Goal: Transaction & Acquisition: Purchase product/service

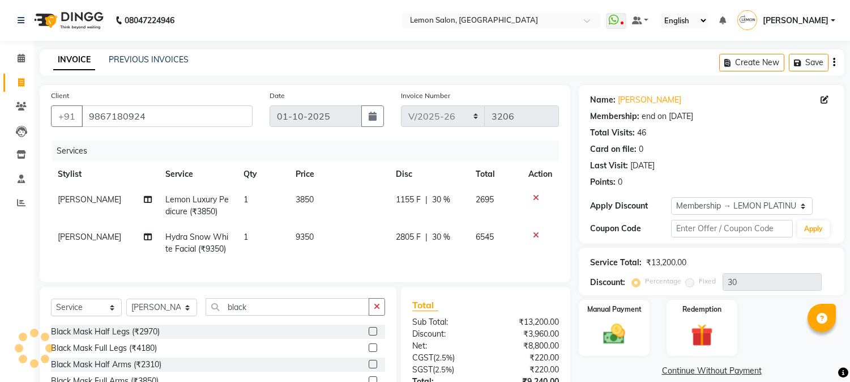
select select "565"
select select "service"
select select "7418"
select select "1: Object"
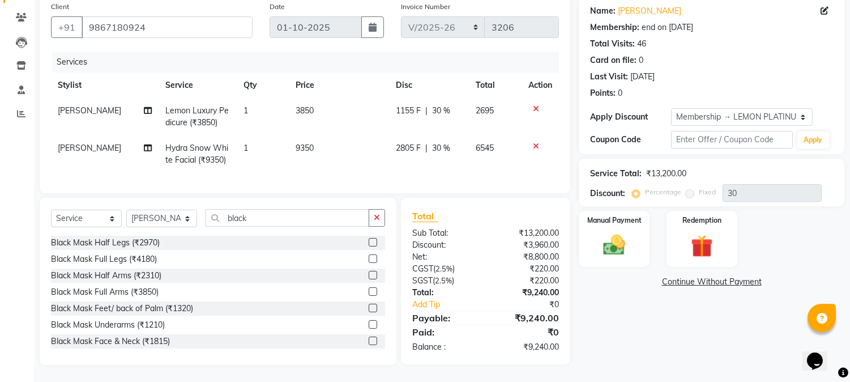
click at [535, 142] on icon at bounding box center [536, 146] width 6 height 8
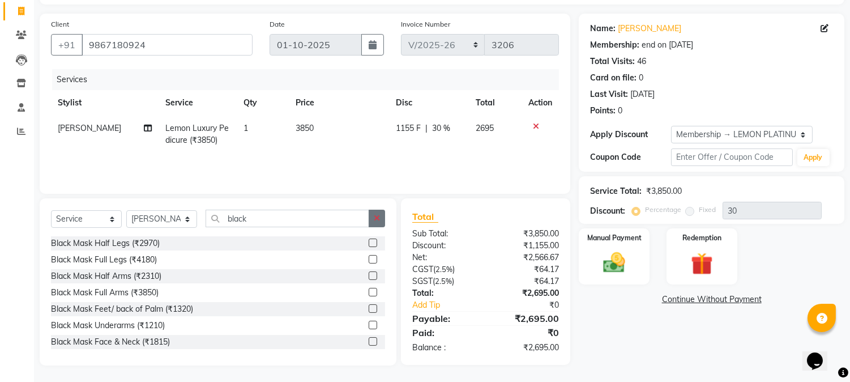
click at [373, 216] on button "button" at bounding box center [377, 219] width 16 height 18
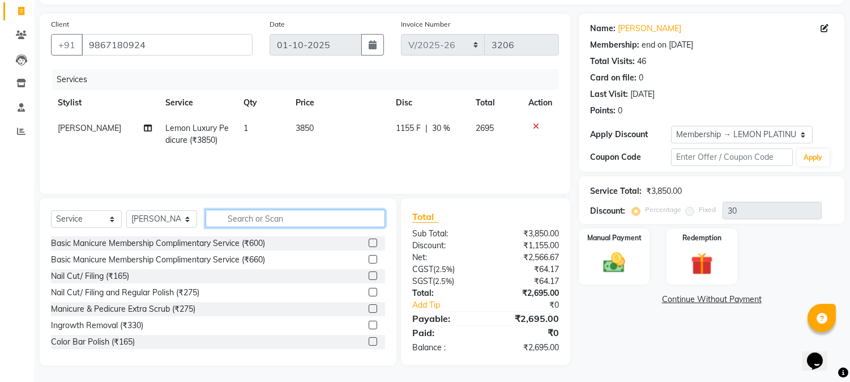
type input "b"
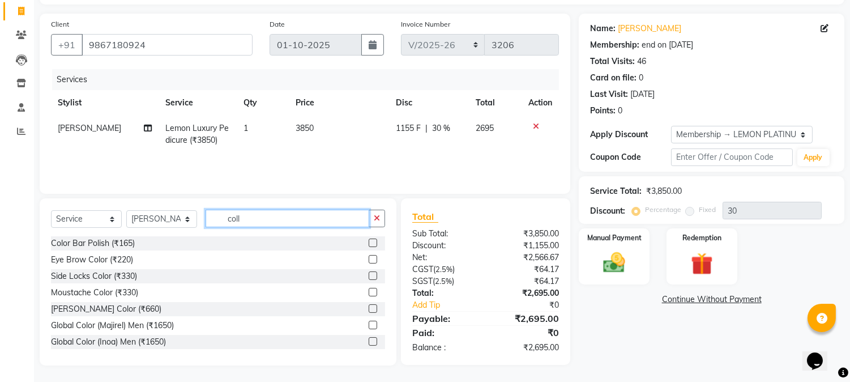
scroll to position [71, 0]
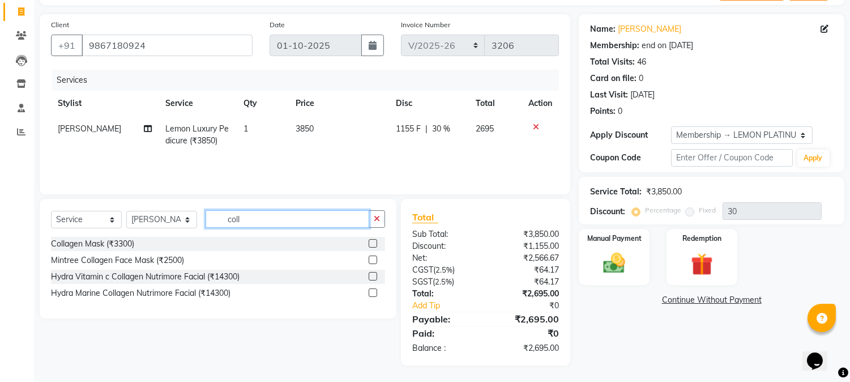
type input "coll"
click at [372, 276] on label at bounding box center [373, 276] width 8 height 8
click at [372, 276] on input "checkbox" at bounding box center [372, 276] width 7 height 7
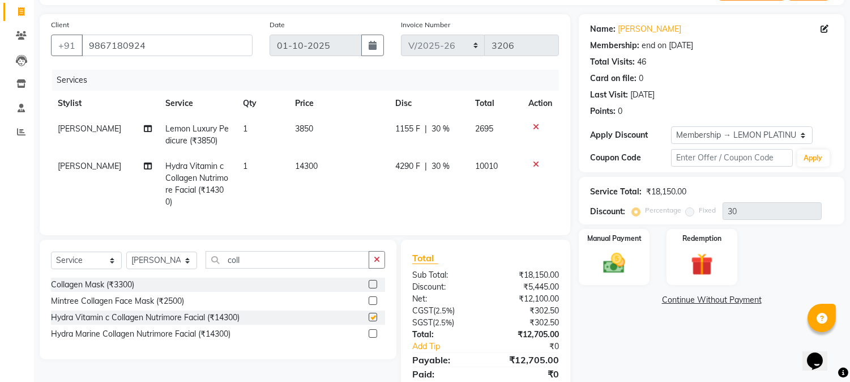
checkbox input "false"
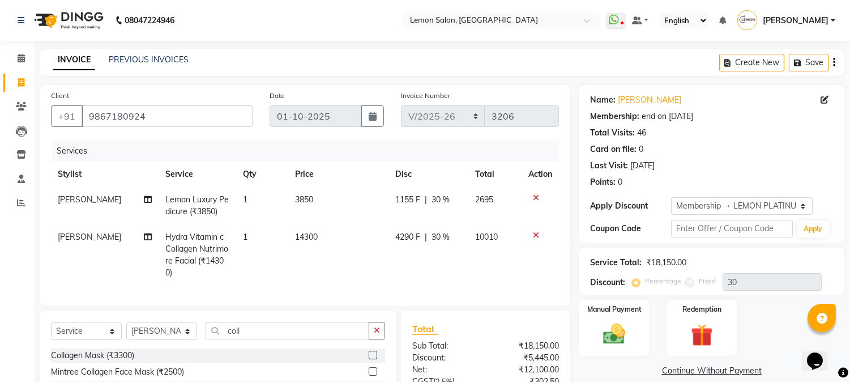
scroll to position [121, 0]
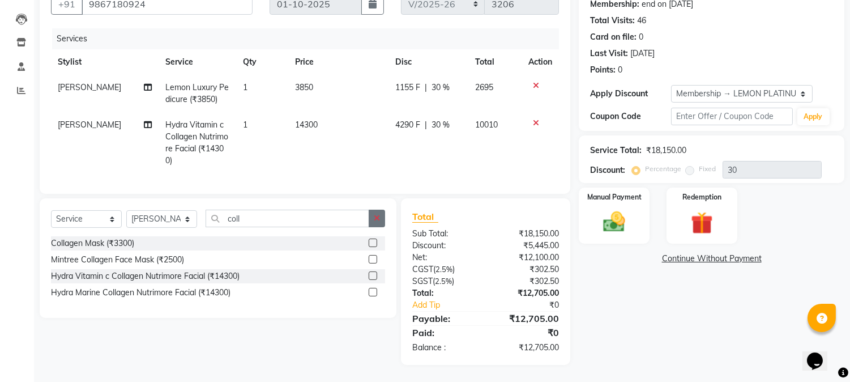
click at [383, 221] on button "button" at bounding box center [377, 219] width 16 height 18
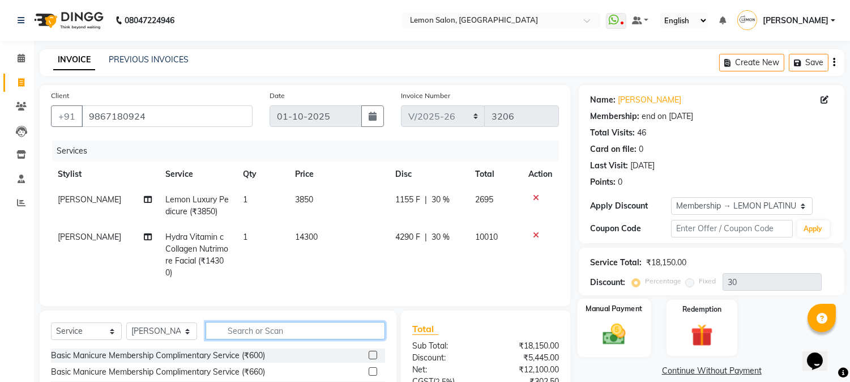
scroll to position [122, 0]
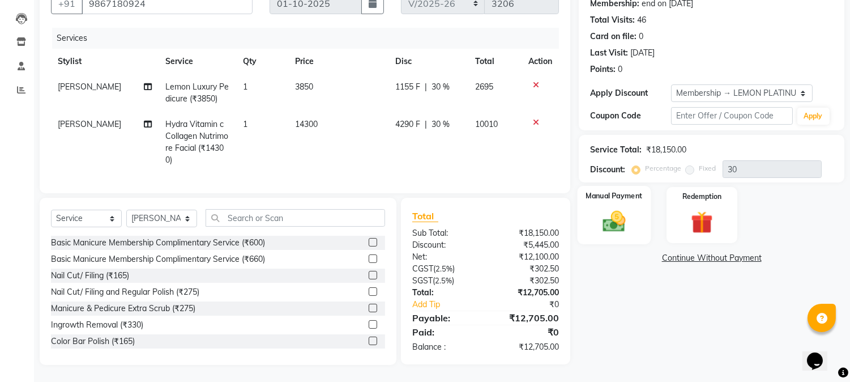
click at [616, 228] on div "Manual Payment" at bounding box center [615, 215] width 74 height 58
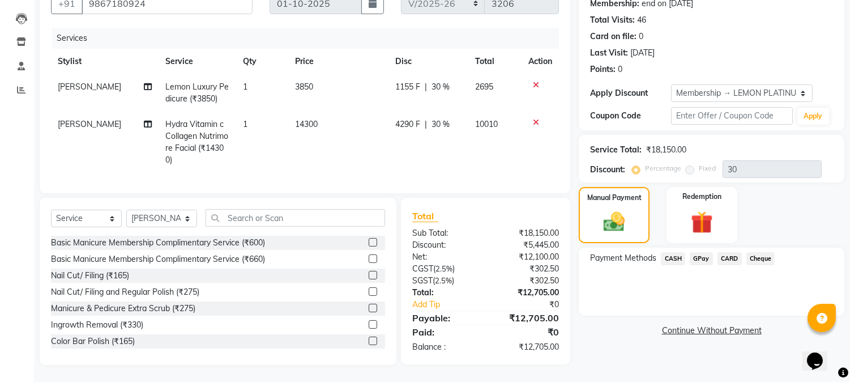
click at [725, 252] on span "CARD" at bounding box center [730, 258] width 24 height 13
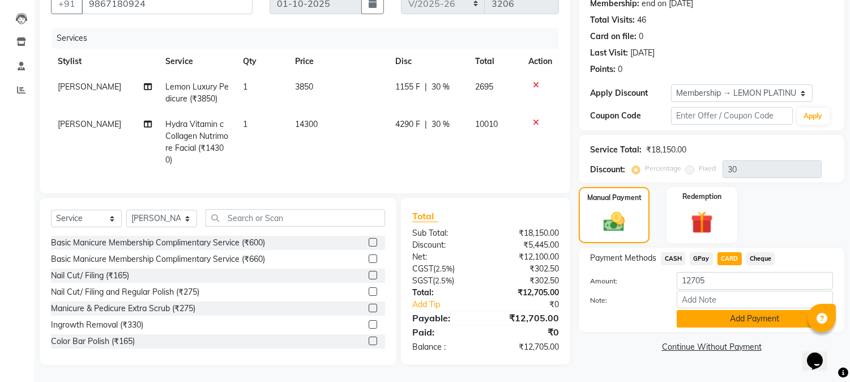
click at [688, 313] on button "Add Payment" at bounding box center [755, 319] width 156 height 18
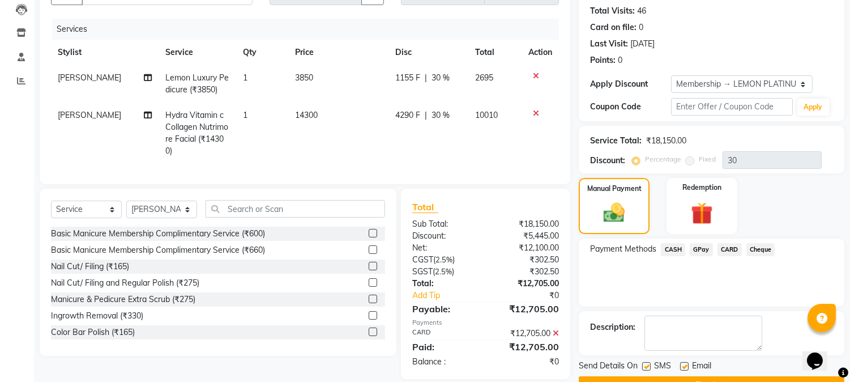
scroll to position [150, 0]
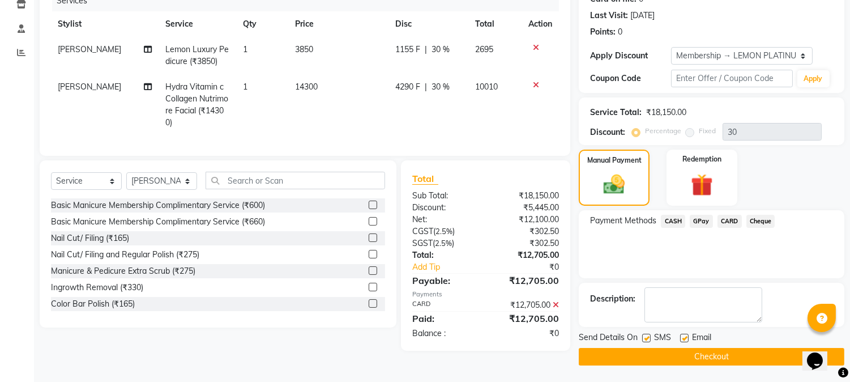
click at [683, 342] on div at bounding box center [683, 340] width 7 height 12
click at [683, 340] on label at bounding box center [684, 338] width 8 height 8
click at [683, 340] on input "checkbox" at bounding box center [683, 338] width 7 height 7
checkbox input "false"
click at [649, 338] on label at bounding box center [646, 338] width 8 height 8
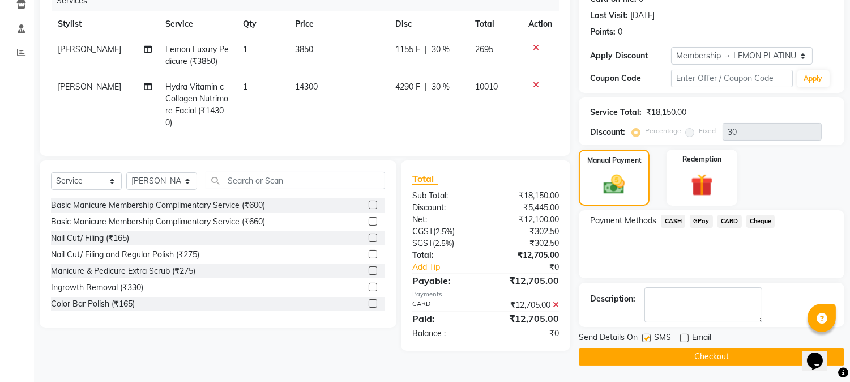
click at [649, 338] on input "checkbox" at bounding box center [645, 338] width 7 height 7
checkbox input "false"
click at [683, 359] on button "Checkout" at bounding box center [712, 357] width 266 height 18
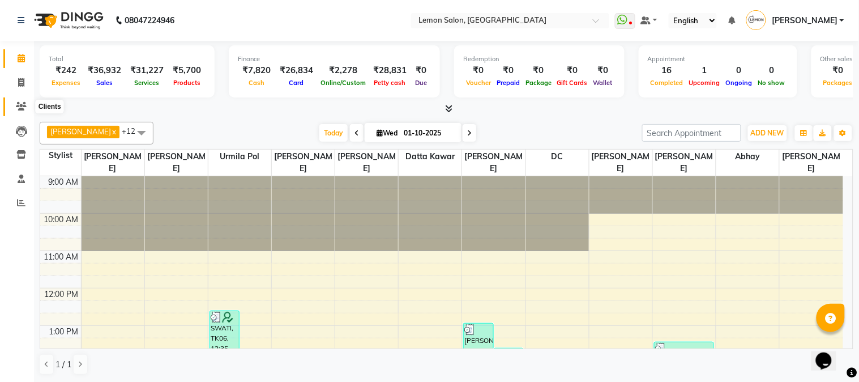
click at [21, 108] on icon at bounding box center [21, 106] width 11 height 8
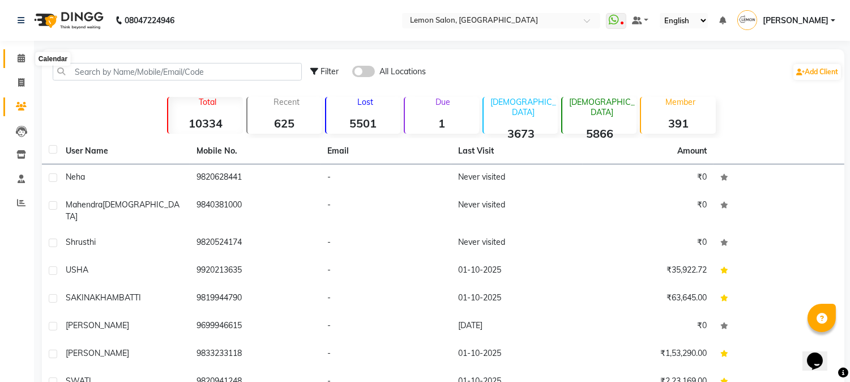
click at [21, 52] on span at bounding box center [21, 58] width 20 height 13
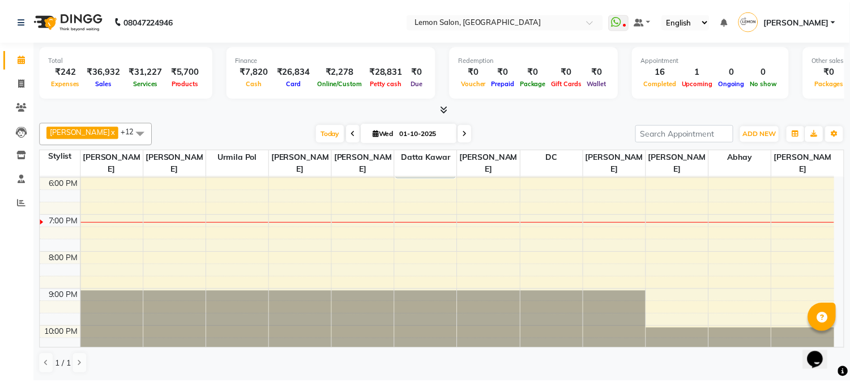
scroll to position [168, 0]
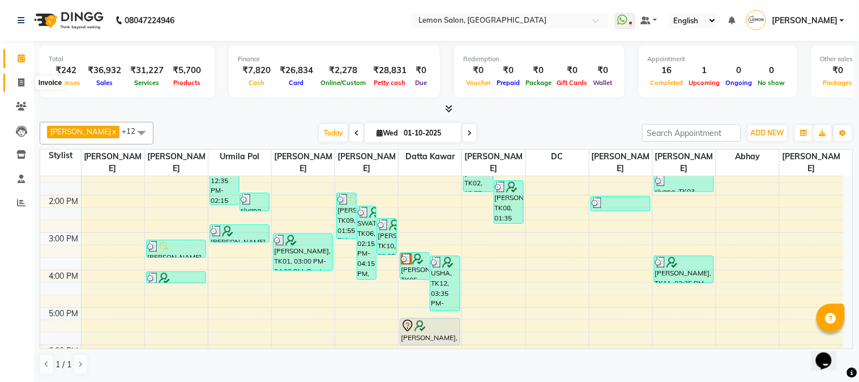
click at [20, 85] on icon at bounding box center [21, 82] width 6 height 8
select select "service"
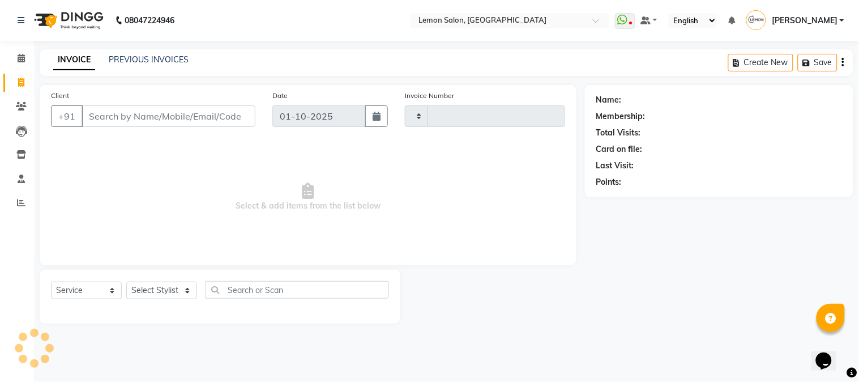
type input "3208"
select select "565"
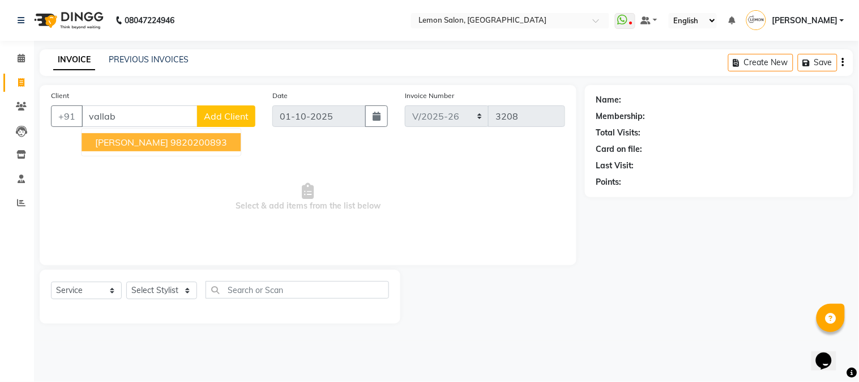
click at [171, 144] on ngb-highlight "9820200893" at bounding box center [199, 142] width 57 height 11
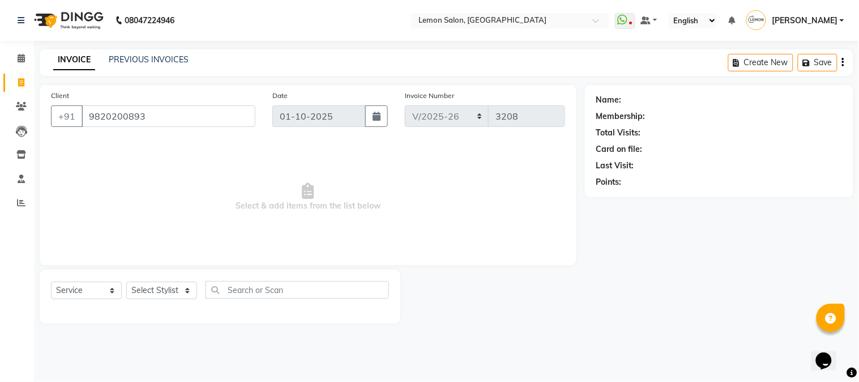
type input "9820200893"
select select "1: Object"
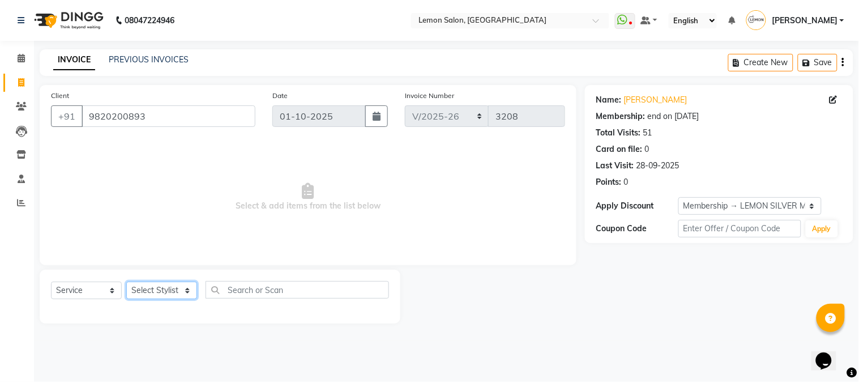
click at [162, 286] on select "Select Stylist Akansha Sadafule Asma Dshpande Datta Kawar DC Furkan Mansoori Ka…" at bounding box center [161, 291] width 71 height 18
select select "7422"
click at [126, 282] on select "Select Stylist Akansha Sadafule Asma Dshpande Datta Kawar DC Furkan Mansoori Ka…" at bounding box center [161, 291] width 71 height 18
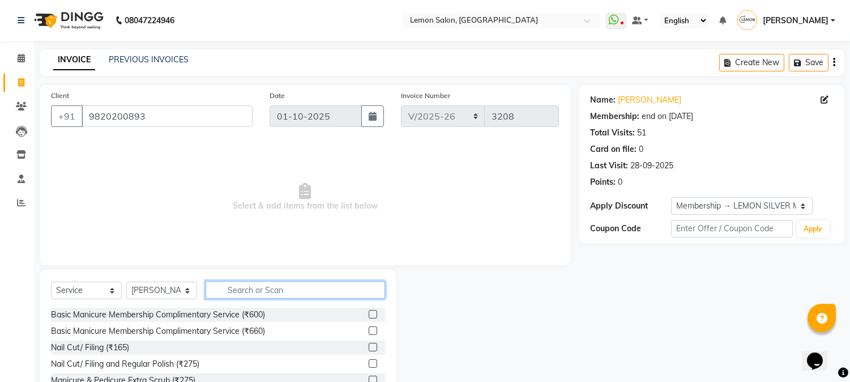
click at [258, 295] on input "text" at bounding box center [296, 290] width 180 height 18
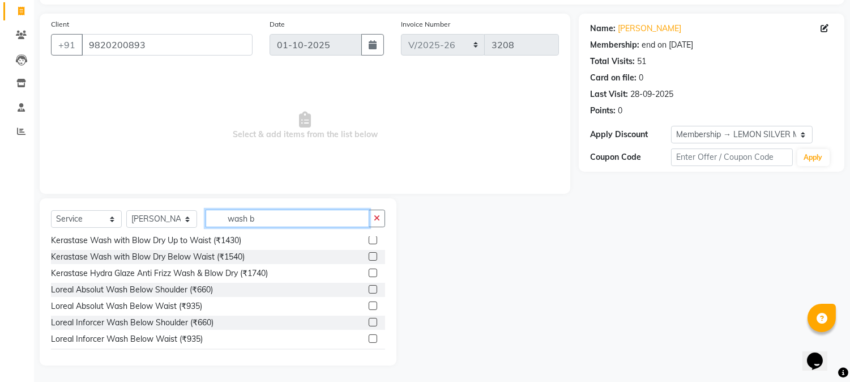
scroll to position [100, 0]
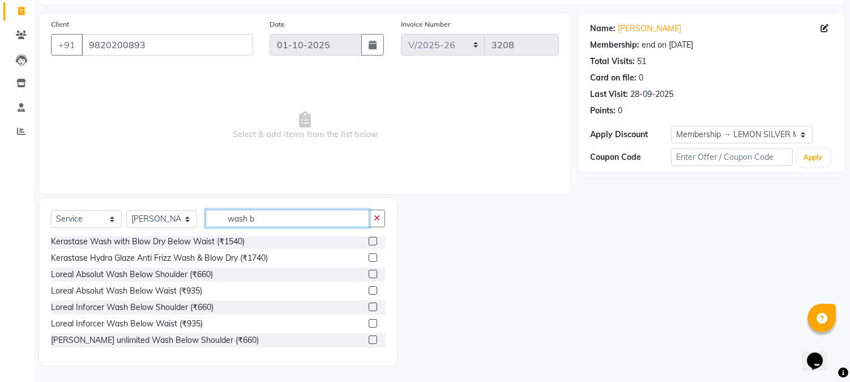
type input "wash b"
click at [369, 308] on label at bounding box center [373, 307] width 8 height 8
click at [369, 308] on input "checkbox" at bounding box center [372, 307] width 7 height 7
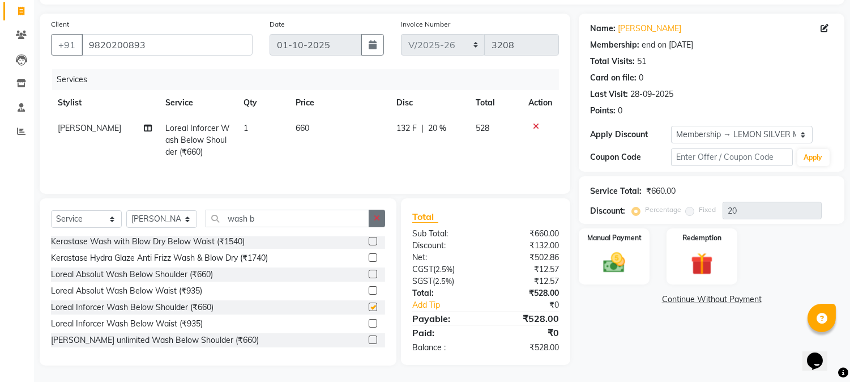
checkbox input "false"
click at [377, 212] on button "button" at bounding box center [377, 219] width 16 height 18
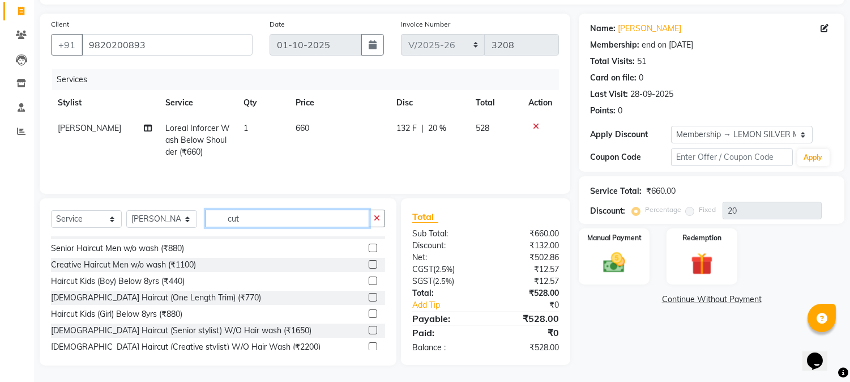
scroll to position [103, 0]
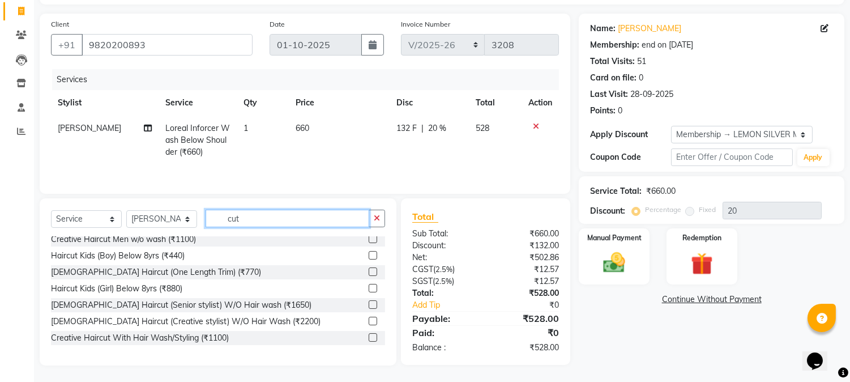
type input "cut"
click at [369, 323] on label at bounding box center [373, 321] width 8 height 8
click at [369, 323] on input "checkbox" at bounding box center [372, 321] width 7 height 7
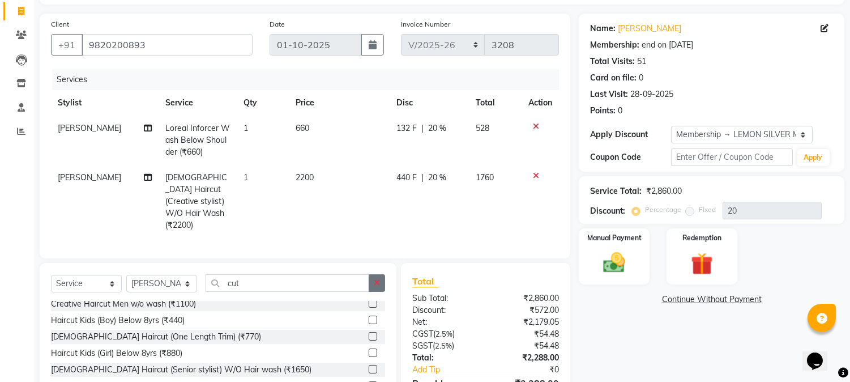
checkbox input "false"
click at [377, 283] on icon "button" at bounding box center [377, 283] width 6 height 8
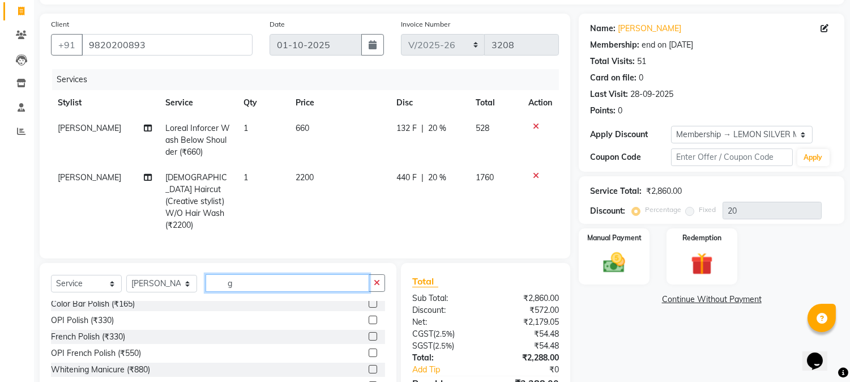
scroll to position [0, 0]
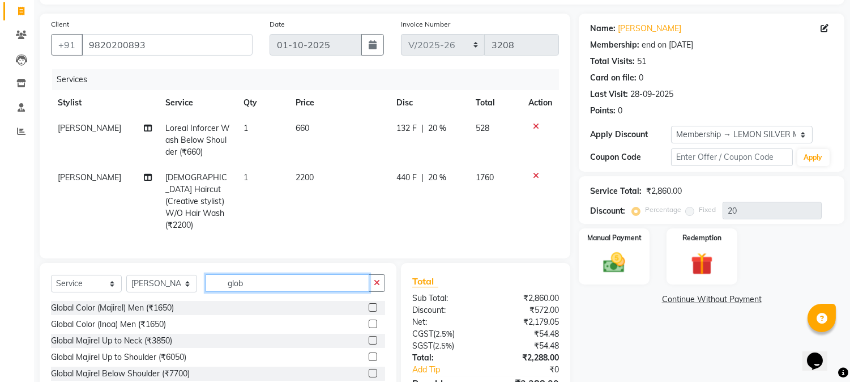
type input "glob"
click at [369, 371] on label at bounding box center [373, 373] width 8 height 8
click at [369, 371] on input "checkbox" at bounding box center [372, 373] width 7 height 7
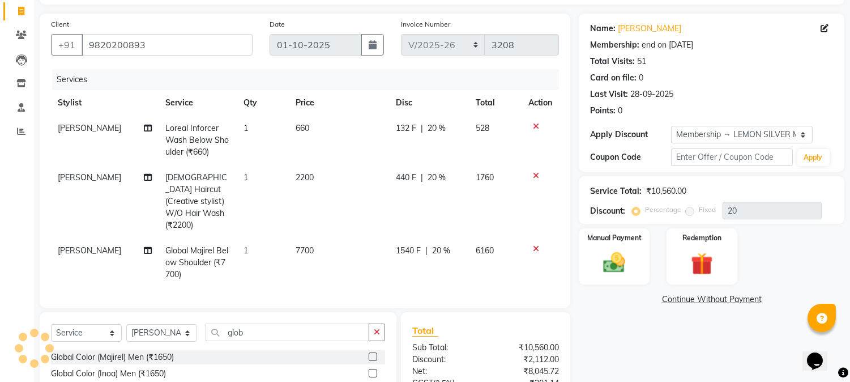
checkbox input "false"
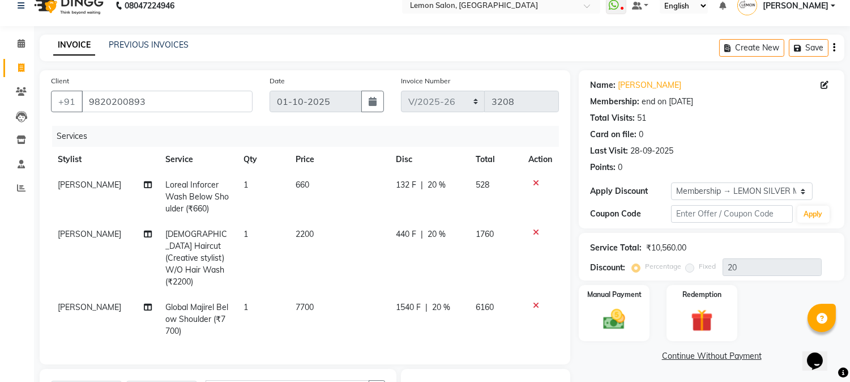
scroll to position [183, 0]
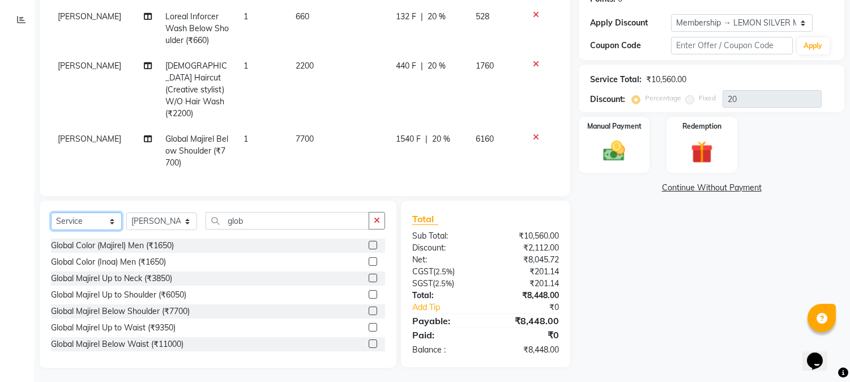
click at [104, 214] on select "Select Service Product Membership Package Voucher Prepaid Gift Card" at bounding box center [86, 221] width 71 height 18
select select "product"
click at [51, 212] on select "Select Service Product Membership Package Voucher Prepaid Gift Card" at bounding box center [86, 221] width 71 height 18
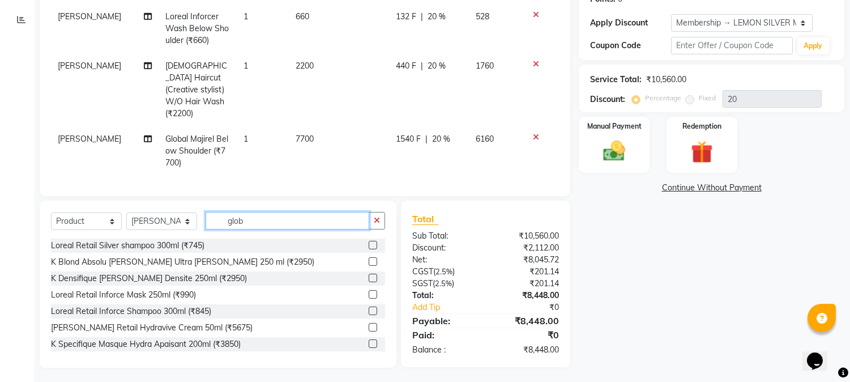
drag, startPoint x: 261, startPoint y: 219, endPoint x: 151, endPoint y: 216, distance: 109.9
click at [155, 217] on div "Select Service Product Membership Package Voucher Prepaid Gift Card Select Styl…" at bounding box center [218, 225] width 334 height 27
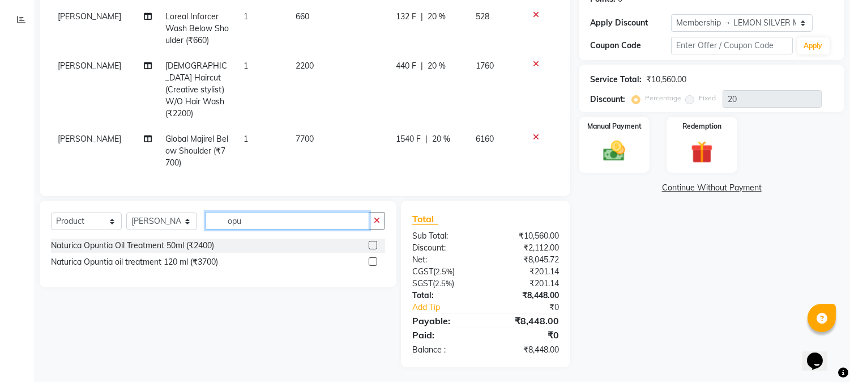
scroll to position [182, 0]
type input "opunt"
click at [371, 242] on label at bounding box center [373, 245] width 8 height 8
click at [371, 242] on input "checkbox" at bounding box center [372, 245] width 7 height 7
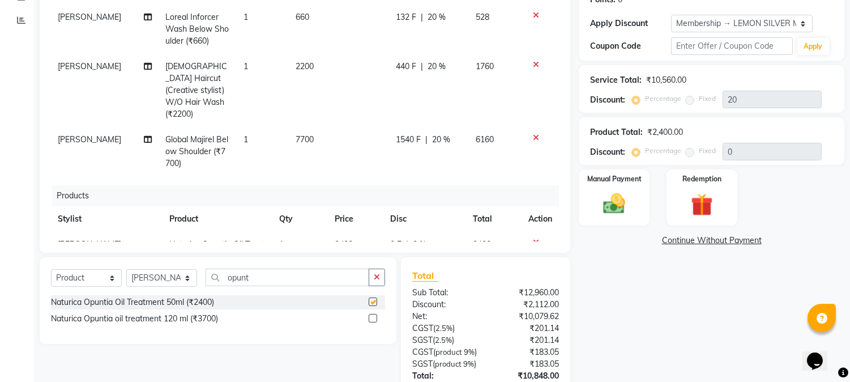
checkbox input "false"
click at [266, 282] on div "Select Service Product Membership Package Voucher Prepaid Gift Card Select Styl…" at bounding box center [218, 282] width 334 height 27
drag, startPoint x: 274, startPoint y: 278, endPoint x: 179, endPoint y: 274, distance: 94.7
click at [179, 274] on div "Select Service Product Membership Package Voucher Prepaid Gift Card Select Styl…" at bounding box center [218, 282] width 334 height 27
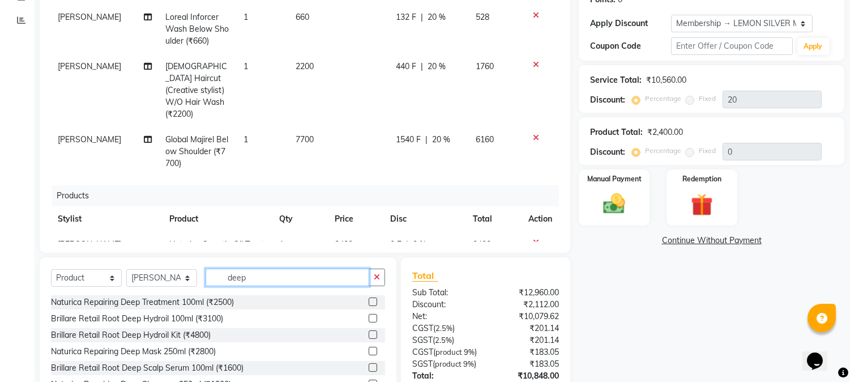
type input "deep"
click at [369, 349] on label at bounding box center [373, 351] width 8 height 8
click at [369, 349] on input "checkbox" at bounding box center [372, 351] width 7 height 7
checkbox input "false"
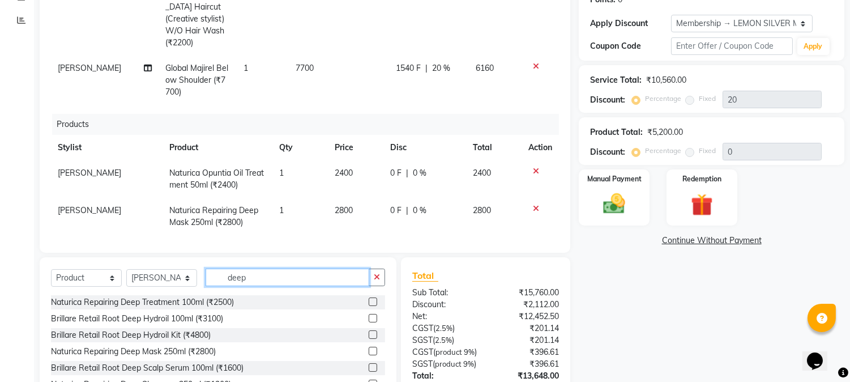
drag, startPoint x: 286, startPoint y: 279, endPoint x: 73, endPoint y: 274, distance: 213.1
click at [74, 274] on div "Select Service Product Membership Package Voucher Prepaid Gift Card Select Styl…" at bounding box center [218, 282] width 334 height 27
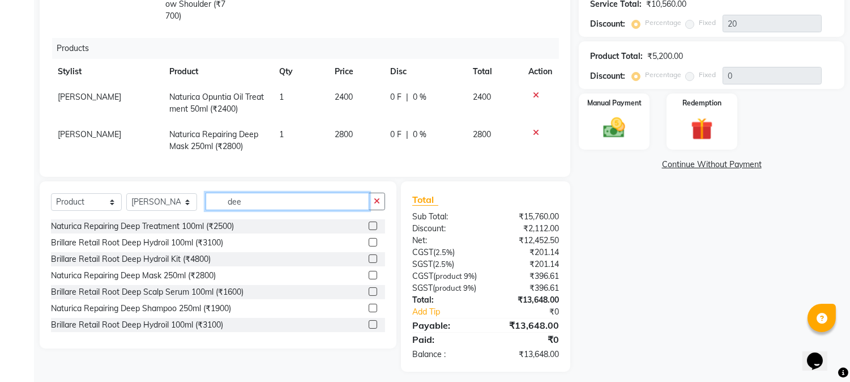
scroll to position [289, 0]
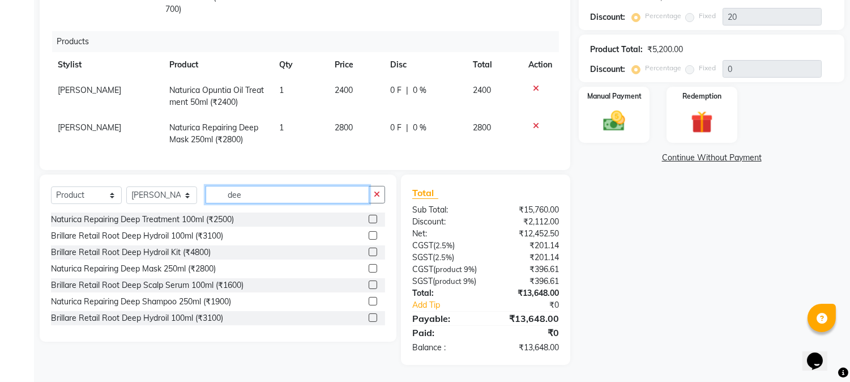
type input "dee"
click at [369, 297] on label at bounding box center [373, 301] width 8 height 8
click at [369, 298] on input "checkbox" at bounding box center [372, 301] width 7 height 7
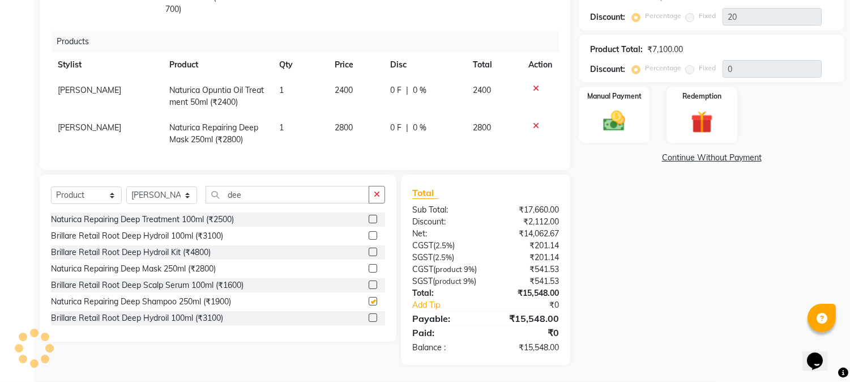
checkbox input "false"
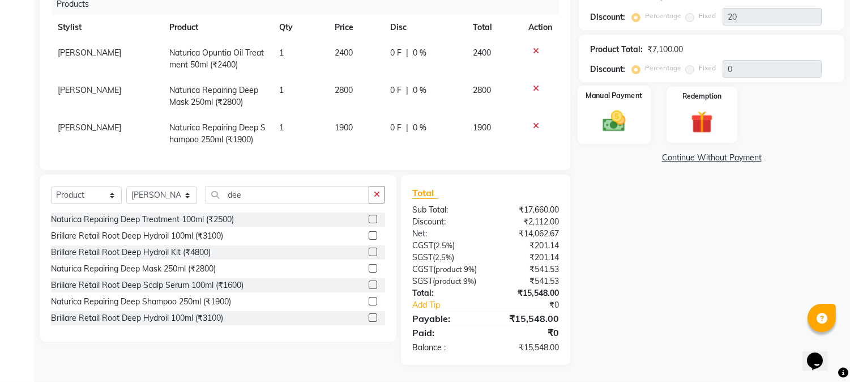
click at [615, 86] on div "Manual Payment" at bounding box center [615, 115] width 74 height 58
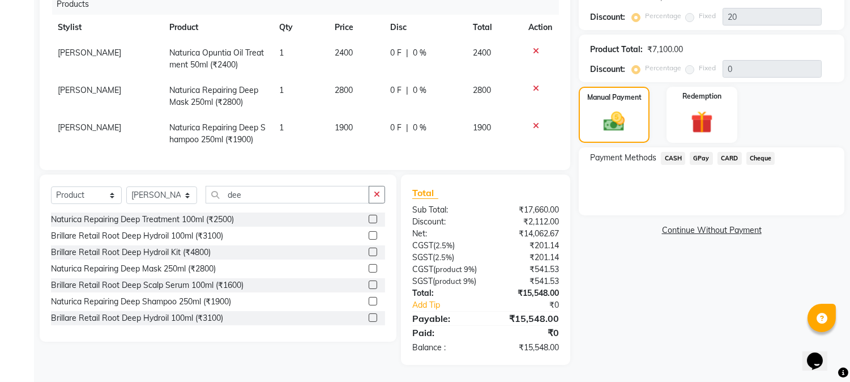
click at [729, 152] on span "CARD" at bounding box center [730, 158] width 24 height 13
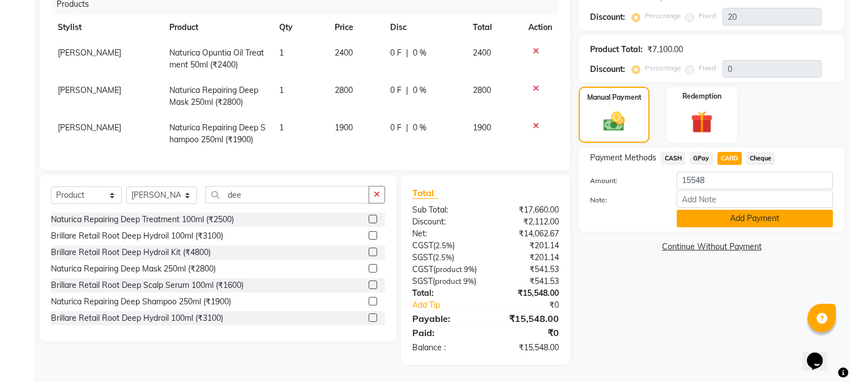
click at [720, 210] on button "Add Payment" at bounding box center [755, 219] width 156 height 18
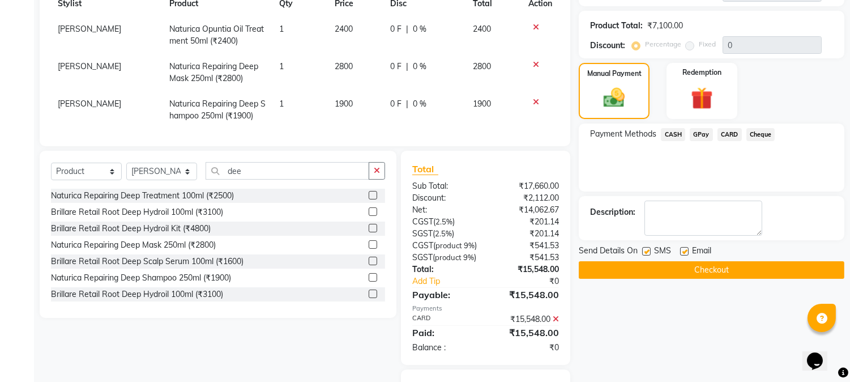
click at [687, 252] on label at bounding box center [684, 251] width 8 height 8
click at [687, 252] on input "checkbox" at bounding box center [683, 251] width 7 height 7
checkbox input "false"
click at [644, 252] on label at bounding box center [646, 251] width 8 height 8
click at [644, 252] on input "checkbox" at bounding box center [645, 251] width 7 height 7
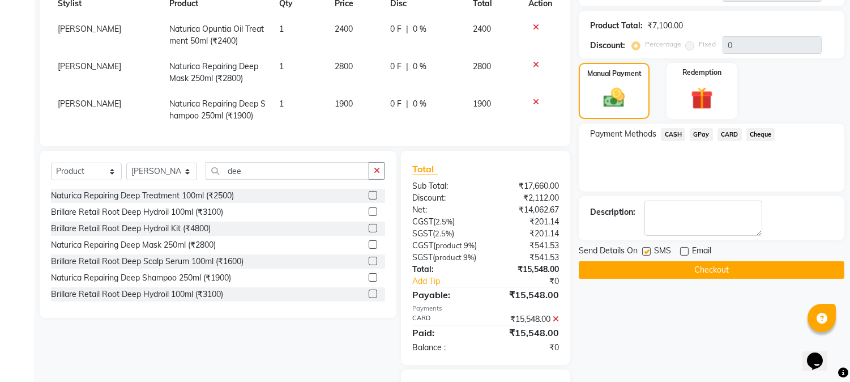
checkbox input "false"
click at [648, 278] on button "Checkout" at bounding box center [712, 270] width 266 height 18
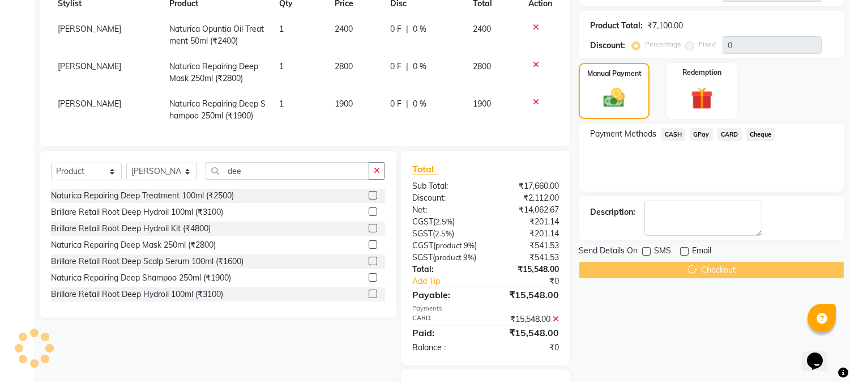
scroll to position [0, 0]
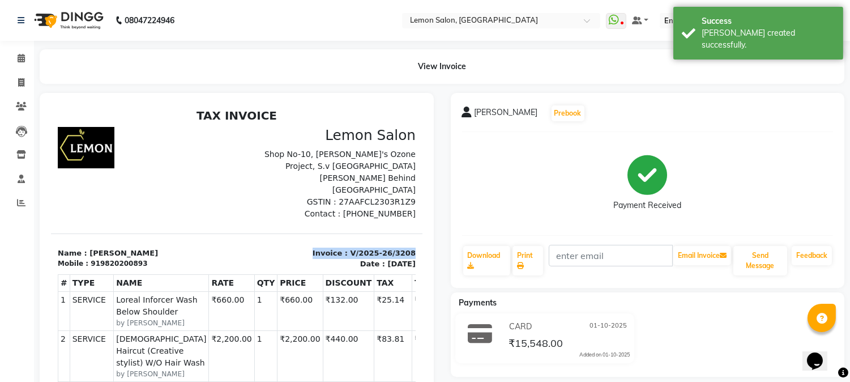
drag, startPoint x: 286, startPoint y: 243, endPoint x: 488, endPoint y: 350, distance: 228.1
copy p "Invoice : V/2025-26/3208"
click at [15, 59] on span at bounding box center [21, 58] width 20 height 13
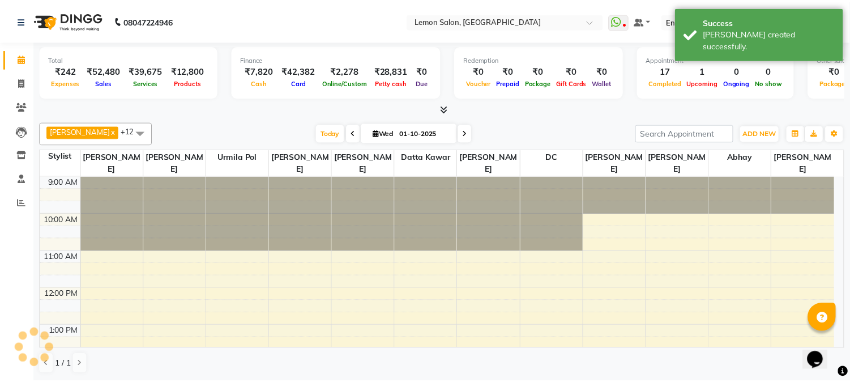
scroll to position [331, 0]
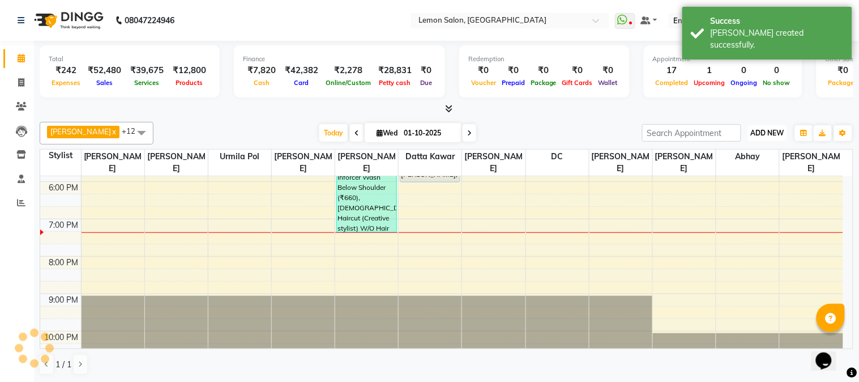
click at [767, 132] on span "ADD NEW" at bounding box center [767, 133] width 33 height 8
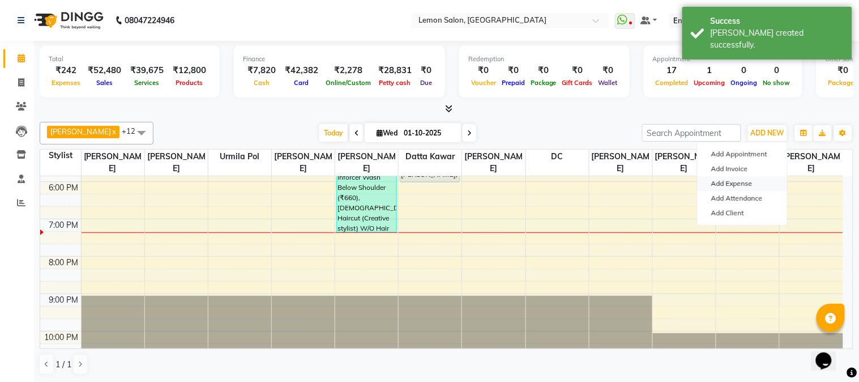
click at [738, 180] on link "Add Expense" at bounding box center [743, 183] width 90 height 15
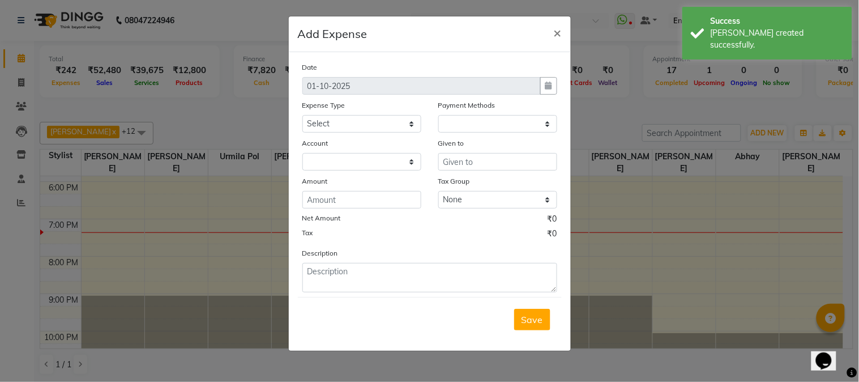
select select "1"
select select "2524"
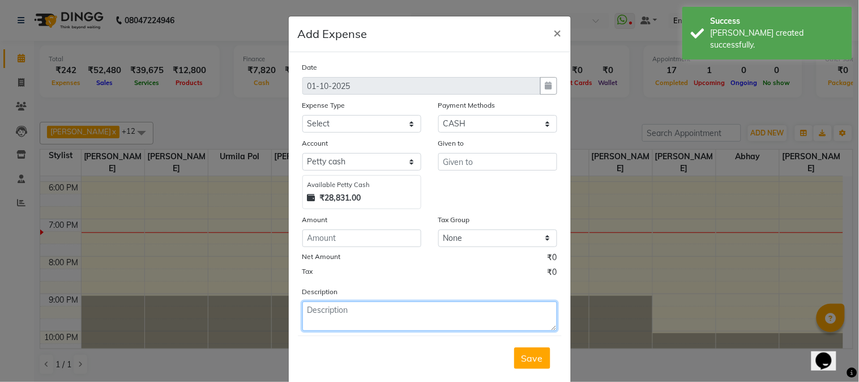
paste textarea "Invoice : V/2025-26/3208"
type textarea "Invoice : V/2025-26/3208"
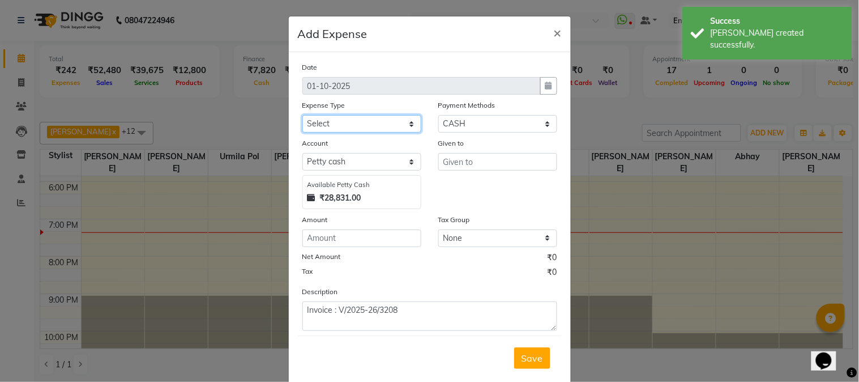
click at [346, 123] on select "Select Advance Cash transfer to hub Laundry Loan Membership Milk Miscellaneous …" at bounding box center [362, 124] width 119 height 18
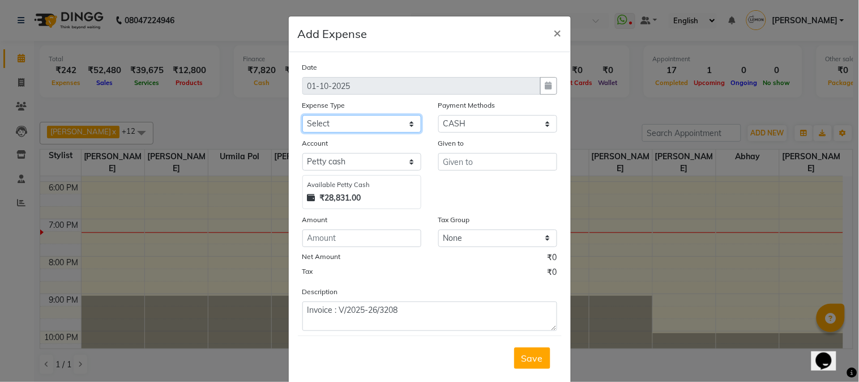
select select "2685"
click at [303, 115] on select "Select Advance Cash transfer to hub Laundry Loan Membership Milk Miscellaneous …" at bounding box center [362, 124] width 119 height 18
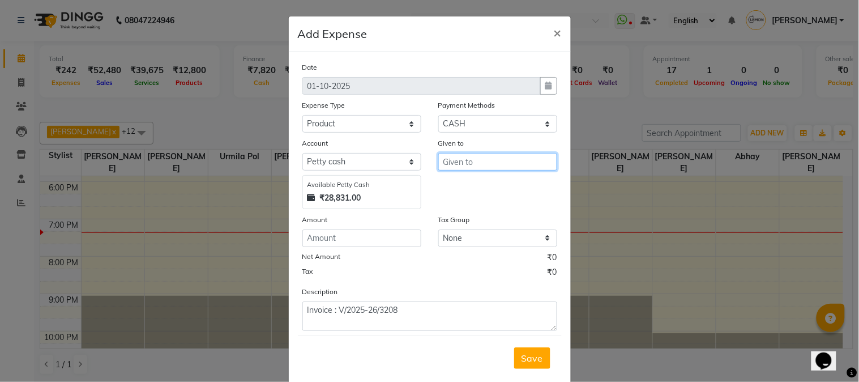
click at [482, 159] on input "text" at bounding box center [498, 162] width 119 height 18
click at [471, 188] on ngb-highlight "Tab rez Shah" at bounding box center [497, 185] width 90 height 11
type input "[PERSON_NAME]"
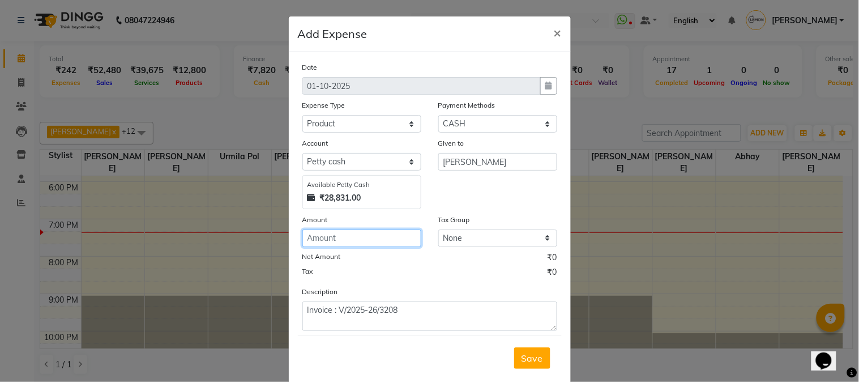
click at [341, 244] on input "number" at bounding box center [362, 238] width 119 height 18
type input "322"
click at [530, 356] on span "Save" at bounding box center [533, 357] width 22 height 11
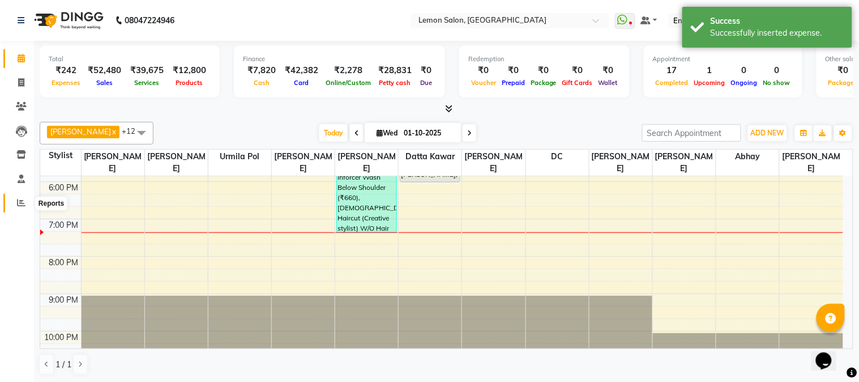
click at [12, 201] on span at bounding box center [21, 203] width 20 height 13
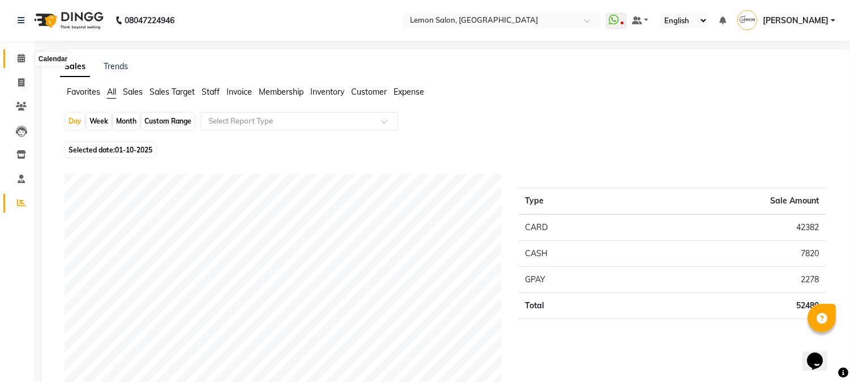
click at [24, 59] on span at bounding box center [21, 58] width 20 height 13
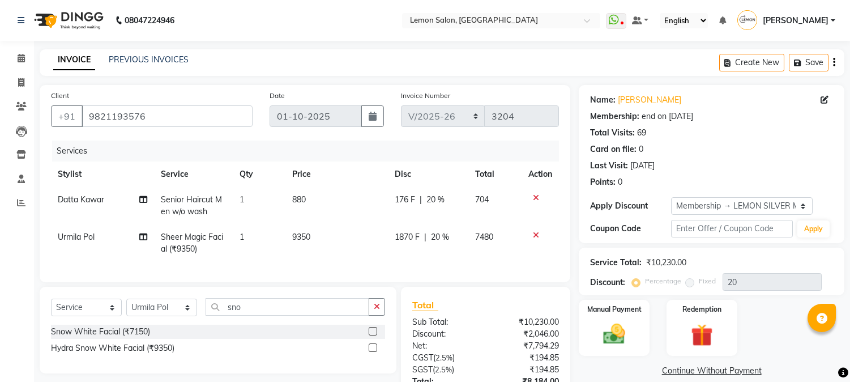
select select "565"
select select "service"
select select "7419"
select select "1: Object"
click at [535, 196] on icon at bounding box center [536, 198] width 6 height 8
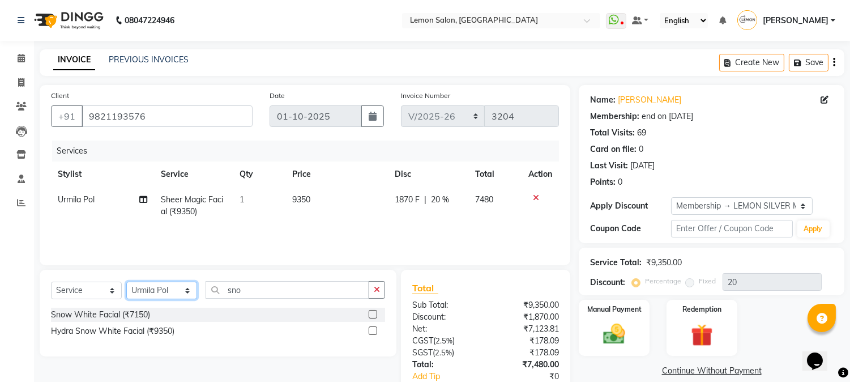
click at [185, 293] on select "Select Stylist Akansha Sadafule Asma Dshpande Datta Kawar DC Furkan Mansoori Ka…" at bounding box center [161, 291] width 71 height 18
select select "31972"
click at [126, 282] on select "Select Stylist Akansha Sadafule Asma Dshpande Datta Kawar DC Furkan Mansoori Ka…" at bounding box center [161, 291] width 71 height 18
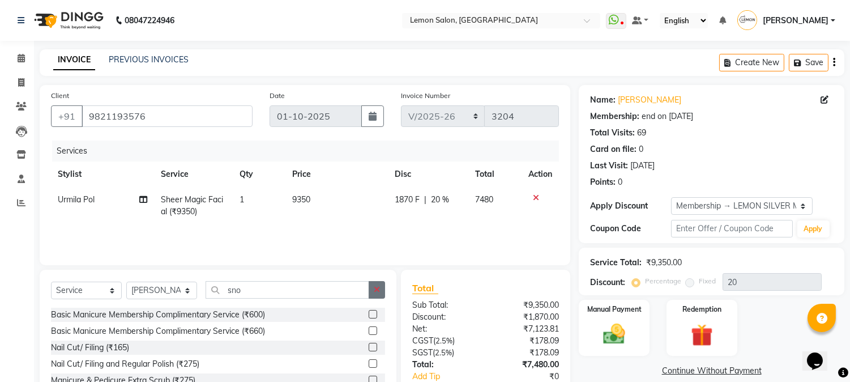
click at [380, 295] on button "button" at bounding box center [377, 290] width 16 height 18
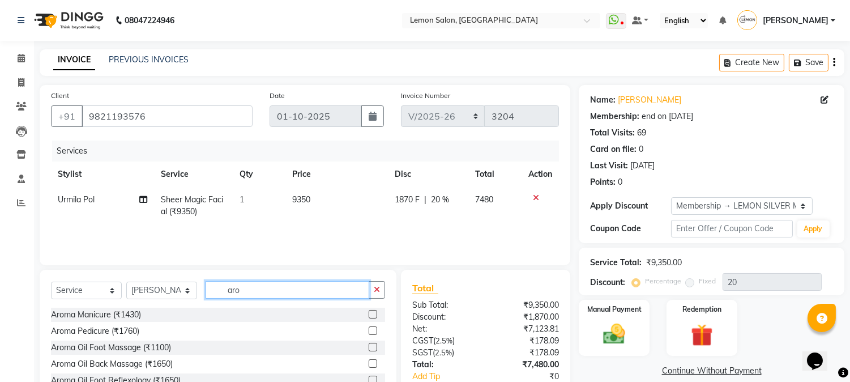
type input "aro"
click at [369, 333] on label at bounding box center [373, 330] width 8 height 8
click at [369, 333] on input "checkbox" at bounding box center [372, 330] width 7 height 7
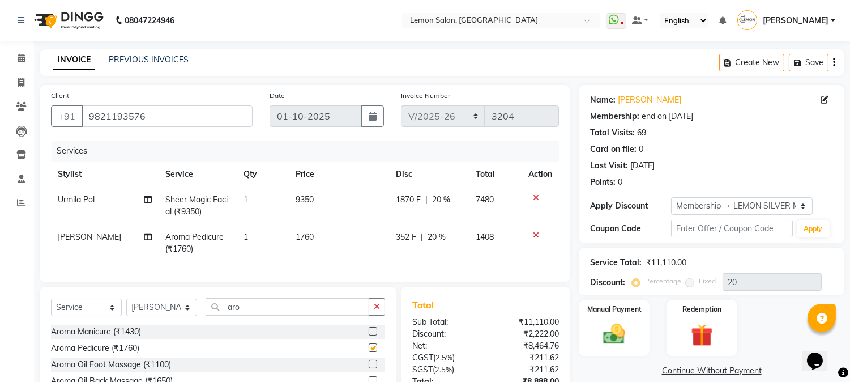
checkbox input "false"
click at [171, 316] on select "Select Stylist Akansha Sadafule Asma Dshpande Datta Kawar DC Furkan Mansoori Ka…" at bounding box center [161, 308] width 71 height 18
select select "7423"
click at [126, 308] on select "Select Stylist Akansha Sadafule Asma Dshpande Datta Kawar DC Furkan Mansoori Ka…" at bounding box center [161, 308] width 71 height 18
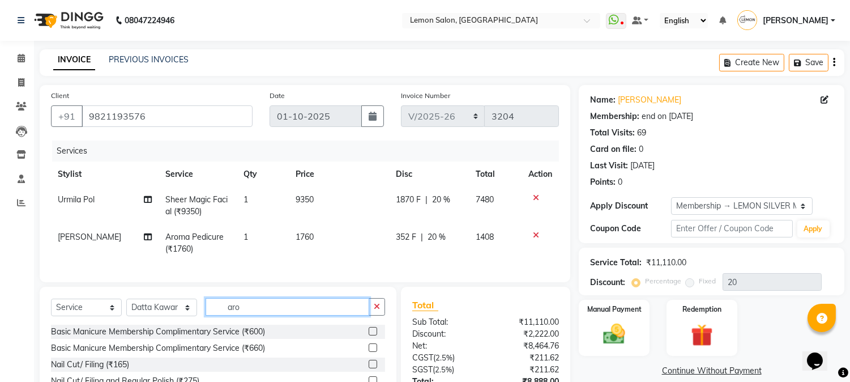
drag, startPoint x: 274, startPoint y: 313, endPoint x: 69, endPoint y: 293, distance: 206.0
click at [82, 296] on div "Select Service Product Membership Package Voucher Prepaid Gift Card Select Styl…" at bounding box center [218, 370] width 357 height 167
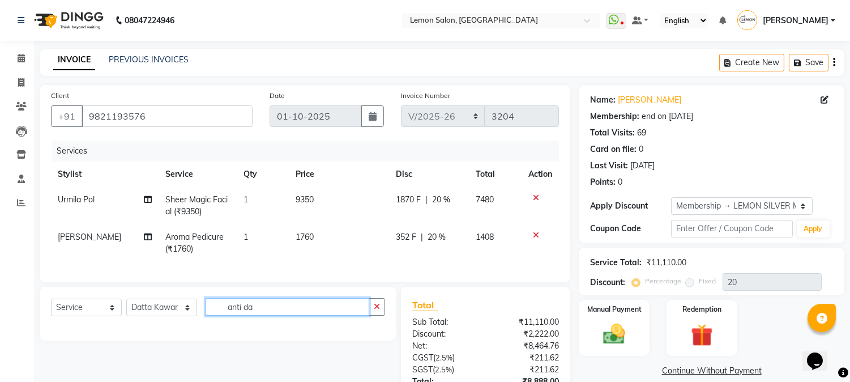
type input "anti d"
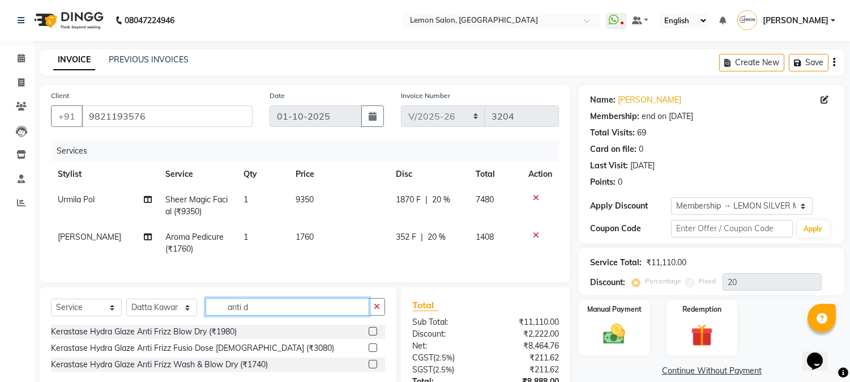
drag, startPoint x: 287, startPoint y: 317, endPoint x: 75, endPoint y: 304, distance: 212.9
click at [75, 304] on div "Select Service Product Membership Package Voucher Prepaid Gift Card Select Styl…" at bounding box center [218, 338] width 357 height 103
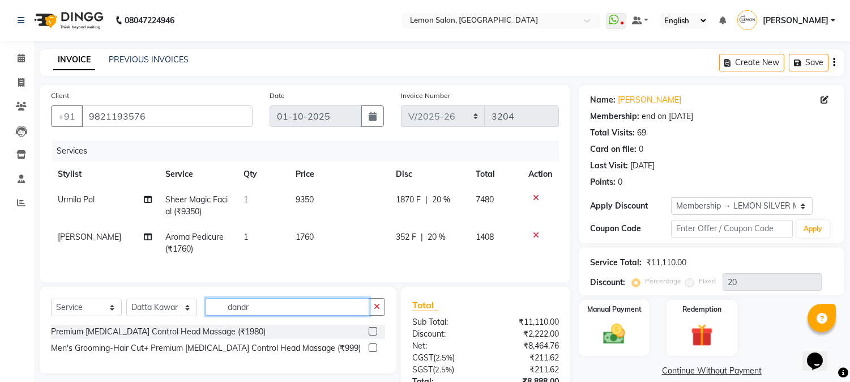
type input "dandr"
click at [372, 335] on label at bounding box center [373, 331] width 8 height 8
click at [372, 335] on input "checkbox" at bounding box center [372, 331] width 7 height 7
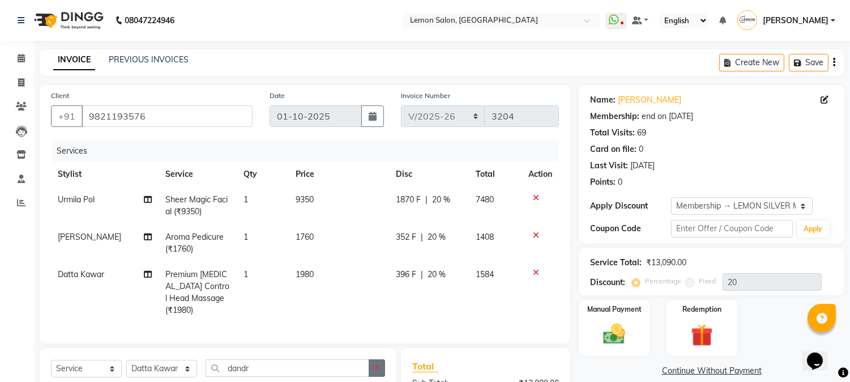
checkbox input "false"
click at [378, 367] on icon "button" at bounding box center [377, 368] width 6 height 8
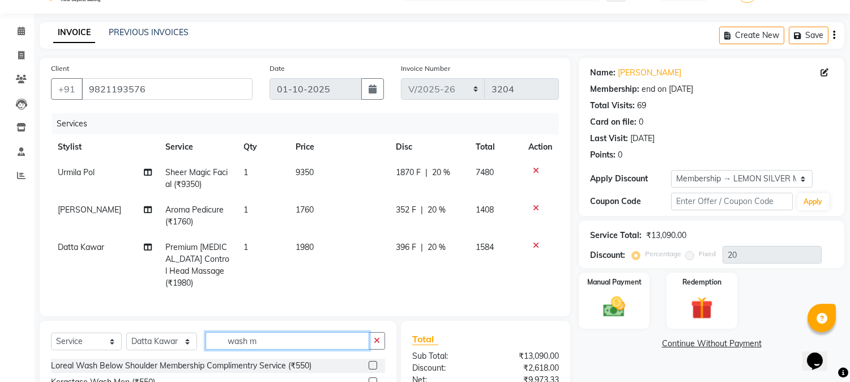
scroll to position [147, 0]
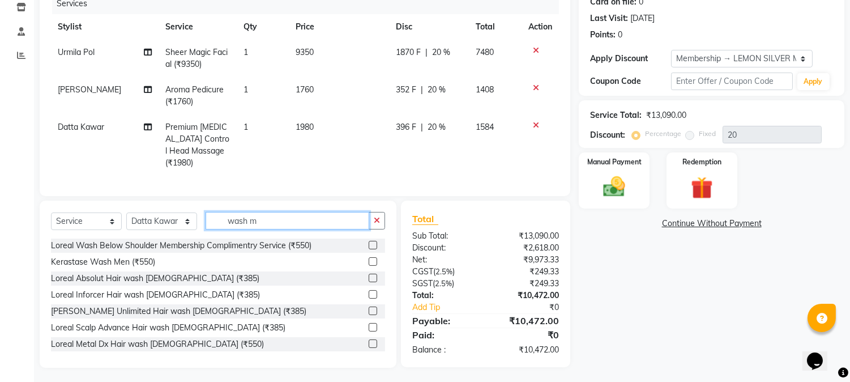
type input "wash m"
click at [369, 278] on label at bounding box center [373, 278] width 8 height 8
click at [369, 278] on input "checkbox" at bounding box center [372, 278] width 7 height 7
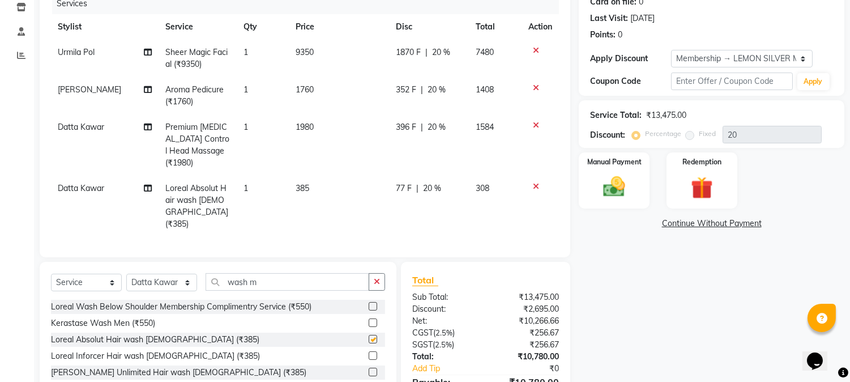
checkbox input "false"
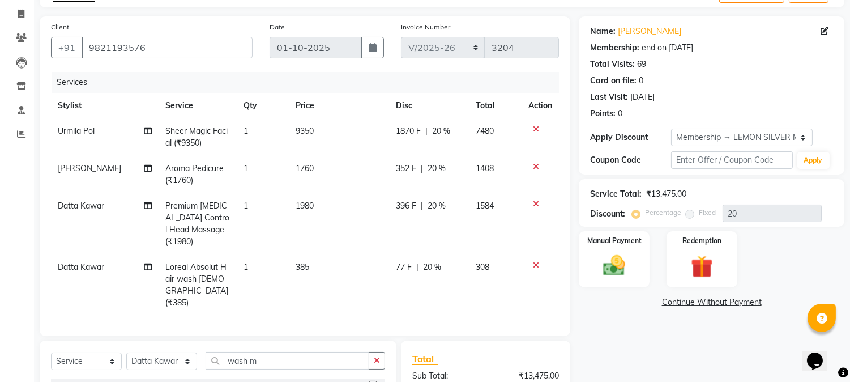
scroll to position [29, 0]
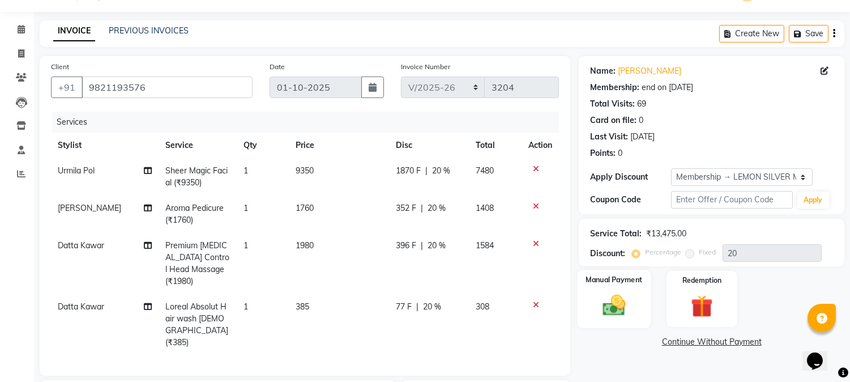
click at [640, 296] on div "Manual Payment" at bounding box center [615, 299] width 74 height 58
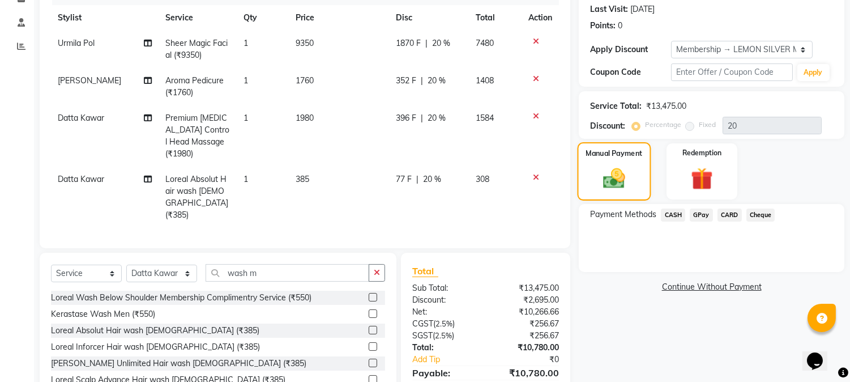
scroll to position [197, 0]
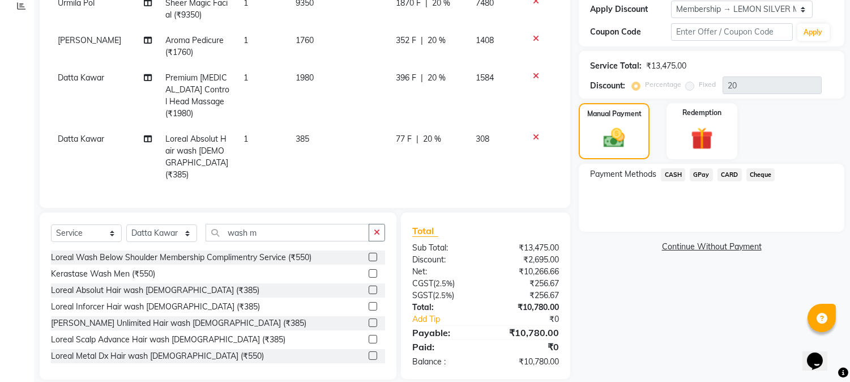
click at [694, 174] on span "GPay" at bounding box center [701, 174] width 23 height 13
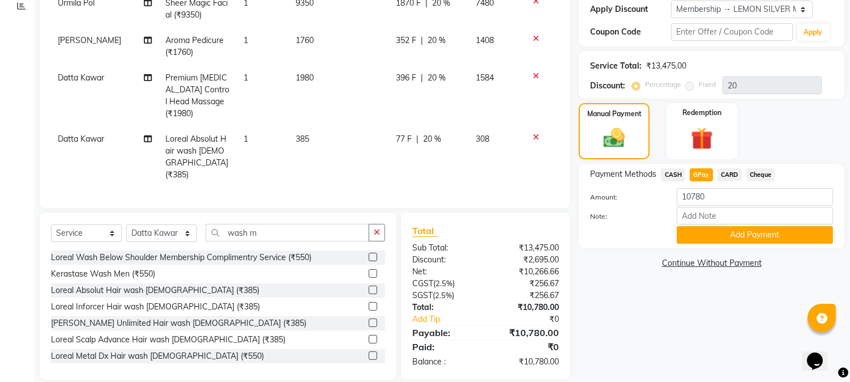
click at [727, 176] on span "CARD" at bounding box center [730, 174] width 24 height 13
click at [734, 234] on button "Add Payment" at bounding box center [755, 235] width 156 height 18
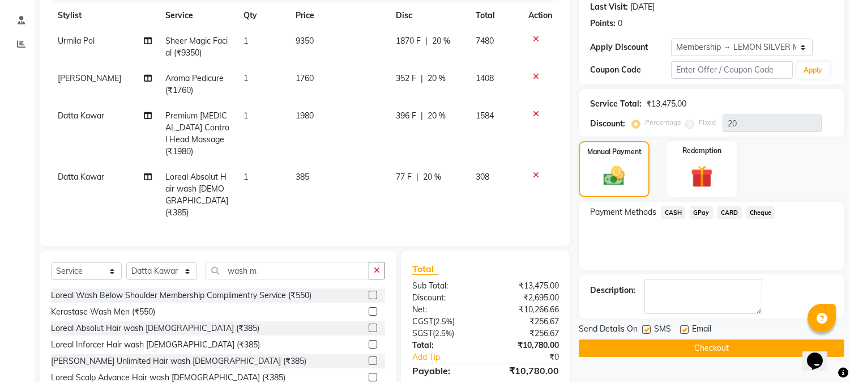
scroll to position [276, 0]
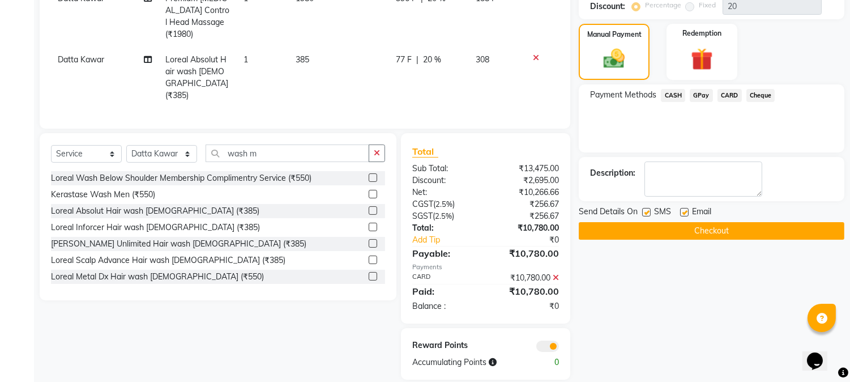
click at [714, 233] on button "Checkout" at bounding box center [712, 231] width 266 height 18
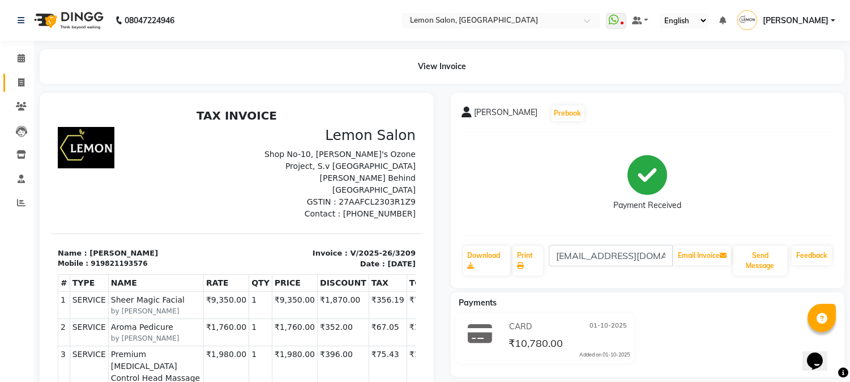
click at [11, 80] on span at bounding box center [21, 82] width 20 height 13
select select "service"
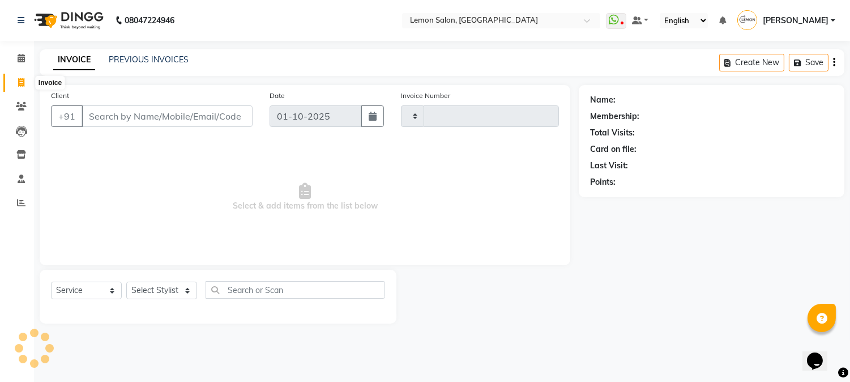
type input "3210"
select select "565"
click at [168, 290] on select "Select Stylist" at bounding box center [161, 291] width 71 height 18
select select "7419"
click at [126, 282] on select "Select Stylist Akansha Sadafule Asma Dshpande Datta Kawar DC Furkan Mansoori Ka…" at bounding box center [161, 291] width 71 height 18
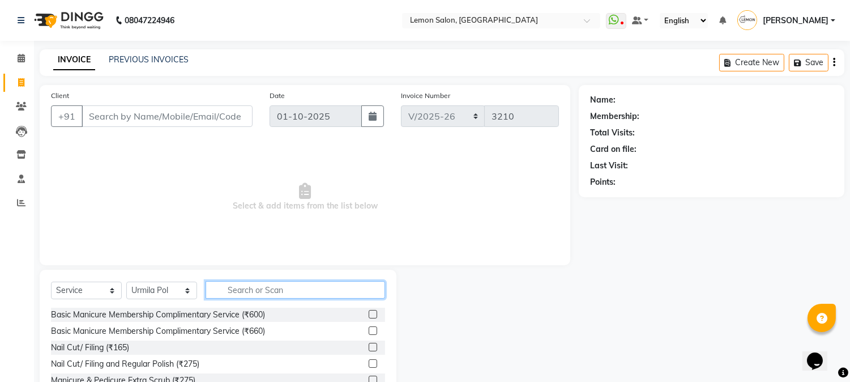
click at [259, 285] on input "text" at bounding box center [296, 290] width 180 height 18
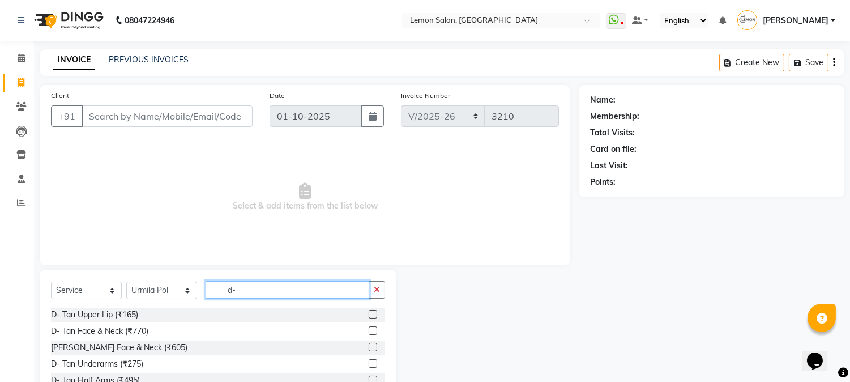
type input "d-"
click at [369, 329] on label at bounding box center [373, 330] width 8 height 8
click at [369, 329] on input "checkbox" at bounding box center [372, 330] width 7 height 7
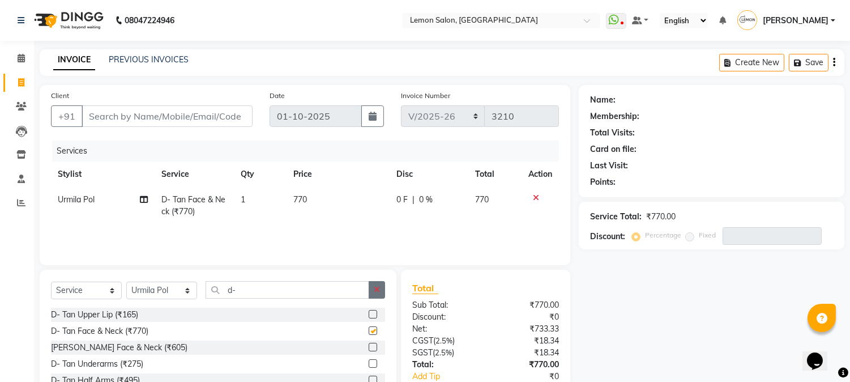
checkbox input "false"
click at [375, 293] on icon "button" at bounding box center [377, 290] width 6 height 8
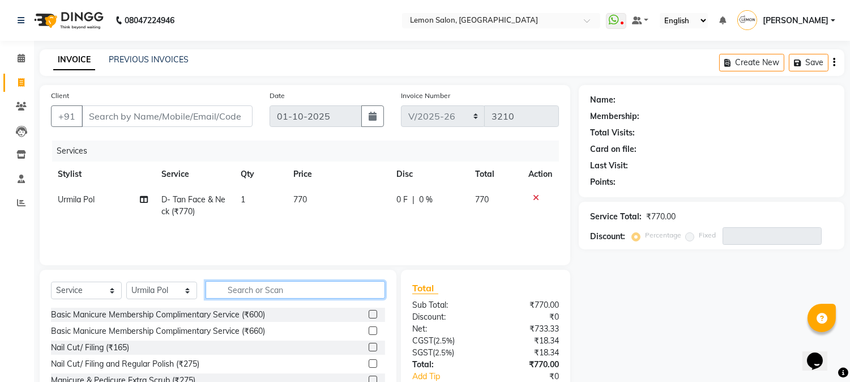
type input "s"
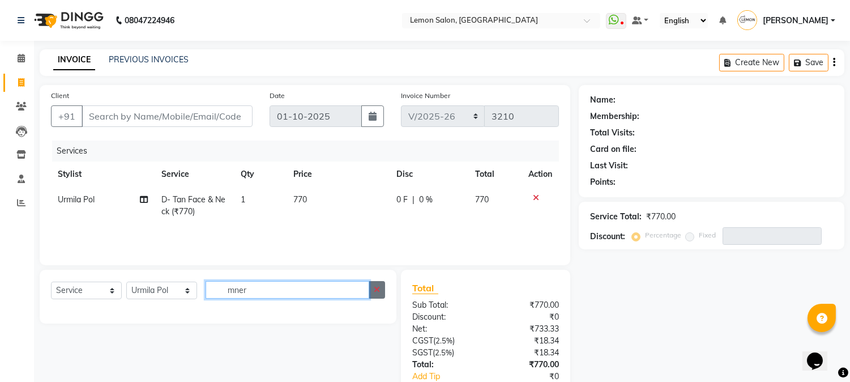
type input "mner"
click at [373, 292] on button "button" at bounding box center [377, 290] width 16 height 18
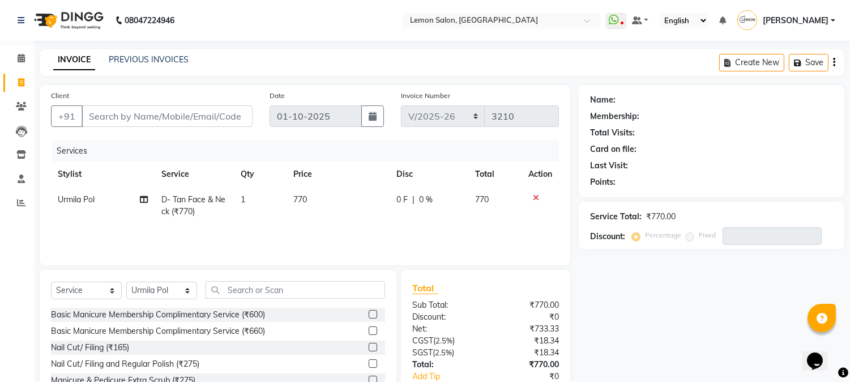
click at [535, 195] on icon at bounding box center [536, 198] width 6 height 8
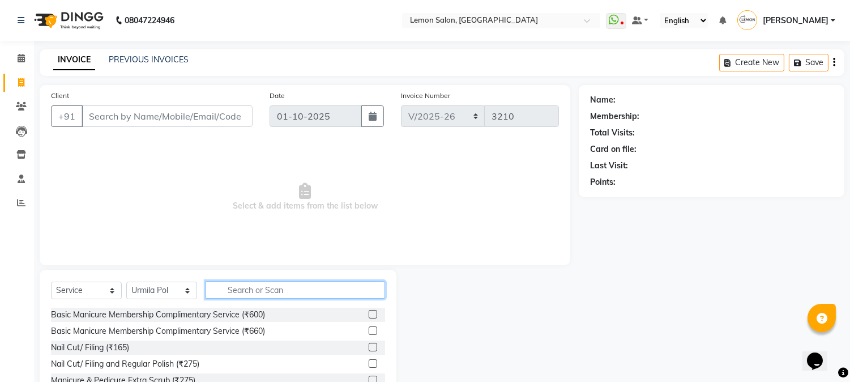
click at [295, 286] on input "text" at bounding box center [296, 290] width 180 height 18
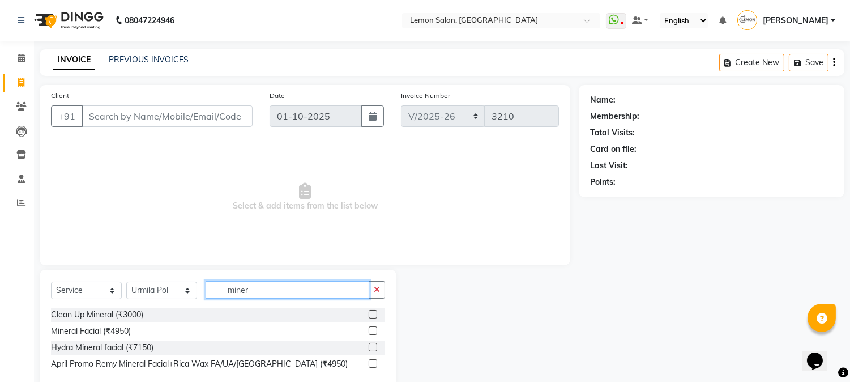
type input "miner"
click at [371, 330] on label at bounding box center [373, 330] width 8 height 8
click at [371, 330] on input "checkbox" at bounding box center [372, 330] width 7 height 7
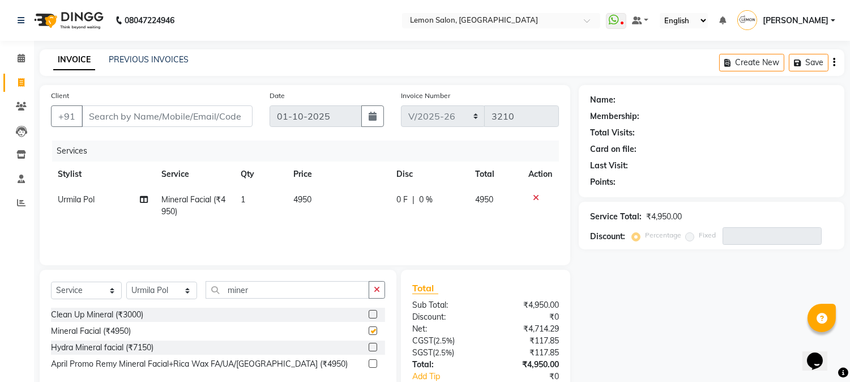
checkbox input "false"
click at [378, 291] on icon "button" at bounding box center [377, 290] width 6 height 8
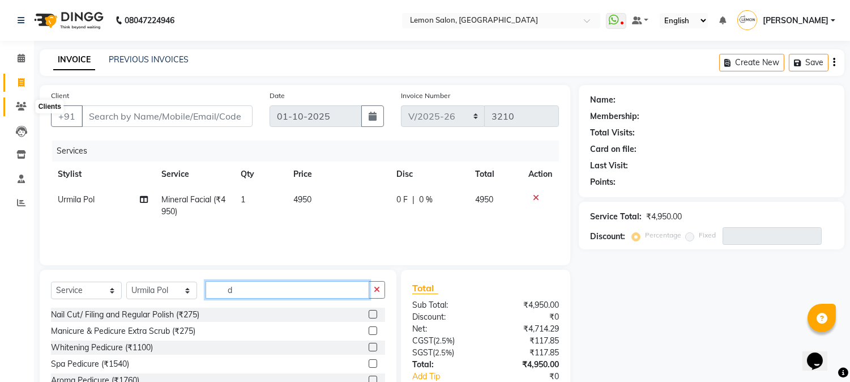
type input "d"
click at [16, 109] on icon at bounding box center [21, 106] width 11 height 8
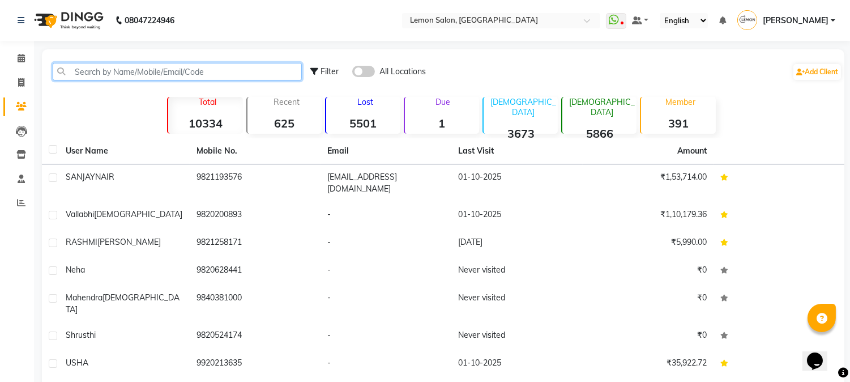
click at [158, 67] on input "text" at bounding box center [177, 72] width 249 height 18
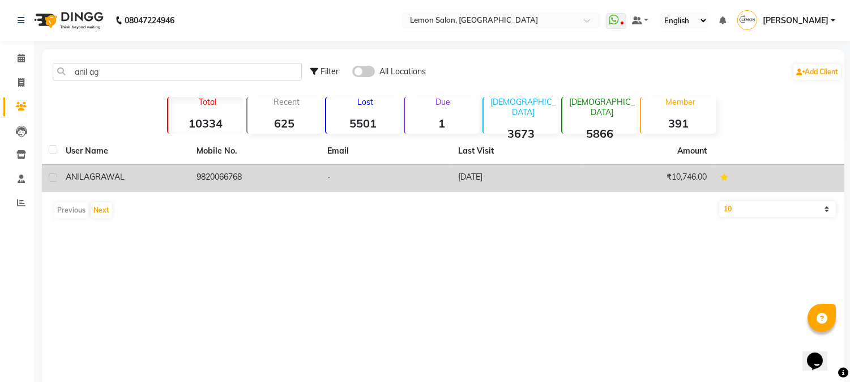
click at [227, 178] on td "9820066768" at bounding box center [255, 178] width 131 height 28
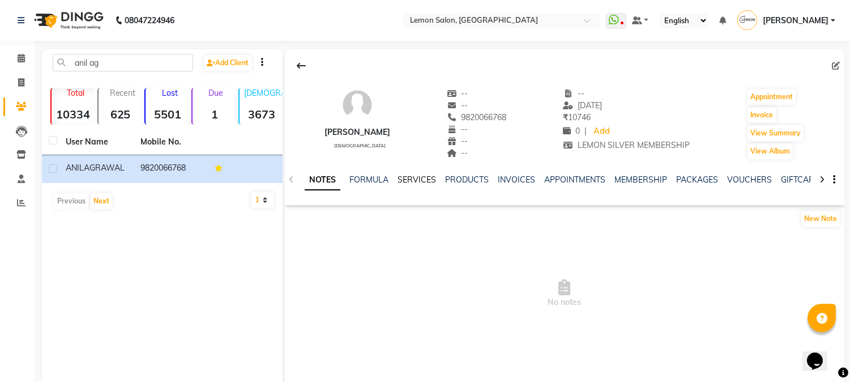
click at [423, 177] on link "SERVICES" at bounding box center [417, 179] width 39 height 10
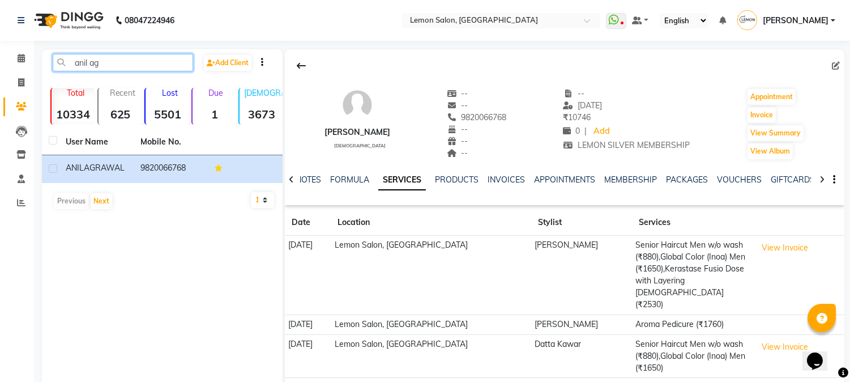
click at [187, 57] on input "anil ag" at bounding box center [123, 63] width 141 height 18
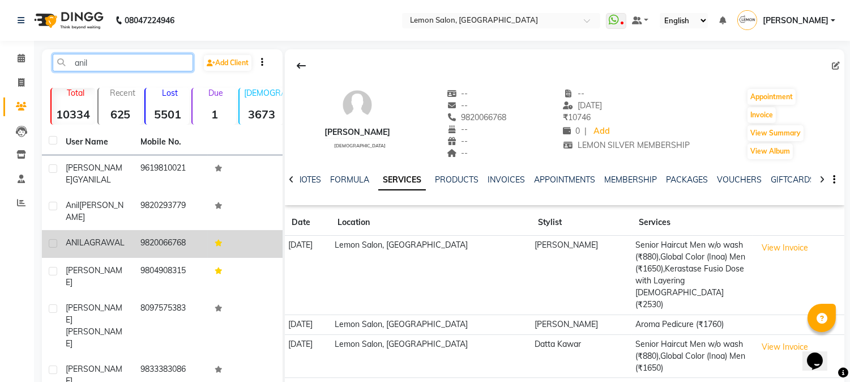
type input "anil"
click at [178, 233] on td "9820066768" at bounding box center [171, 244] width 75 height 28
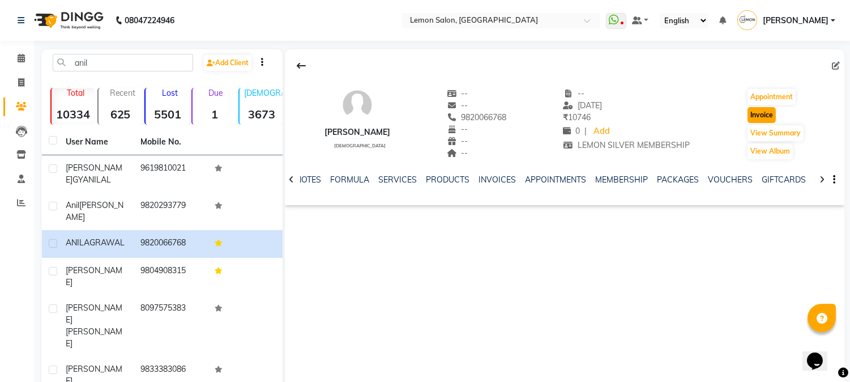
click at [767, 114] on button "Invoice" at bounding box center [762, 115] width 28 height 16
select select "565"
select select "service"
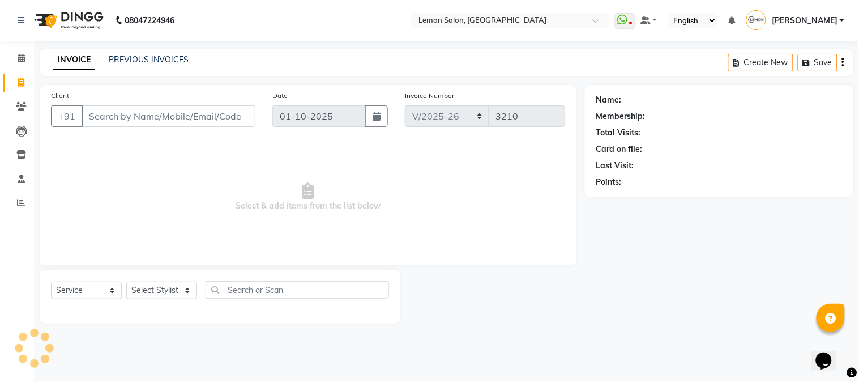
type input "9820066768"
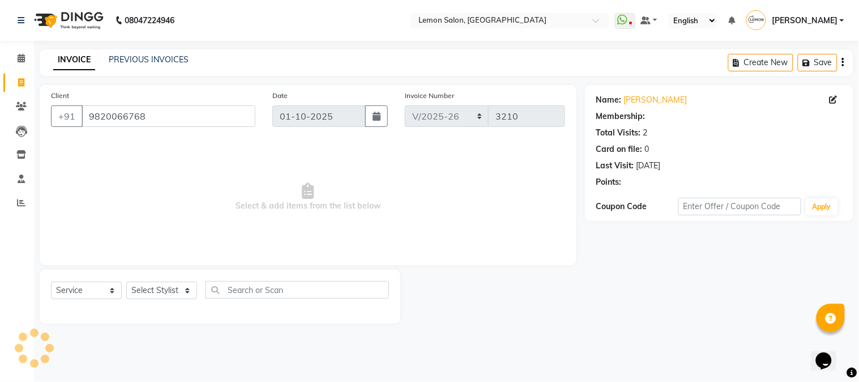
select select "1: Object"
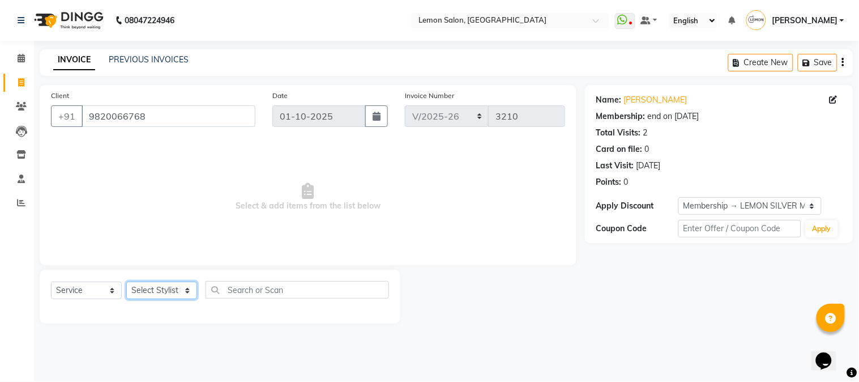
click at [160, 290] on select "Select Stylist Akansha Sadafule Asma Dshpande Datta Kawar DC Furkan Mansoori Ka…" at bounding box center [161, 291] width 71 height 18
click at [126, 282] on select "Select Stylist Akansha Sadafule Asma Dshpande Datta Kawar DC Furkan Mansoori Ka…" at bounding box center [161, 291] width 71 height 18
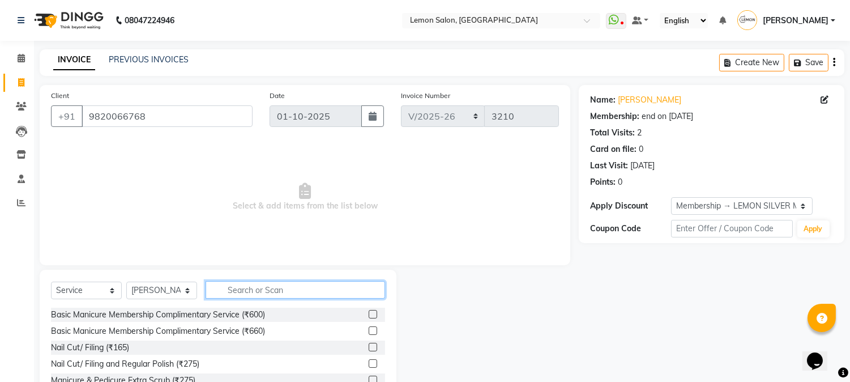
click at [246, 292] on input "text" at bounding box center [296, 290] width 180 height 18
click at [158, 289] on select "Select Stylist Akansha Sadafule Asma Dshpande Datta Kawar DC Furkan Mansoori Ka…" at bounding box center [161, 291] width 71 height 18
select select "7419"
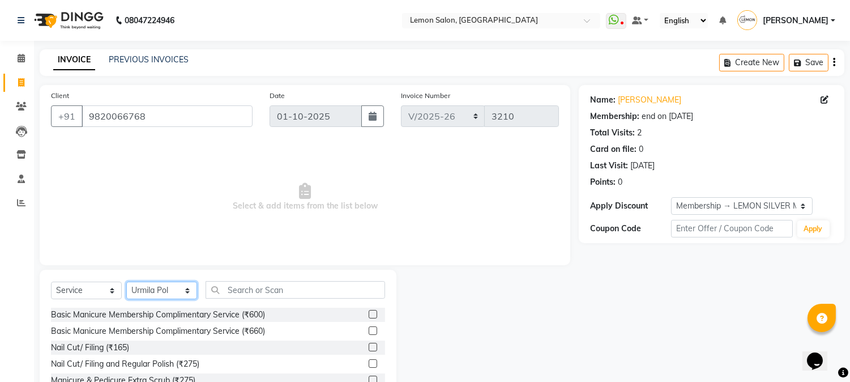
click at [126, 282] on select "Select Stylist Akansha Sadafule Asma Dshpande Datta Kawar DC Furkan Mansoori Ka…" at bounding box center [161, 291] width 71 height 18
click at [246, 291] on input "text" at bounding box center [296, 290] width 180 height 18
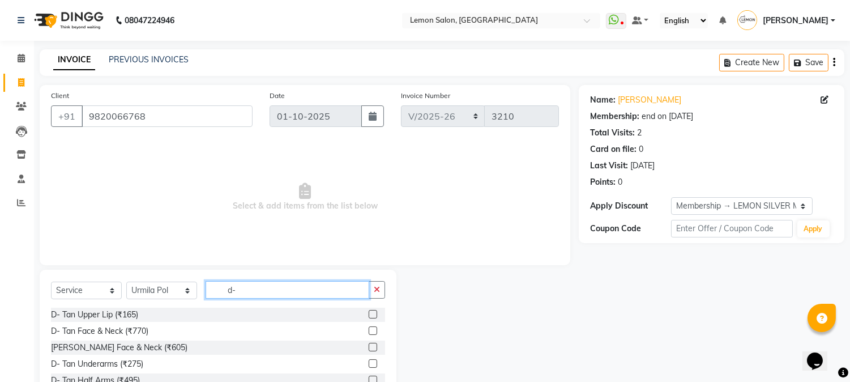
type input "d-"
click at [369, 326] on label at bounding box center [373, 330] width 8 height 8
click at [369, 327] on input "checkbox" at bounding box center [372, 330] width 7 height 7
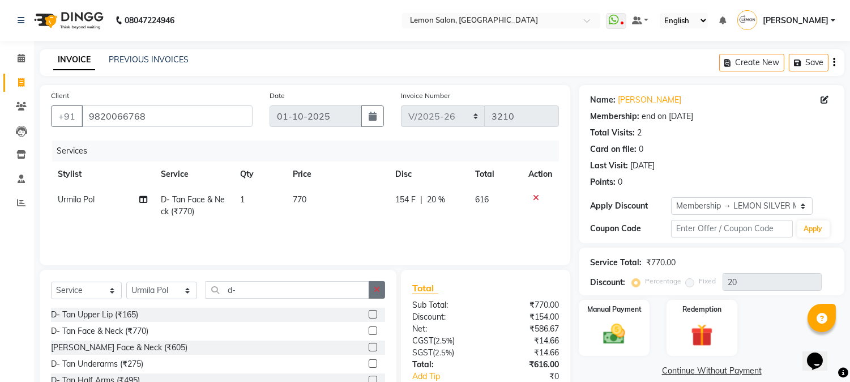
checkbox input "false"
click at [377, 290] on icon "button" at bounding box center [377, 290] width 6 height 8
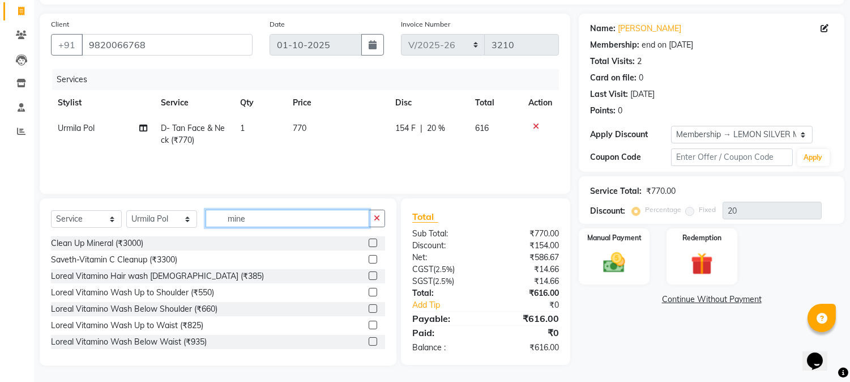
scroll to position [71, 0]
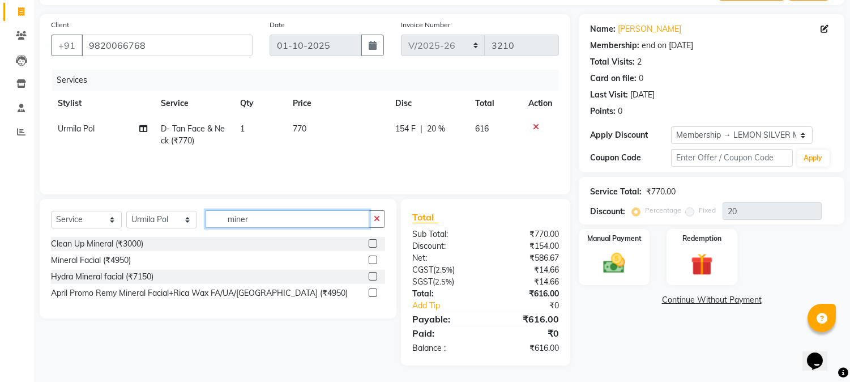
type input "miner"
click at [370, 261] on label at bounding box center [373, 260] width 8 height 8
click at [370, 261] on input "checkbox" at bounding box center [372, 260] width 7 height 7
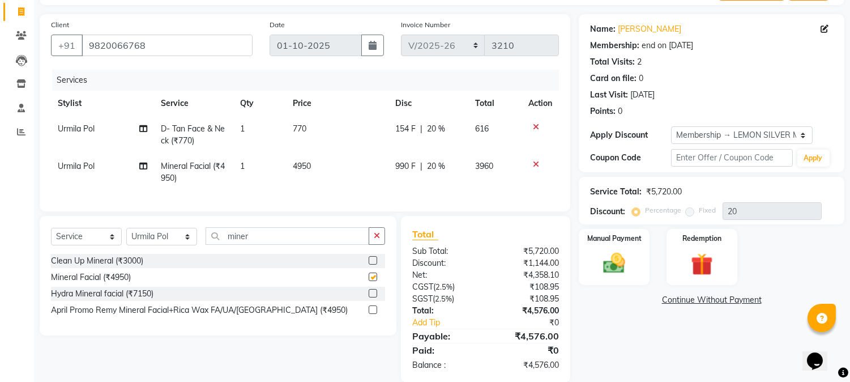
checkbox input "false"
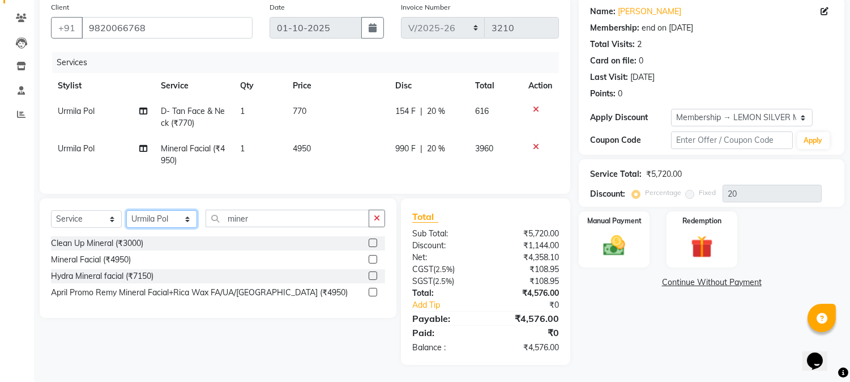
click at [189, 216] on select "Select Stylist Akansha Sadafule Asma Dshpande Datta Kawar DC Furkan Mansoori Ka…" at bounding box center [161, 219] width 71 height 18
select select "7947"
click at [126, 211] on select "Select Stylist Akansha Sadafule Asma Dshpande Datta Kawar DC Furkan Mansoori Ka…" at bounding box center [161, 219] width 71 height 18
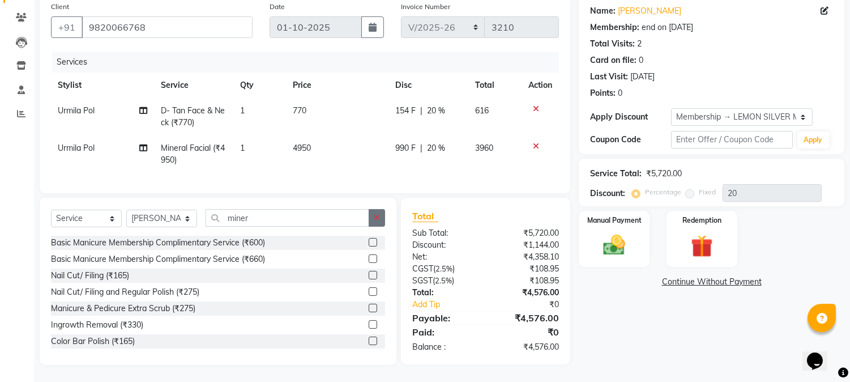
click at [374, 222] on icon "button" at bounding box center [377, 218] width 6 height 8
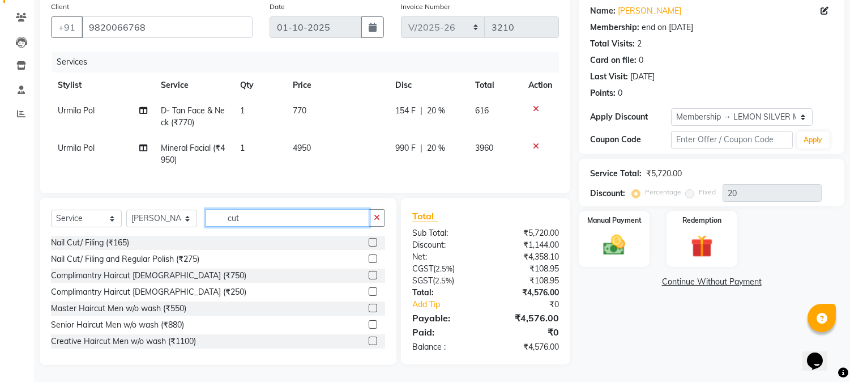
type input "cut"
click at [369, 324] on label at bounding box center [373, 324] width 8 height 8
click at [369, 324] on input "checkbox" at bounding box center [372, 324] width 7 height 7
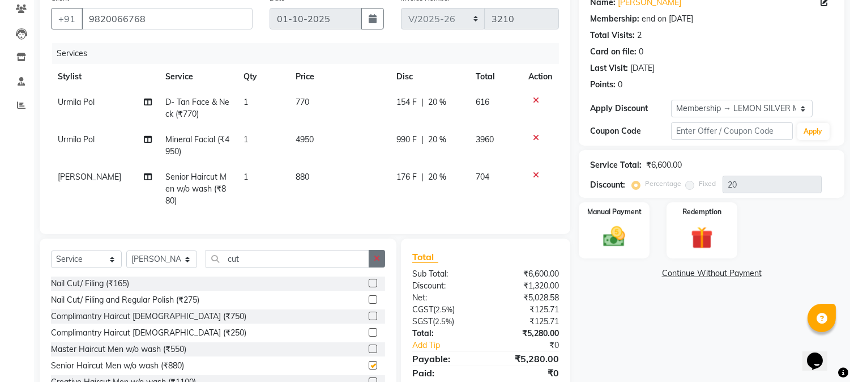
checkbox input "false"
click at [382, 265] on button "button" at bounding box center [377, 259] width 16 height 18
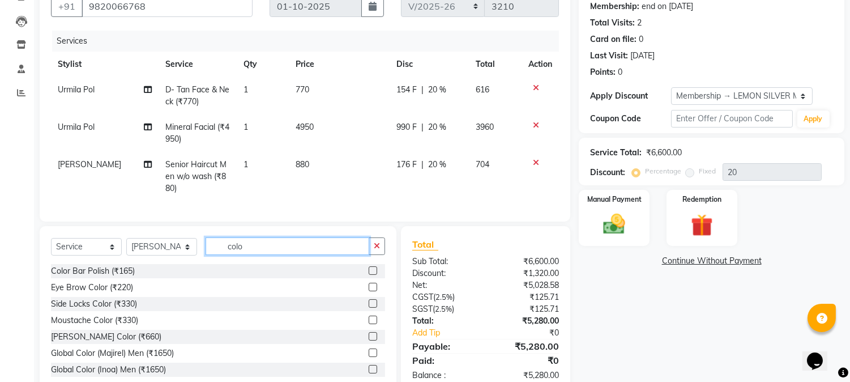
scroll to position [147, 0]
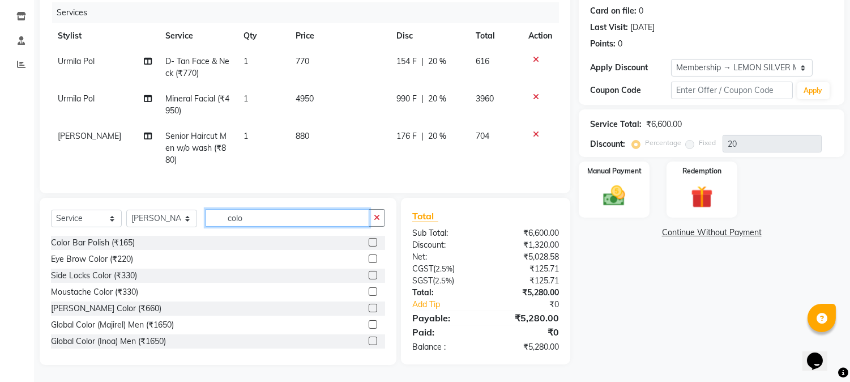
type input "colo"
click at [369, 337] on label at bounding box center [373, 341] width 8 height 8
click at [369, 338] on input "checkbox" at bounding box center [372, 341] width 7 height 7
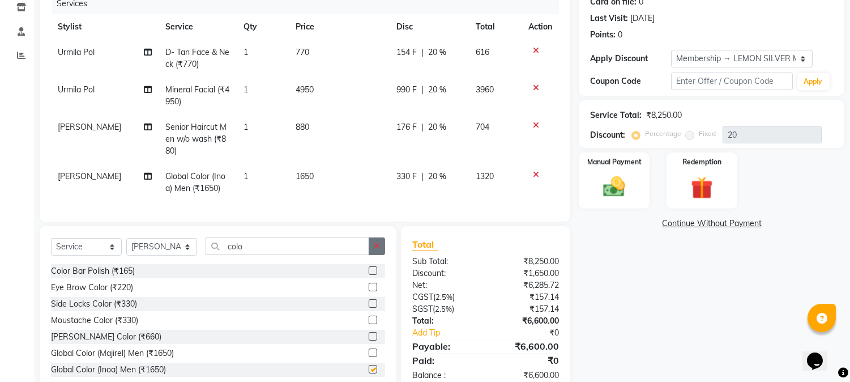
checkbox input "false"
click at [380, 250] on icon "button" at bounding box center [377, 246] width 6 height 8
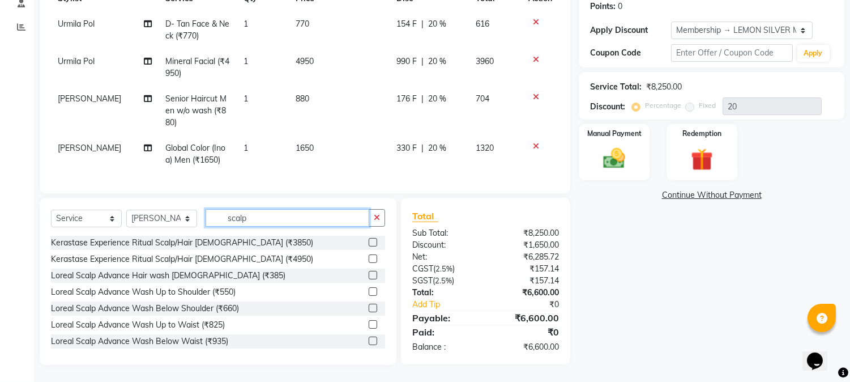
scroll to position [116, 0]
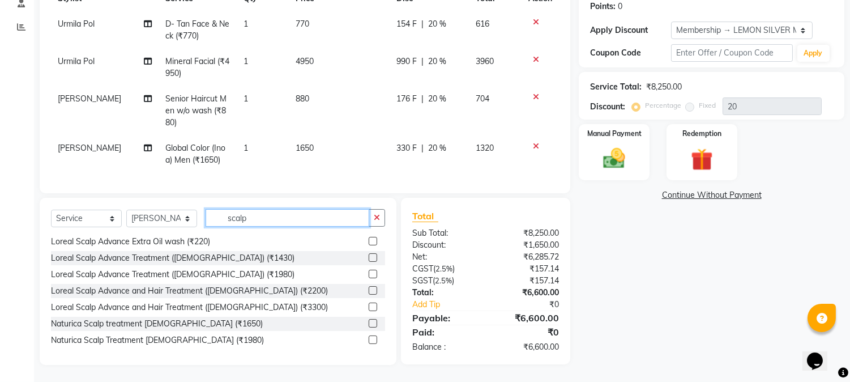
type input "scalp"
click at [369, 309] on label at bounding box center [373, 307] width 8 height 8
click at [369, 309] on input "checkbox" at bounding box center [372, 307] width 7 height 7
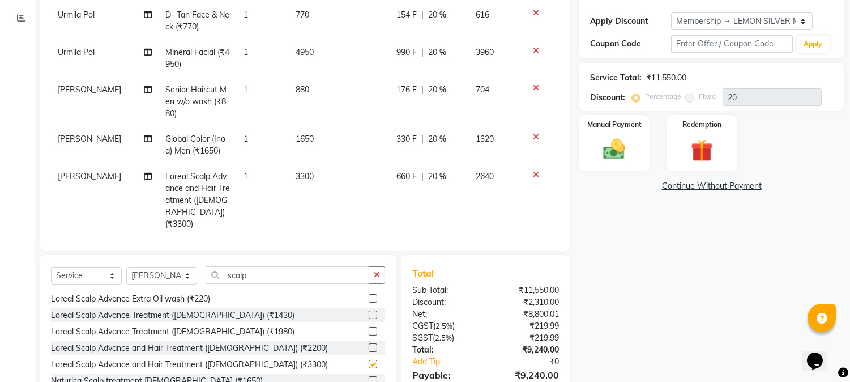
checkbox input "false"
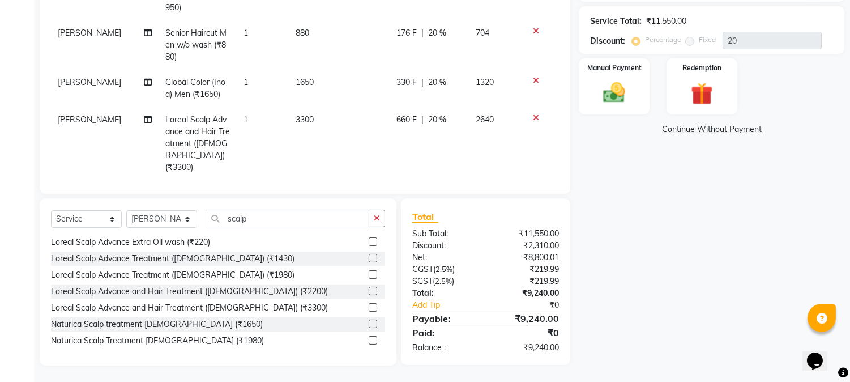
click at [369, 324] on label at bounding box center [373, 324] width 8 height 8
click at [369, 324] on input "checkbox" at bounding box center [372, 324] width 7 height 7
checkbox input "false"
click at [533, 117] on icon at bounding box center [536, 118] width 6 height 8
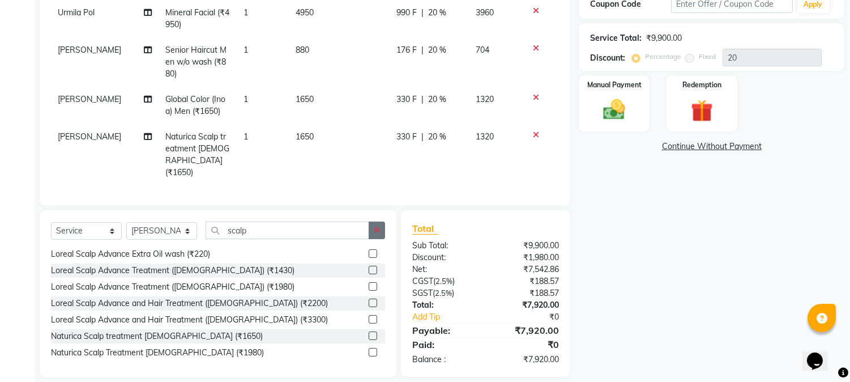
click at [372, 222] on button "button" at bounding box center [377, 231] width 16 height 18
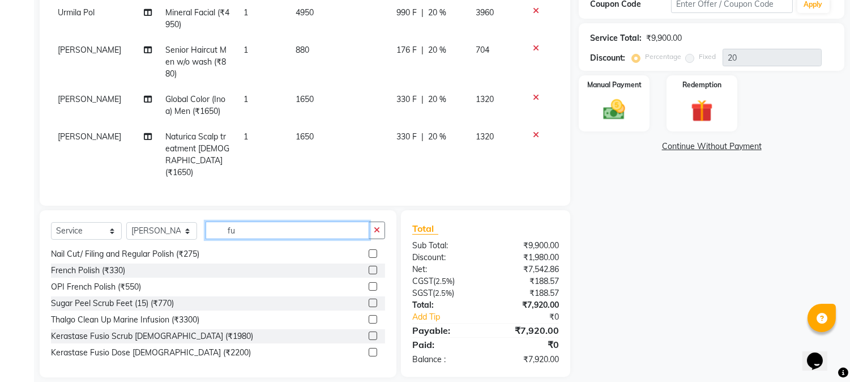
scroll to position [0, 0]
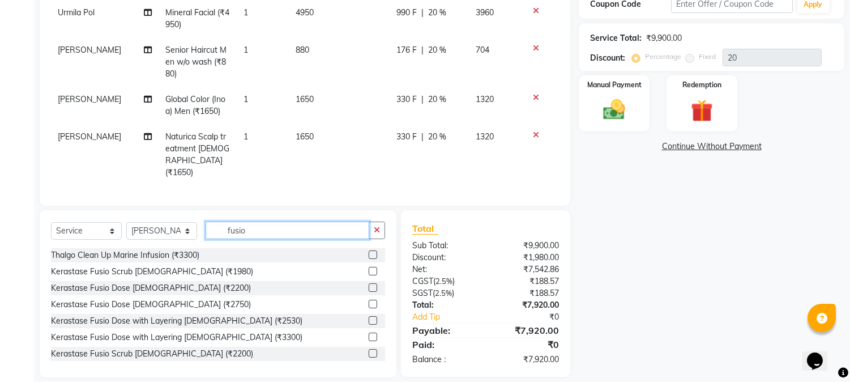
type input "fusio"
click at [369, 316] on label at bounding box center [373, 320] width 8 height 8
click at [369, 317] on input "checkbox" at bounding box center [372, 320] width 7 height 7
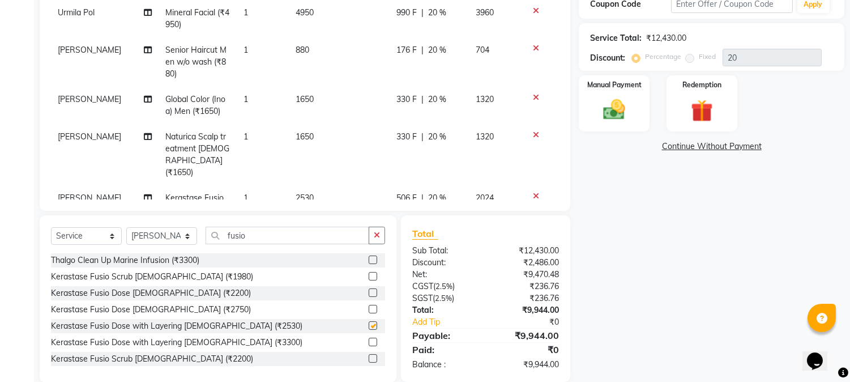
checkbox input "false"
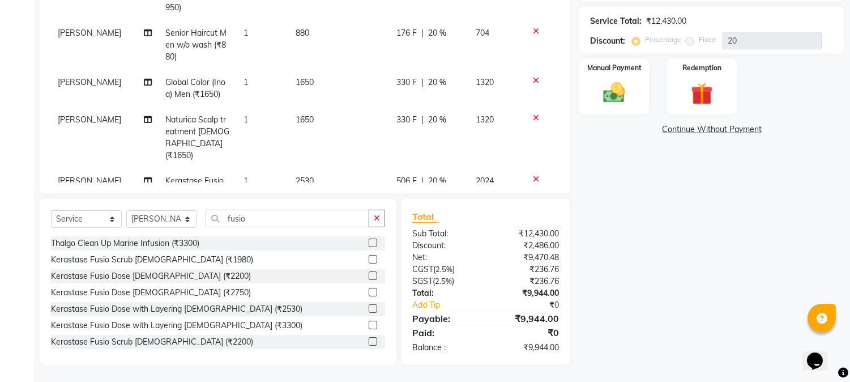
scroll to position [41, 0]
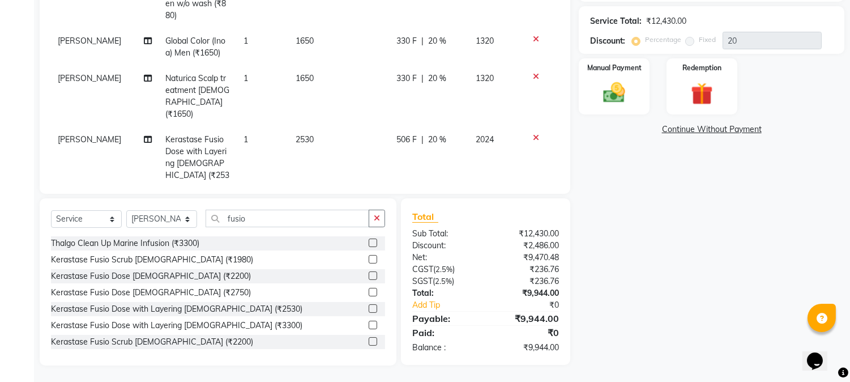
click at [533, 73] on icon at bounding box center [536, 77] width 6 height 8
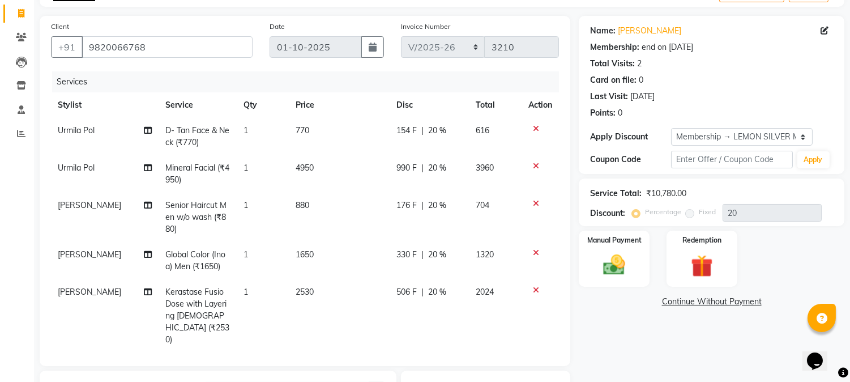
scroll to position [224, 0]
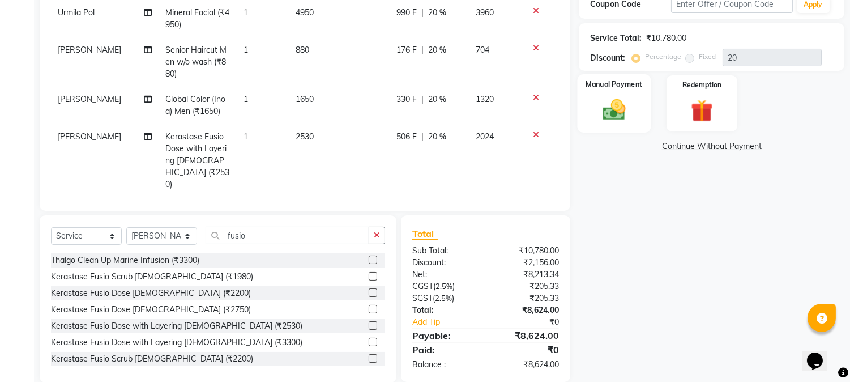
click at [613, 122] on img at bounding box center [614, 110] width 37 height 27
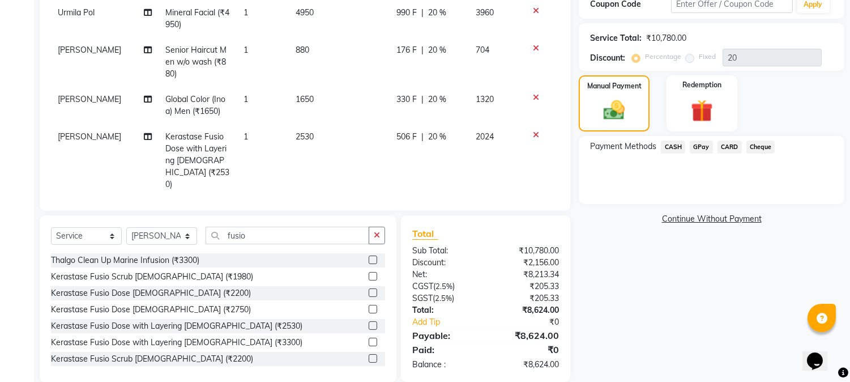
click at [727, 148] on span "CARD" at bounding box center [730, 147] width 24 height 13
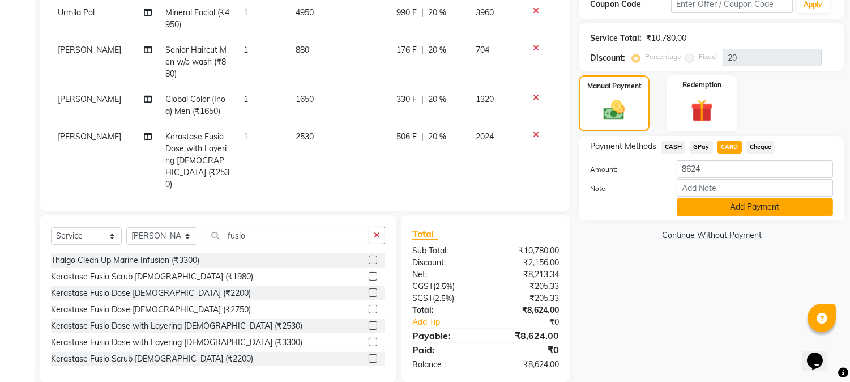
click at [717, 212] on button "Add Payment" at bounding box center [755, 207] width 156 height 18
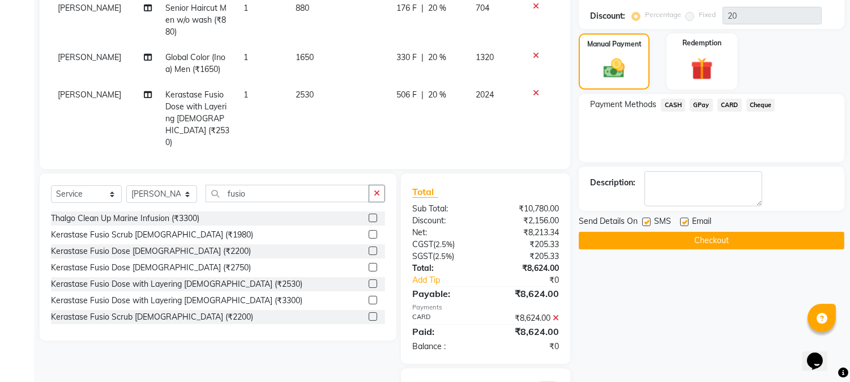
scroll to position [304, 0]
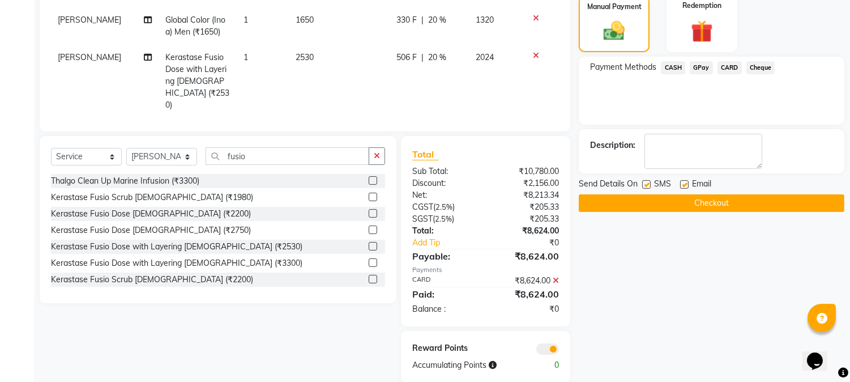
click at [648, 184] on label at bounding box center [646, 184] width 8 height 8
click at [648, 184] on input "checkbox" at bounding box center [645, 184] width 7 height 7
checkbox input "false"
click at [686, 185] on label at bounding box center [684, 184] width 8 height 8
click at [686, 185] on input "checkbox" at bounding box center [683, 184] width 7 height 7
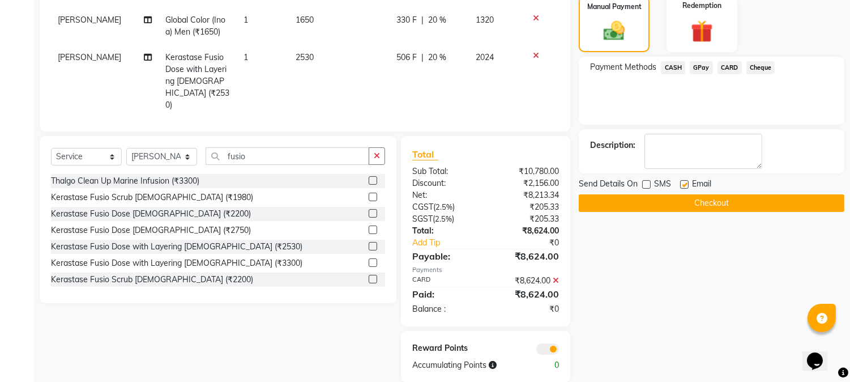
checkbox input "false"
click at [688, 207] on button "Checkout" at bounding box center [712, 203] width 266 height 18
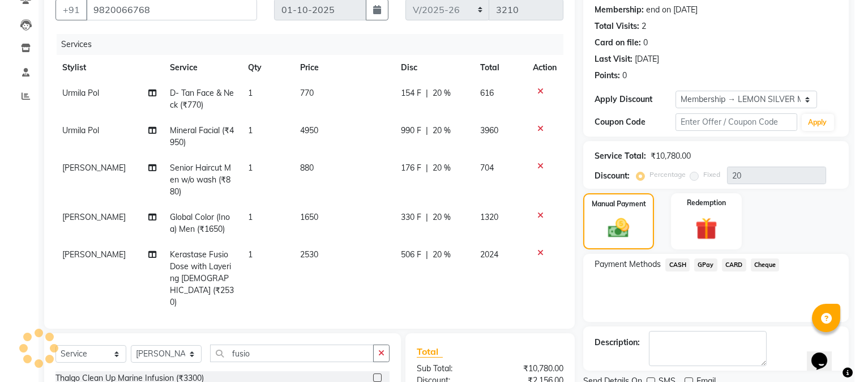
scroll to position [0, 0]
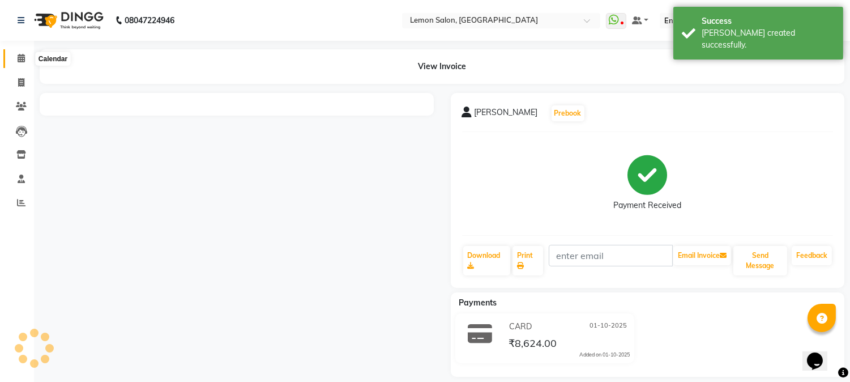
click at [18, 58] on icon at bounding box center [21, 58] width 7 height 8
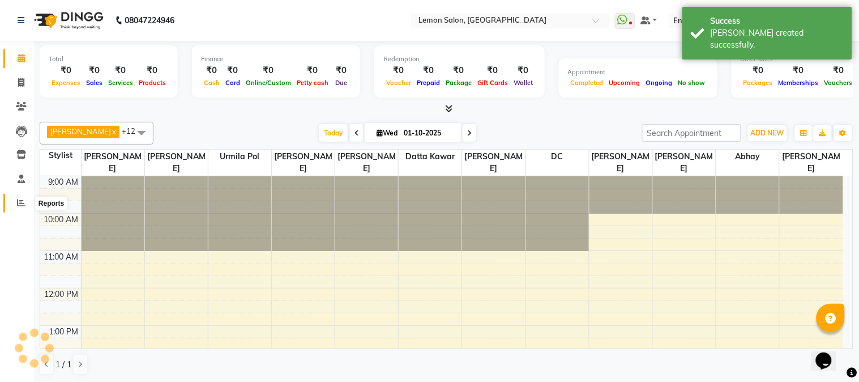
click at [19, 205] on icon at bounding box center [21, 202] width 8 height 8
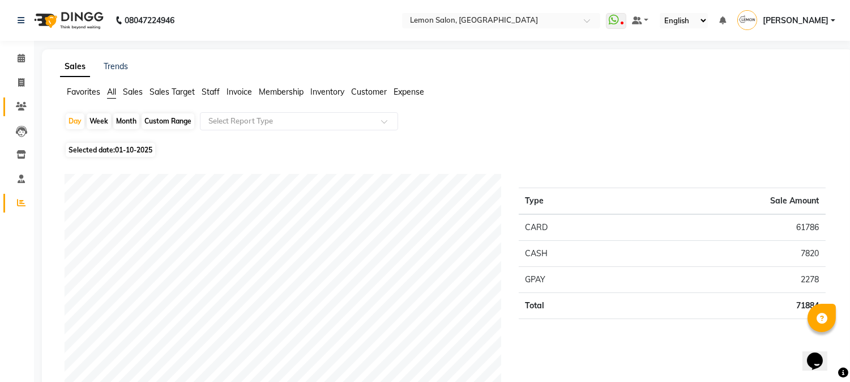
click at [15, 114] on link "Clients" at bounding box center [16, 106] width 27 height 19
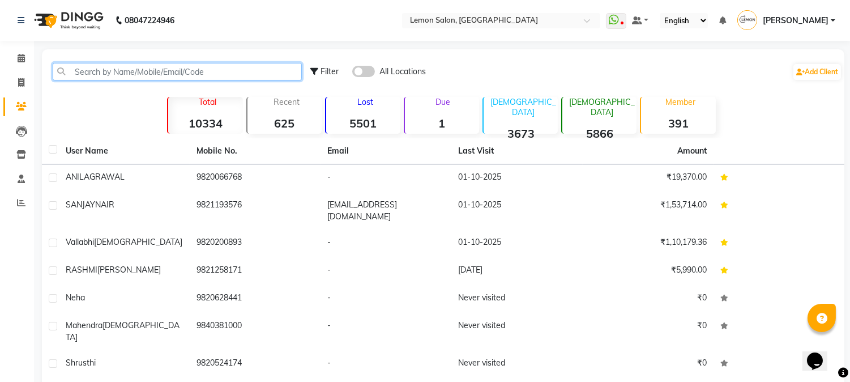
click at [112, 74] on input "text" at bounding box center [177, 72] width 249 height 18
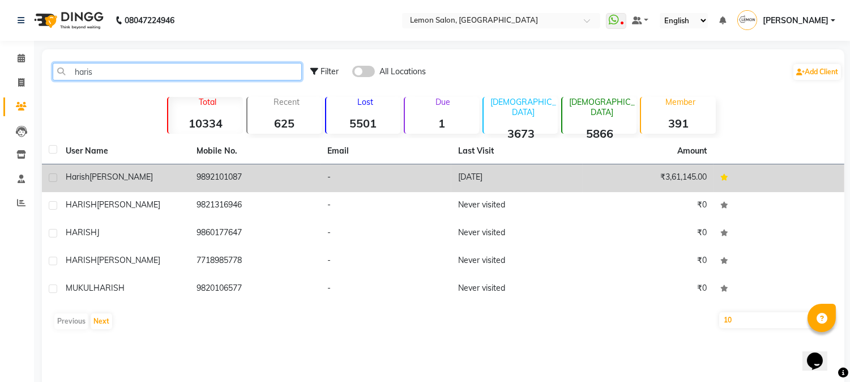
type input "haris"
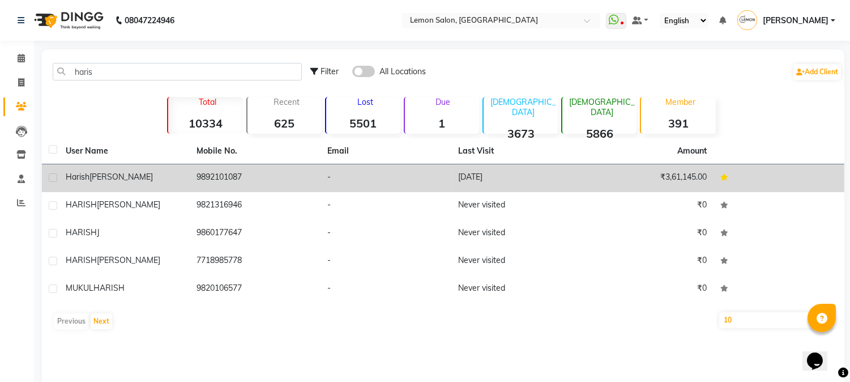
click at [233, 173] on td "9892101087" at bounding box center [255, 178] width 131 height 28
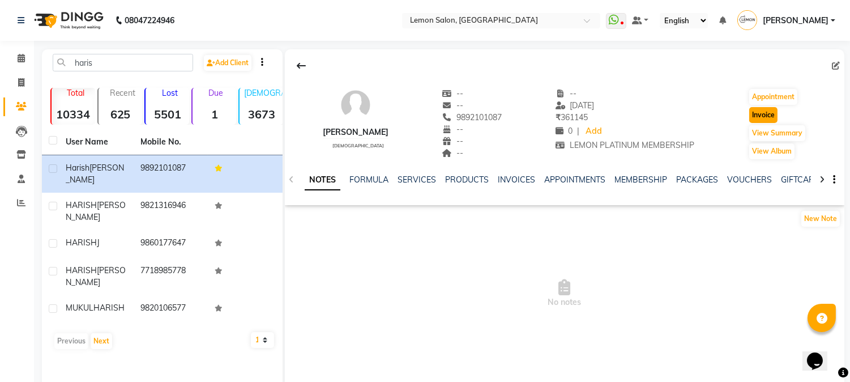
click at [768, 112] on button "Invoice" at bounding box center [764, 115] width 28 height 16
select select "565"
select select "service"
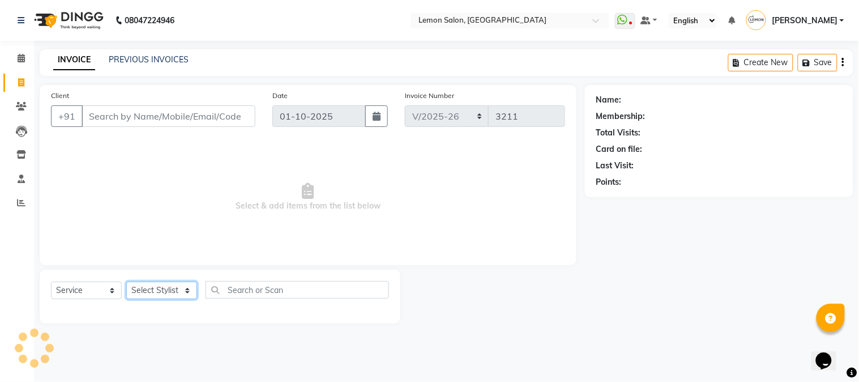
click at [168, 289] on select "Select Stylist" at bounding box center [161, 291] width 71 height 18
type input "9892101087"
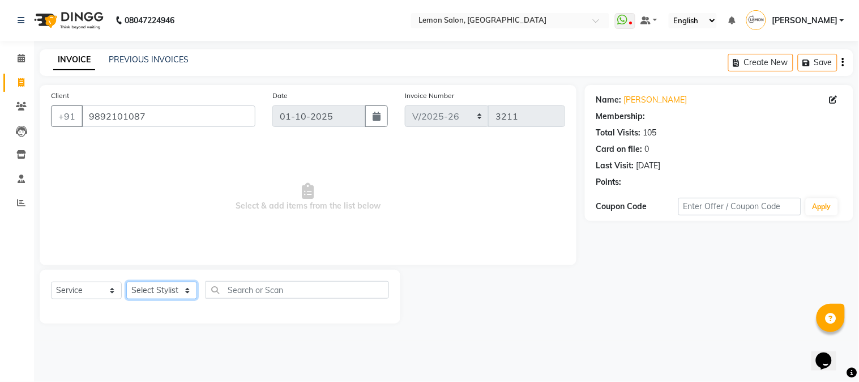
select select "1: Object"
select select "7947"
click at [126, 282] on select "Select Stylist Akansha Sadafule Asma Dshpande Datta Kawar DC Furkan Mansoori Ka…" at bounding box center [161, 291] width 71 height 18
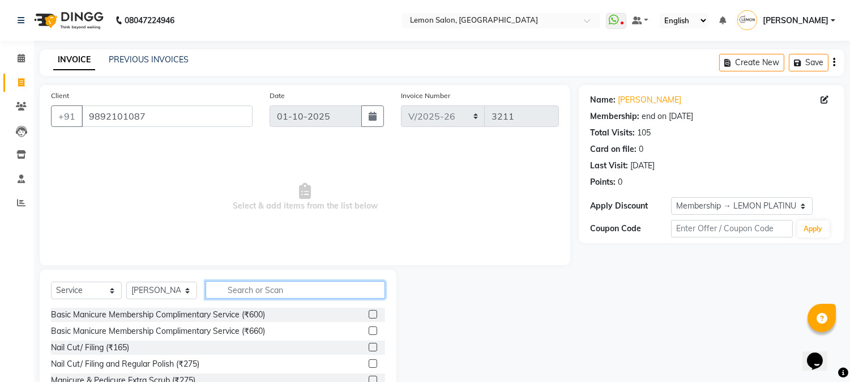
click at [272, 284] on input "text" at bounding box center [296, 290] width 180 height 18
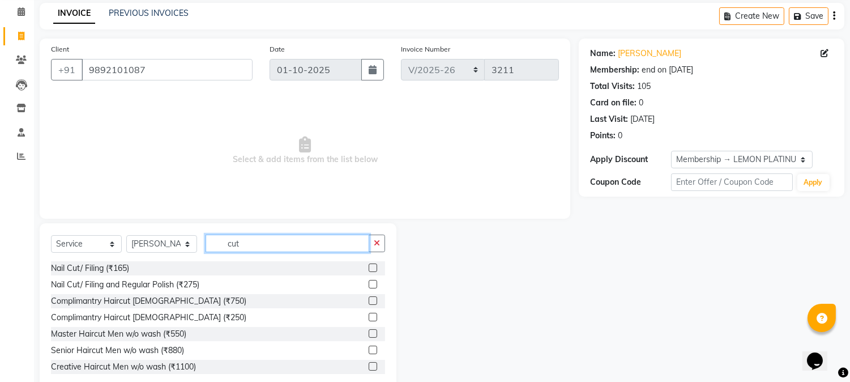
scroll to position [71, 0]
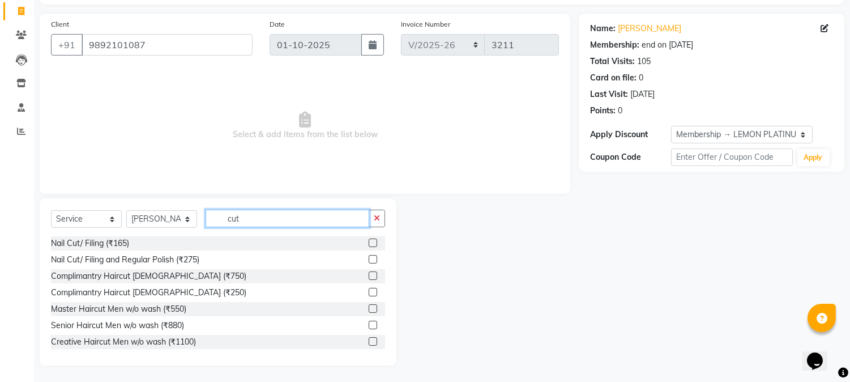
type input "cut"
click at [369, 325] on label at bounding box center [373, 325] width 8 height 8
click at [369, 325] on input "checkbox" at bounding box center [372, 325] width 7 height 7
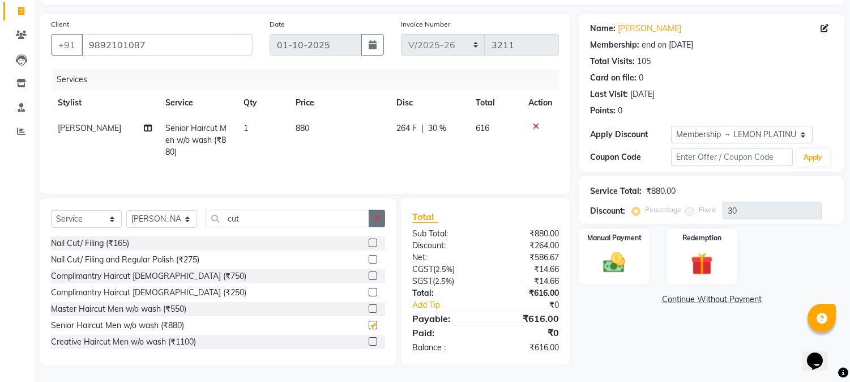
checkbox input "false"
click at [378, 217] on icon "button" at bounding box center [377, 218] width 6 height 8
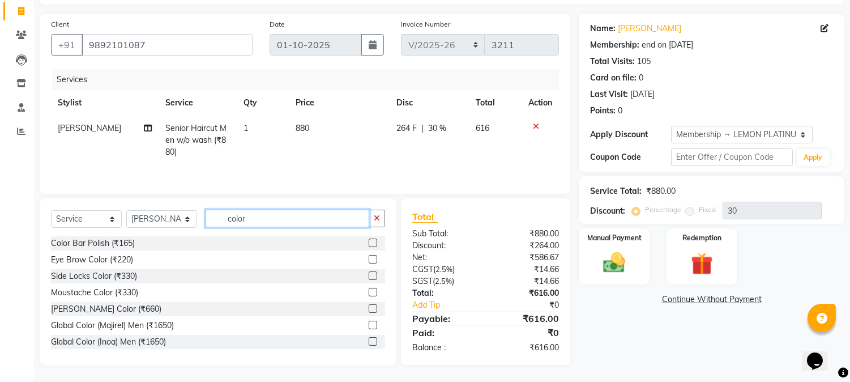
type input "color"
click at [369, 340] on label at bounding box center [373, 341] width 8 height 8
click at [369, 340] on input "checkbox" at bounding box center [372, 341] width 7 height 7
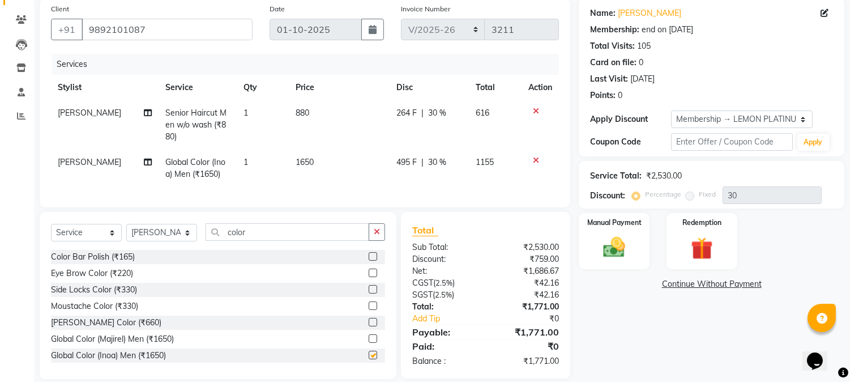
checkbox input "false"
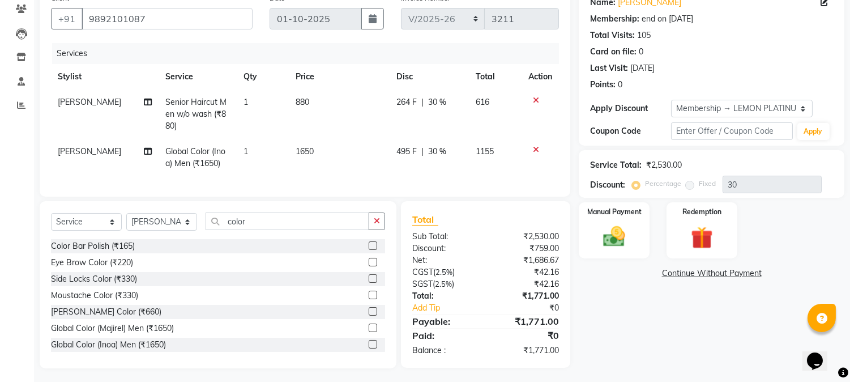
scroll to position [110, 0]
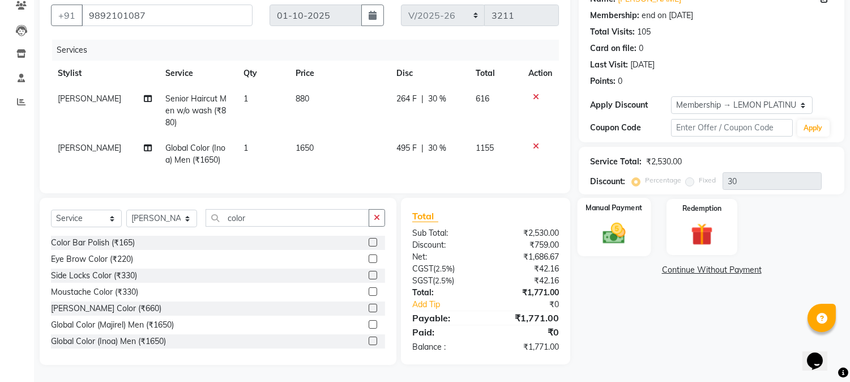
click at [616, 220] on img at bounding box center [614, 233] width 37 height 27
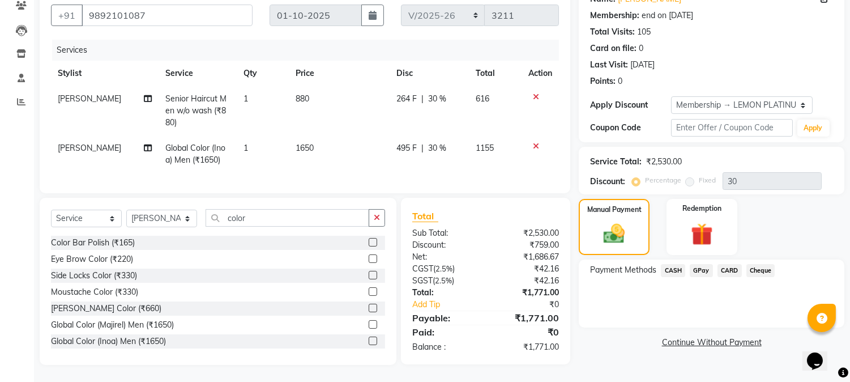
click at [727, 264] on span "CARD" at bounding box center [730, 270] width 24 height 13
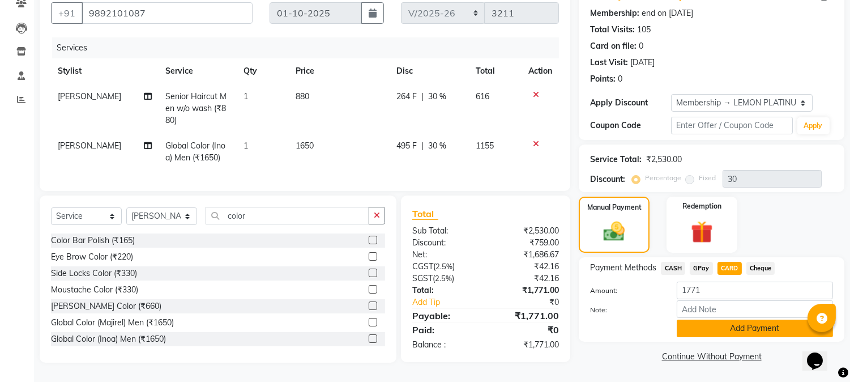
click at [701, 326] on button "Add Payment" at bounding box center [755, 329] width 156 height 18
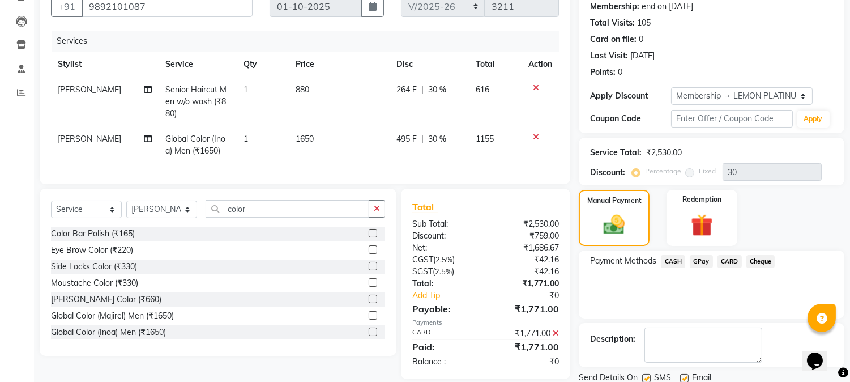
scroll to position [150, 0]
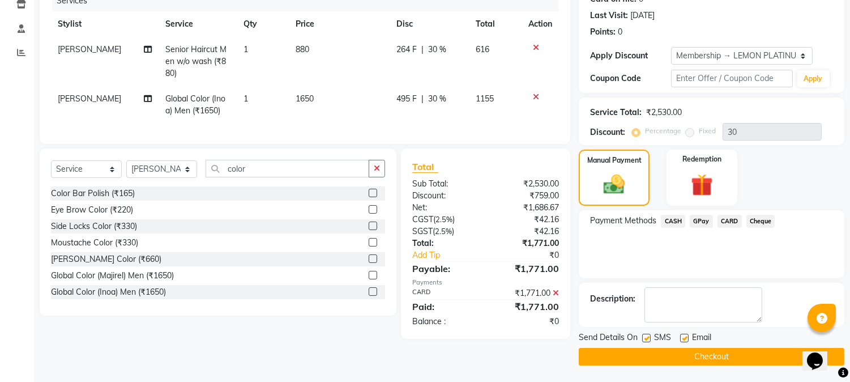
click at [681, 336] on label at bounding box center [684, 338] width 8 height 8
click at [681, 336] on input "checkbox" at bounding box center [683, 338] width 7 height 7
checkbox input "false"
click at [648, 337] on label at bounding box center [646, 338] width 8 height 8
click at [648, 337] on input "checkbox" at bounding box center [645, 338] width 7 height 7
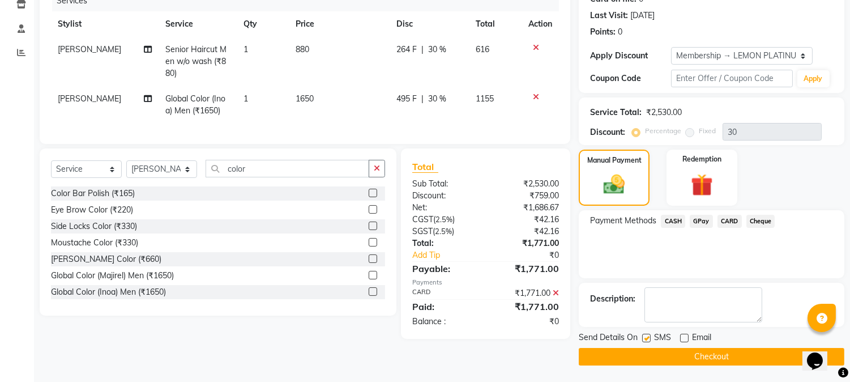
checkbox input "false"
click at [724, 350] on button "Checkout" at bounding box center [712, 357] width 266 height 18
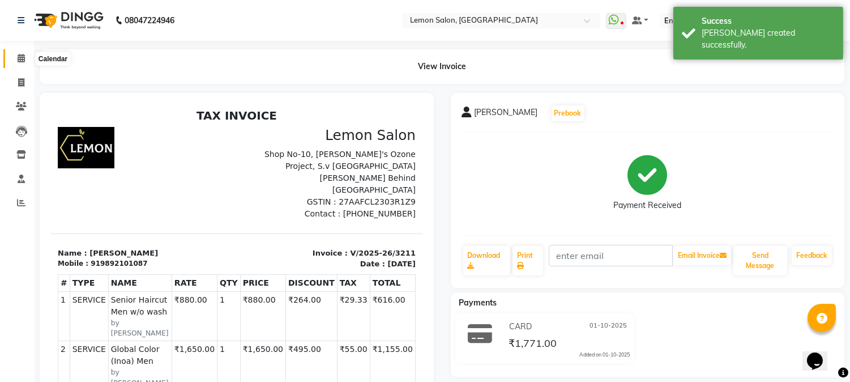
click at [21, 59] on icon at bounding box center [21, 58] width 7 height 8
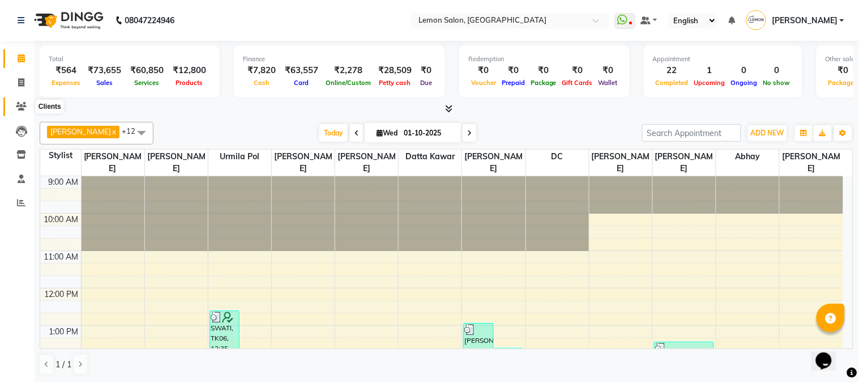
click at [18, 100] on span at bounding box center [21, 106] width 20 height 13
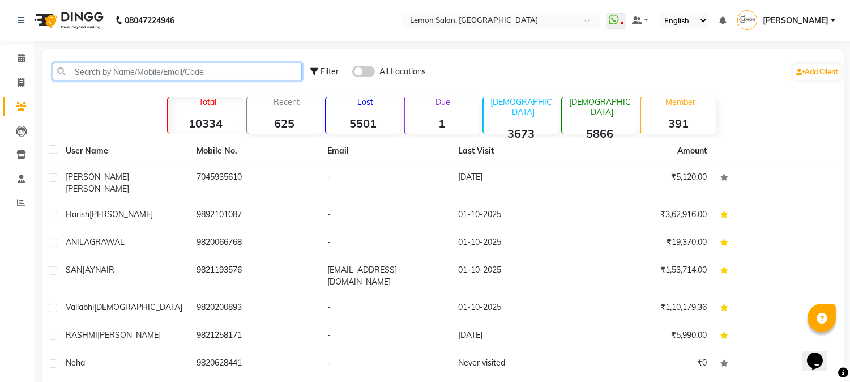
click at [121, 70] on input "text" at bounding box center [177, 72] width 249 height 18
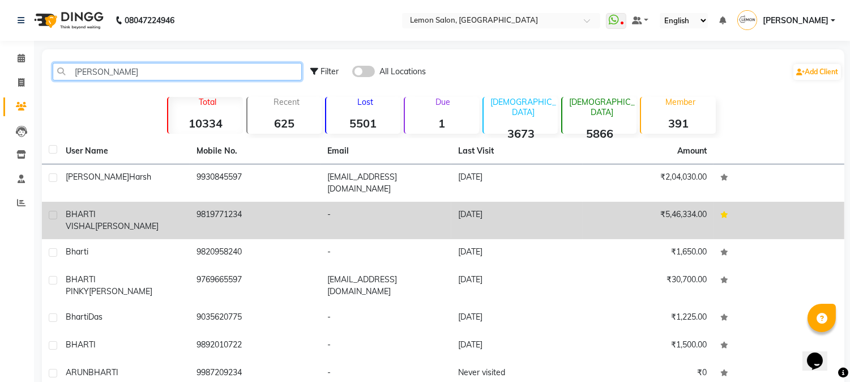
type input "bhart"
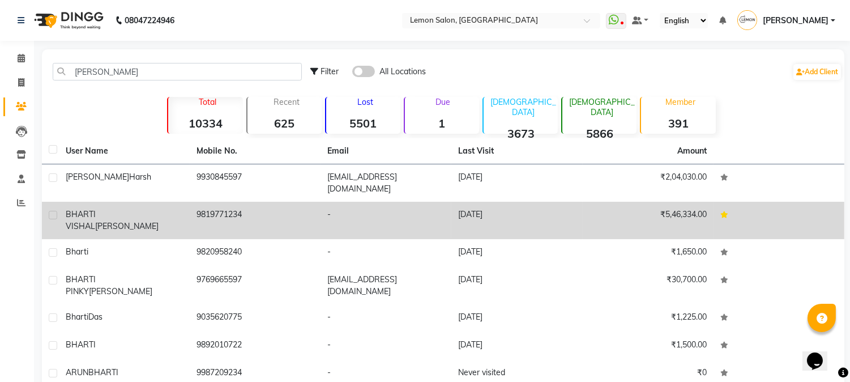
click at [212, 207] on td "9819771234" at bounding box center [255, 220] width 131 height 37
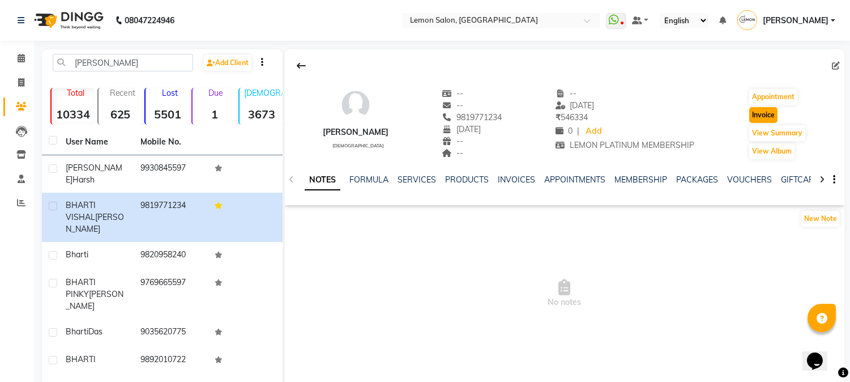
click at [769, 111] on button "Invoice" at bounding box center [764, 115] width 28 height 16
select select "565"
select select "service"
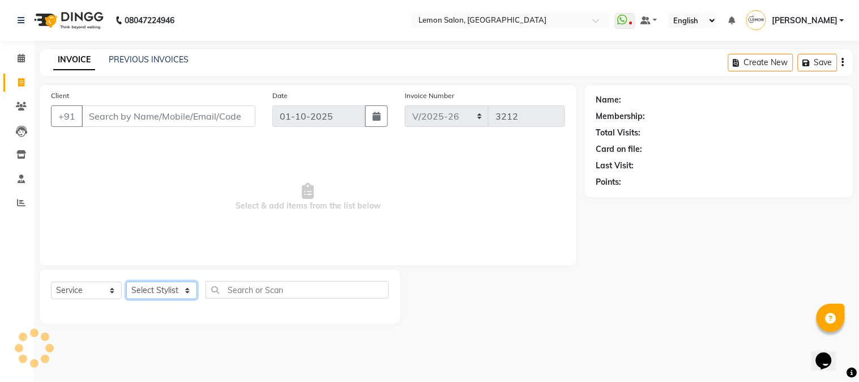
click at [144, 297] on select "Select Stylist" at bounding box center [161, 291] width 71 height 18
type input "9819771234"
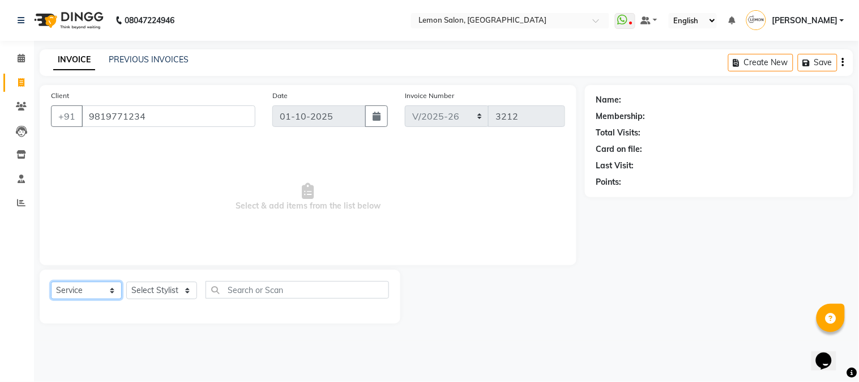
click at [99, 286] on select "Select Service Product Membership Package Voucher Prepaid Gift Card" at bounding box center [86, 291] width 71 height 18
select select "1: Object"
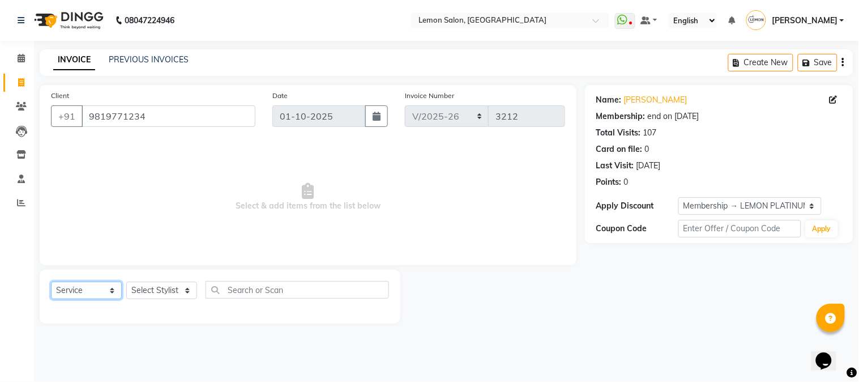
select select "product"
click at [51, 282] on select "Select Service Product Membership Package Voucher Prepaid Gift Card" at bounding box center [86, 291] width 71 height 18
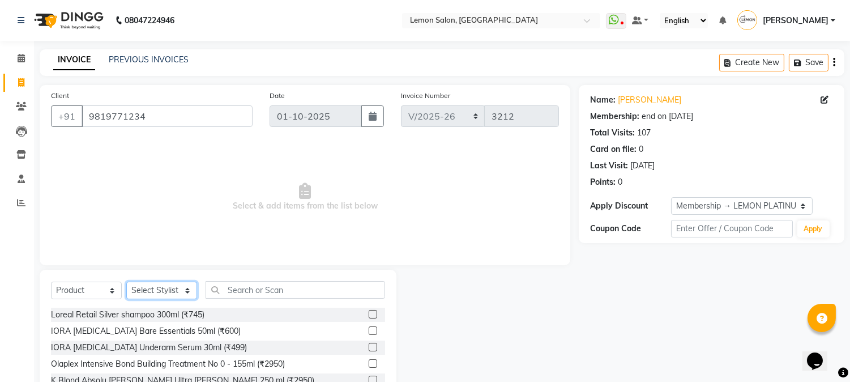
click at [163, 284] on select "Select Stylist Akansha Sadafule Asma Dshpande Datta Kawar DC Furkan Mansoori Ka…" at bounding box center [161, 291] width 71 height 18
select select "7629"
click at [126, 282] on select "Select Stylist Akansha Sadafule Asma Dshpande Datta Kawar DC Furkan Mansoori Ka…" at bounding box center [161, 291] width 71 height 18
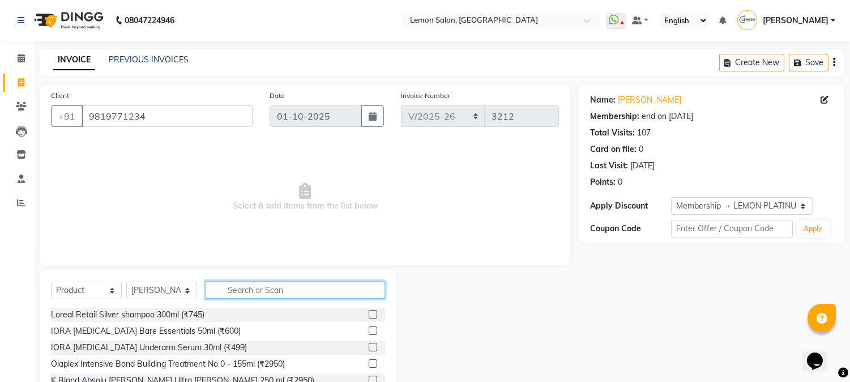
click at [242, 293] on input "text" at bounding box center [296, 290] width 180 height 18
type input "s"
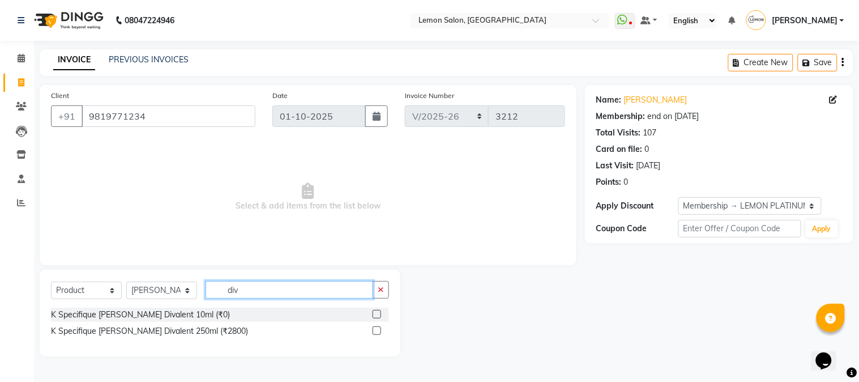
type input "div"
click at [378, 331] on label at bounding box center [377, 330] width 8 height 8
click at [378, 331] on input "checkbox" at bounding box center [376, 330] width 7 height 7
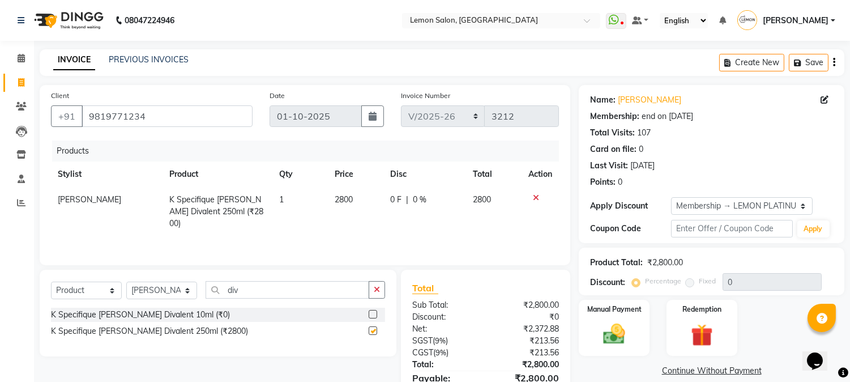
checkbox input "false"
click at [535, 196] on icon at bounding box center [536, 198] width 6 height 8
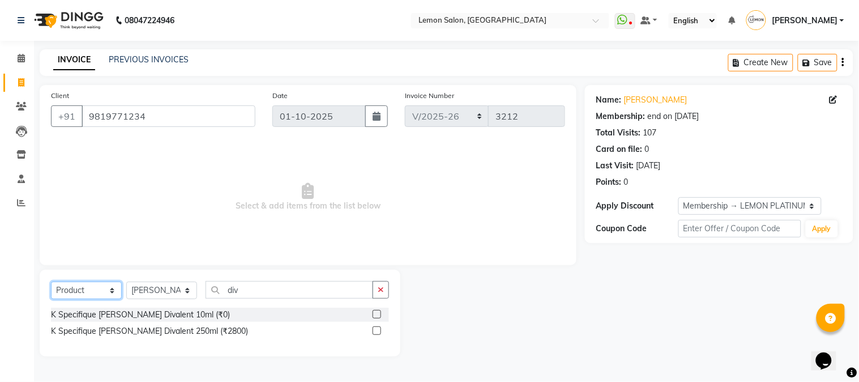
click at [108, 287] on select "Select Service Product Membership Package Voucher Prepaid Gift Card" at bounding box center [86, 291] width 71 height 18
select select "service"
click at [51, 282] on select "Select Service Product Membership Package Voucher Prepaid Gift Card" at bounding box center [86, 291] width 71 height 18
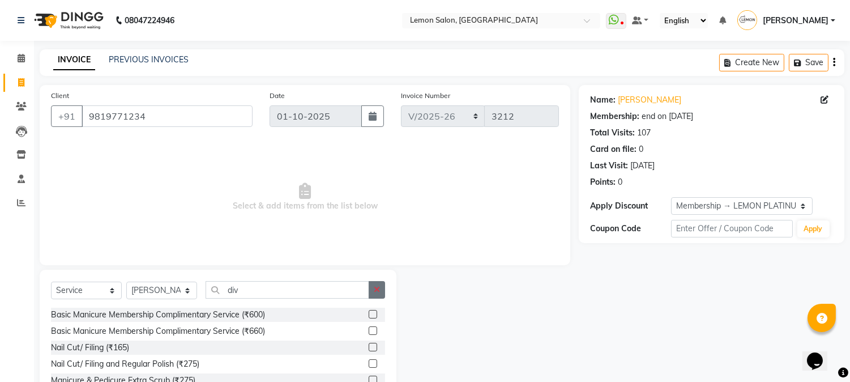
click at [376, 291] on icon "button" at bounding box center [377, 290] width 6 height 8
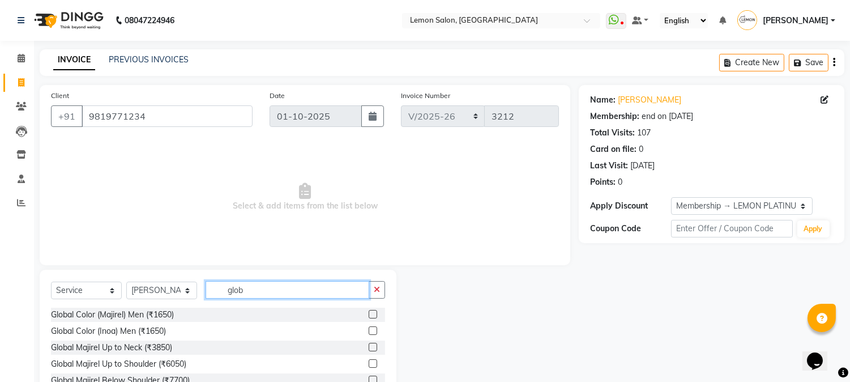
scroll to position [71, 0]
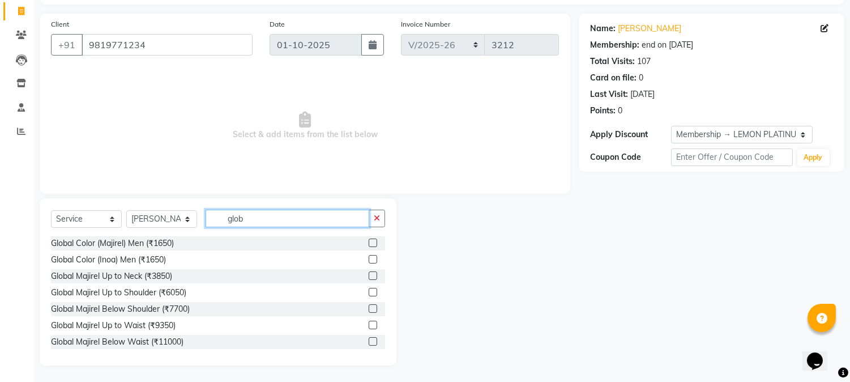
type input "glob"
click at [369, 309] on label at bounding box center [373, 308] width 8 height 8
click at [369, 309] on input "checkbox" at bounding box center [372, 308] width 7 height 7
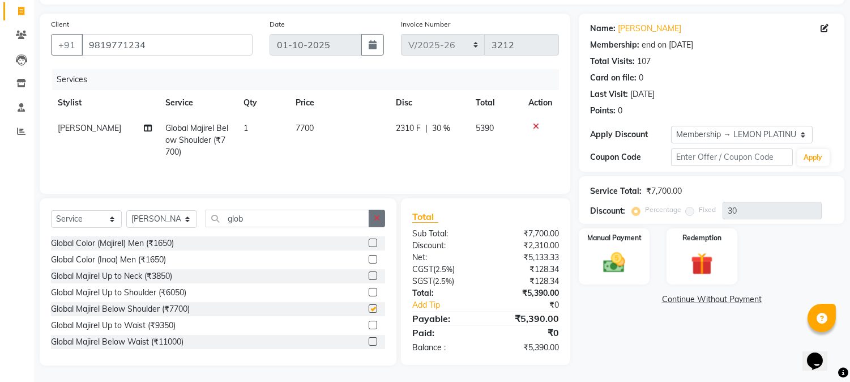
checkbox input "false"
click at [374, 225] on button "button" at bounding box center [377, 219] width 16 height 18
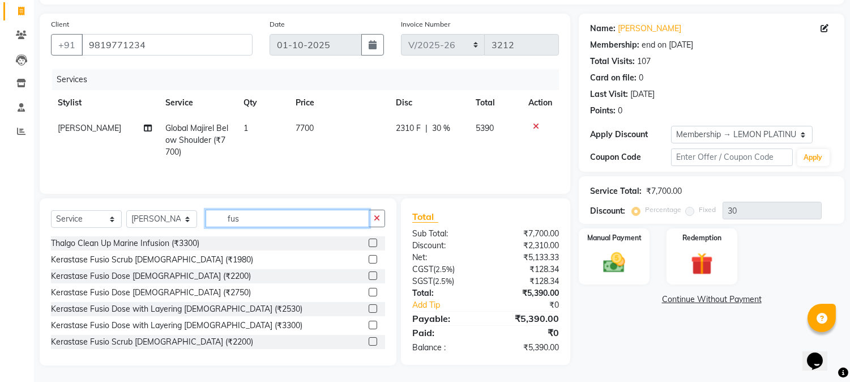
type input "fus"
click at [369, 327] on label at bounding box center [373, 325] width 8 height 8
click at [369, 327] on input "checkbox" at bounding box center [372, 325] width 7 height 7
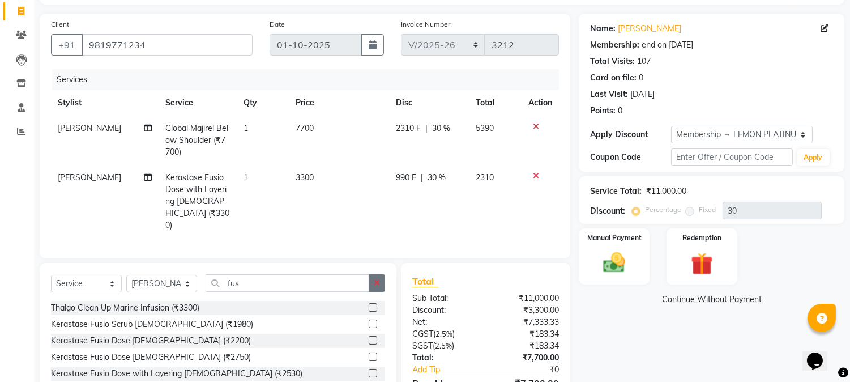
checkbox input "false"
click at [378, 279] on icon "button" at bounding box center [377, 283] width 6 height 8
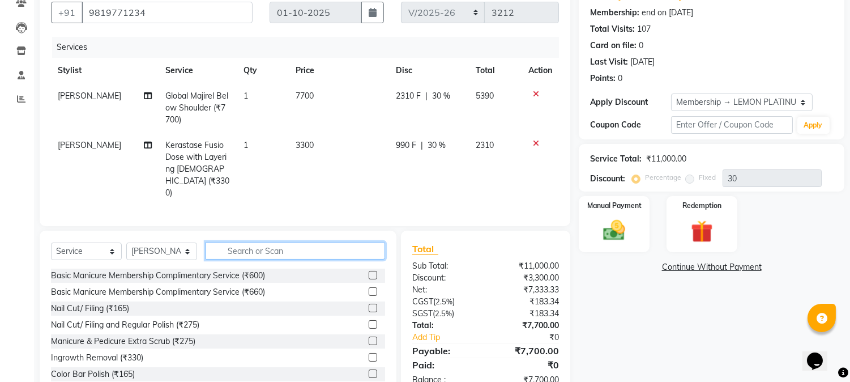
scroll to position [134, 0]
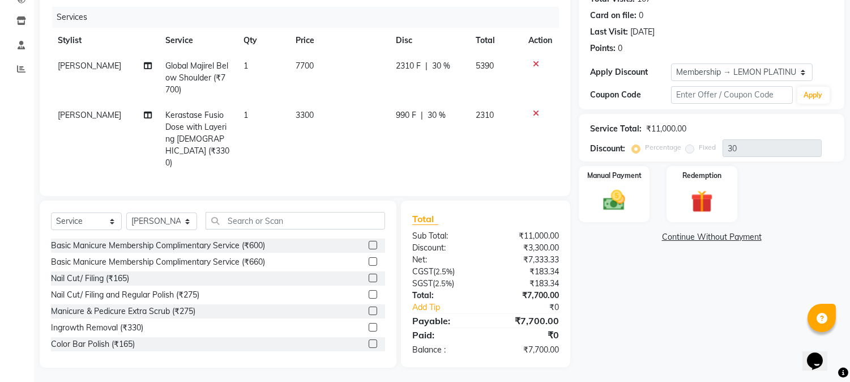
click at [535, 62] on icon at bounding box center [536, 64] width 6 height 8
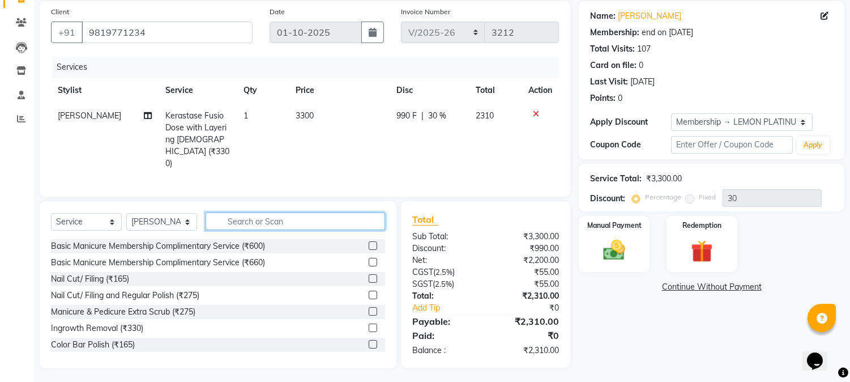
click at [288, 222] on input "text" at bounding box center [296, 221] width 180 height 18
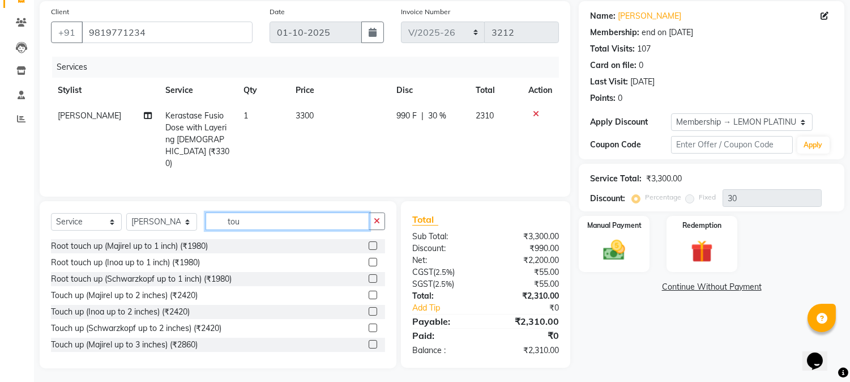
type input "tou"
click at [369, 261] on label at bounding box center [373, 262] width 8 height 8
click at [369, 261] on input "checkbox" at bounding box center [372, 262] width 7 height 7
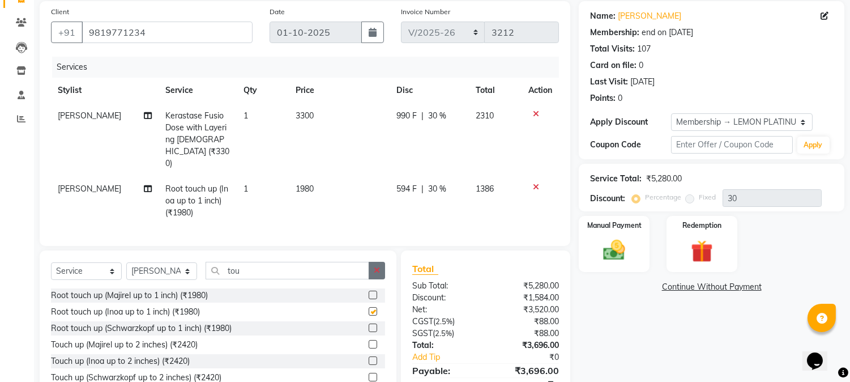
checkbox input "false"
click at [377, 262] on button "button" at bounding box center [377, 271] width 16 height 18
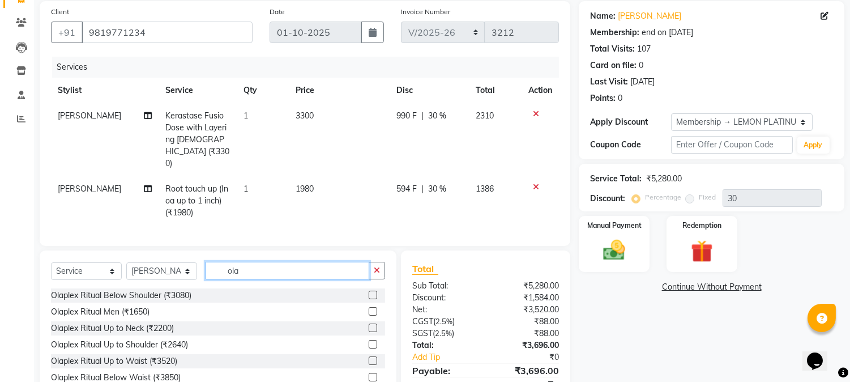
type input "ola"
click at [369, 291] on label at bounding box center [373, 295] width 8 height 8
click at [369, 292] on input "checkbox" at bounding box center [372, 295] width 7 height 7
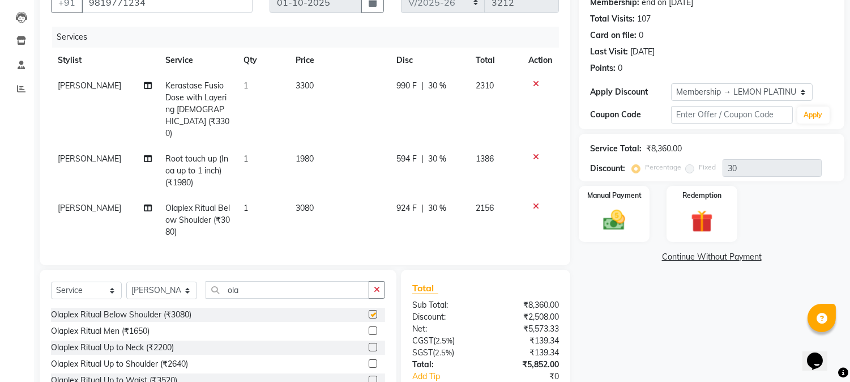
checkbox input "false"
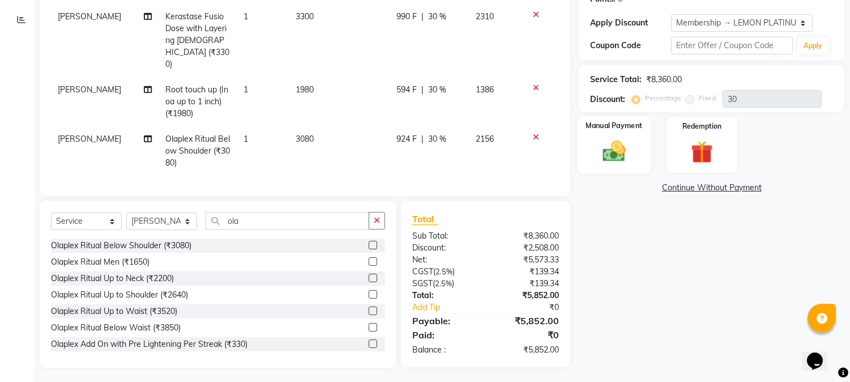
click at [644, 138] on div "Manual Payment" at bounding box center [615, 145] width 74 height 58
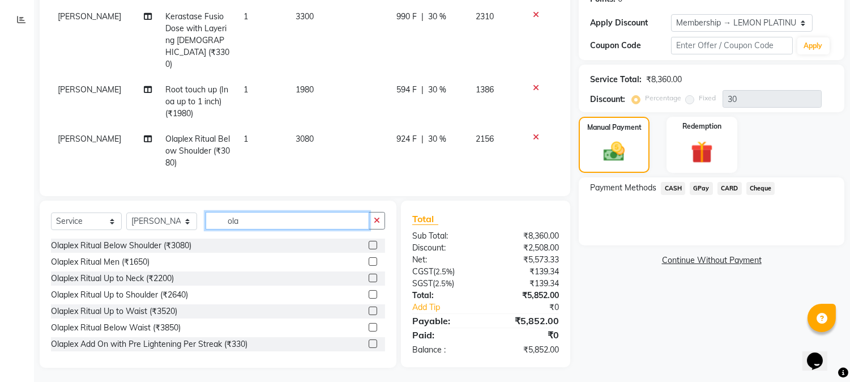
drag, startPoint x: 252, startPoint y: 216, endPoint x: 205, endPoint y: 222, distance: 47.4
click at [205, 222] on div "Select Service Product Membership Package Voucher Prepaid Gift Card Select Styl…" at bounding box center [218, 225] width 334 height 27
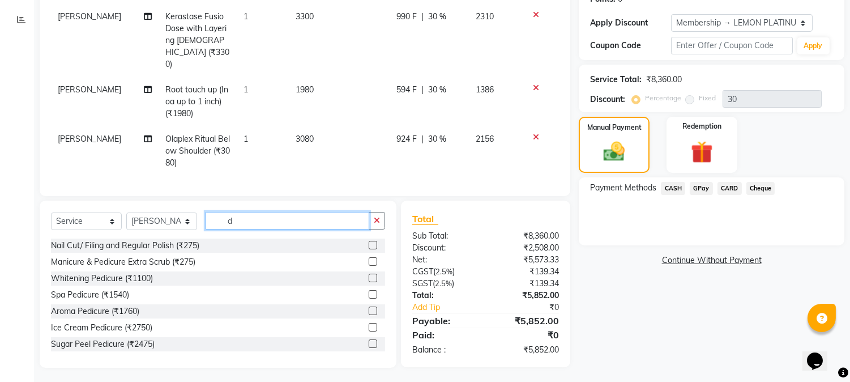
type input "d"
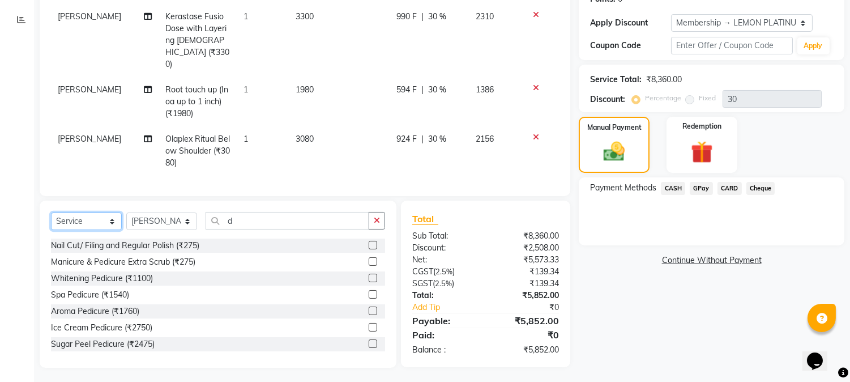
click at [95, 223] on select "Select Service Product Membership Package Voucher Prepaid Gift Card" at bounding box center [86, 221] width 71 height 18
click at [51, 212] on select "Select Service Product Membership Package Voucher Prepaid Gift Card" at bounding box center [86, 221] width 71 height 18
click at [98, 217] on select "Select Service Product Membership Package Voucher Prepaid Gift Card" at bounding box center [86, 221] width 71 height 18
select select "product"
click at [51, 212] on select "Select Service Product Membership Package Voucher Prepaid Gift Card" at bounding box center [86, 221] width 71 height 18
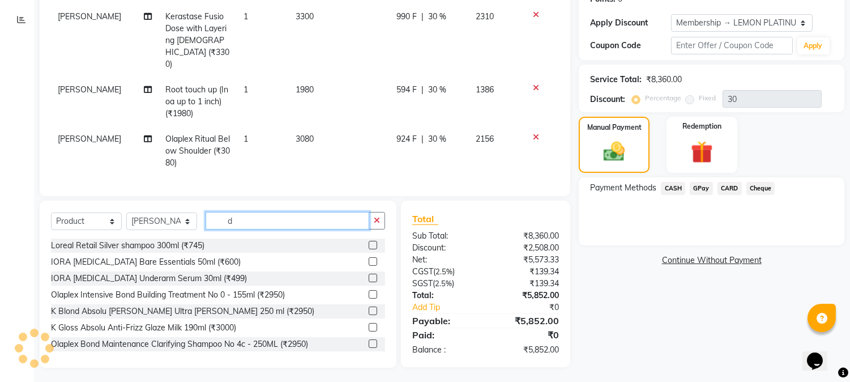
drag, startPoint x: 238, startPoint y: 220, endPoint x: 181, endPoint y: 223, distance: 56.8
click at [182, 224] on div "Select Service Product Membership Package Voucher Prepaid Gift Card Select Styl…" at bounding box center [218, 225] width 334 height 27
click at [305, 218] on input "d" at bounding box center [288, 221] width 164 height 18
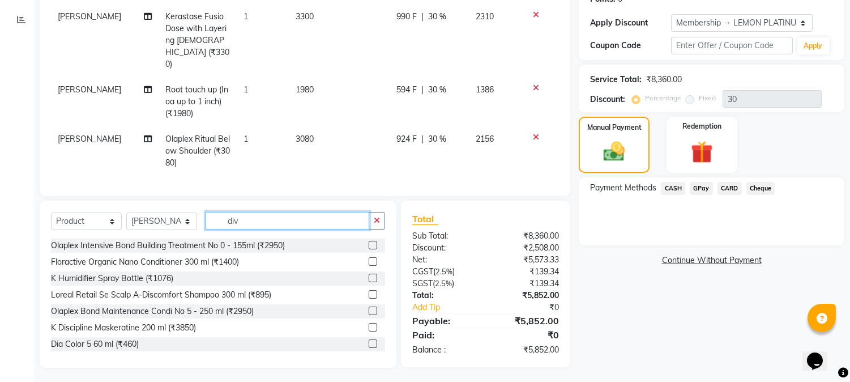
scroll to position [182, 0]
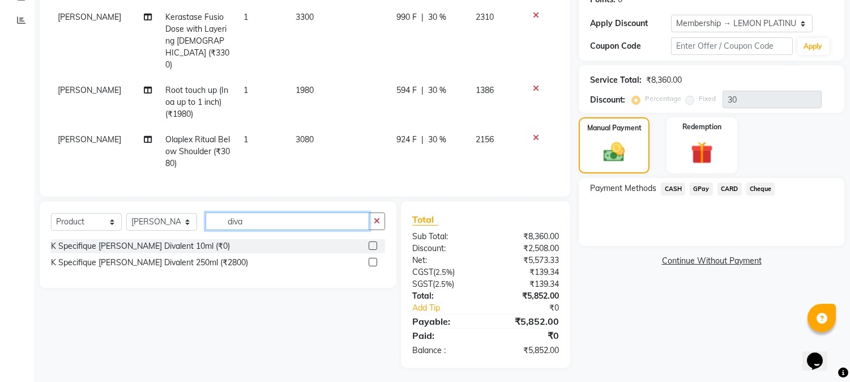
type input "diva"
click at [369, 258] on div at bounding box center [372, 264] width 7 height 12
click at [369, 258] on label at bounding box center [373, 262] width 8 height 8
click at [369, 259] on input "checkbox" at bounding box center [372, 262] width 7 height 7
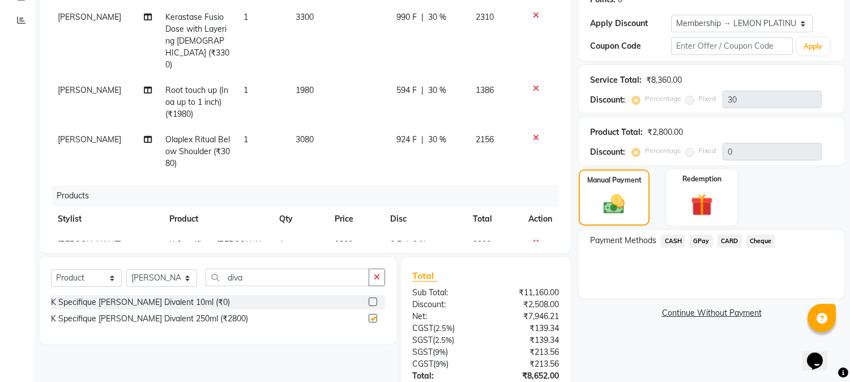
checkbox input "false"
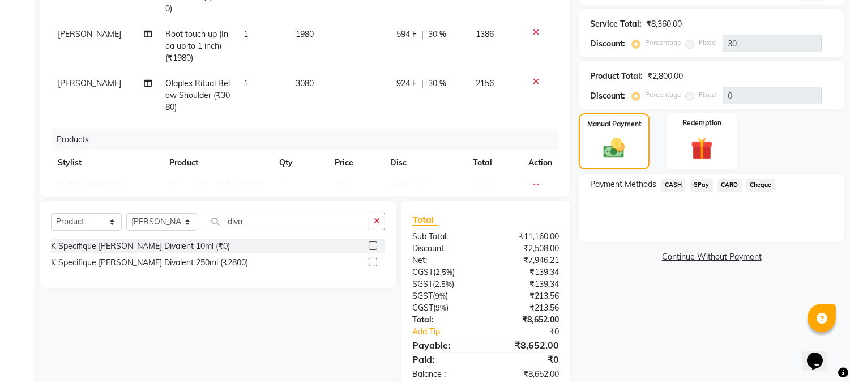
scroll to position [265, 0]
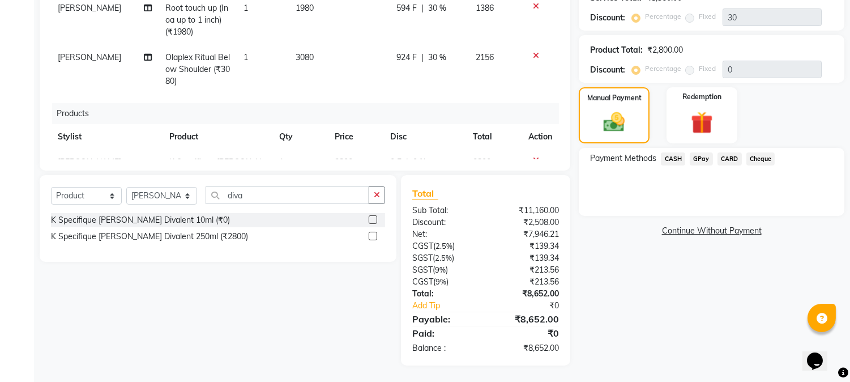
click at [718, 160] on span "CARD" at bounding box center [730, 158] width 24 height 13
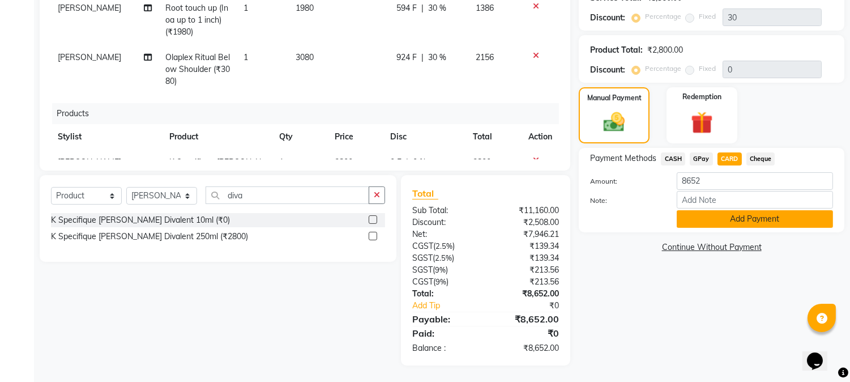
click at [705, 217] on button "Add Payment" at bounding box center [755, 219] width 156 height 18
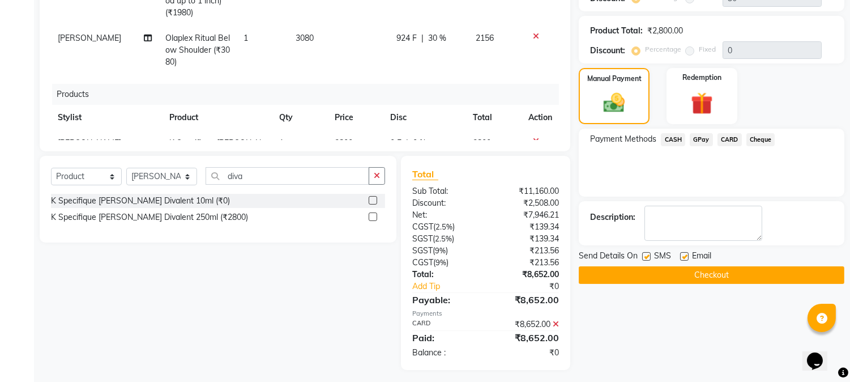
scroll to position [289, 0]
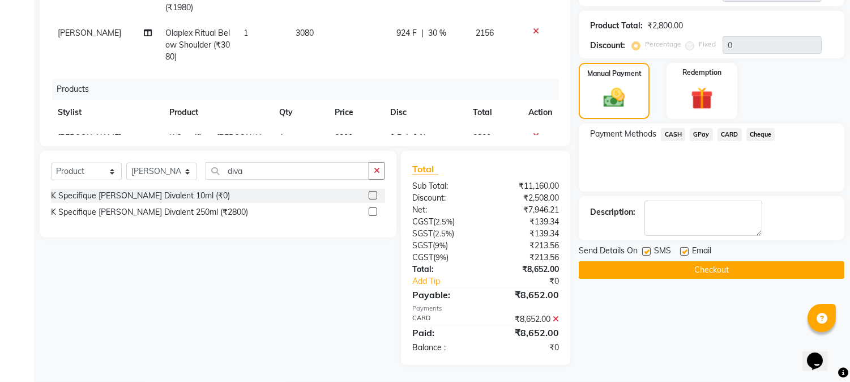
click at [687, 250] on label at bounding box center [684, 251] width 8 height 8
click at [687, 250] on input "checkbox" at bounding box center [683, 251] width 7 height 7
checkbox input "false"
click at [643, 251] on label at bounding box center [646, 251] width 8 height 8
click at [643, 251] on input "checkbox" at bounding box center [645, 251] width 7 height 7
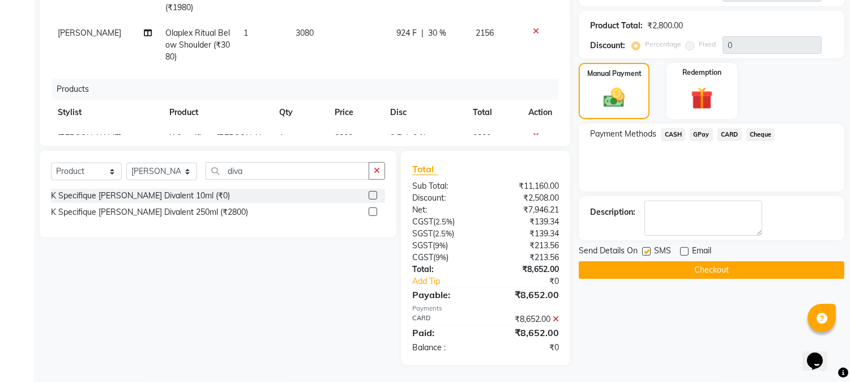
checkbox input "false"
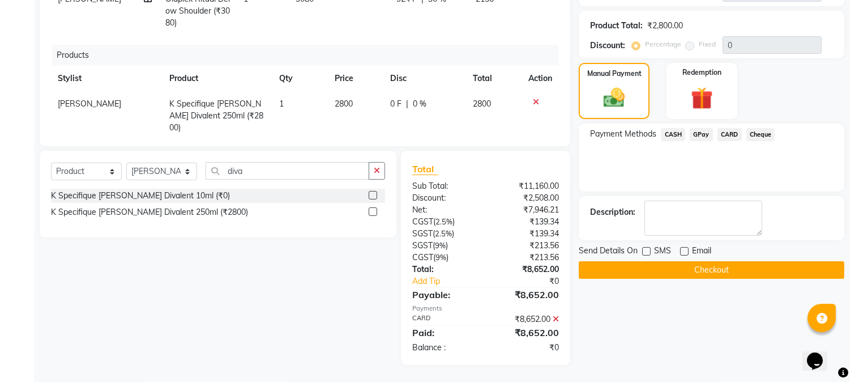
click at [664, 268] on button "Checkout" at bounding box center [712, 270] width 266 height 18
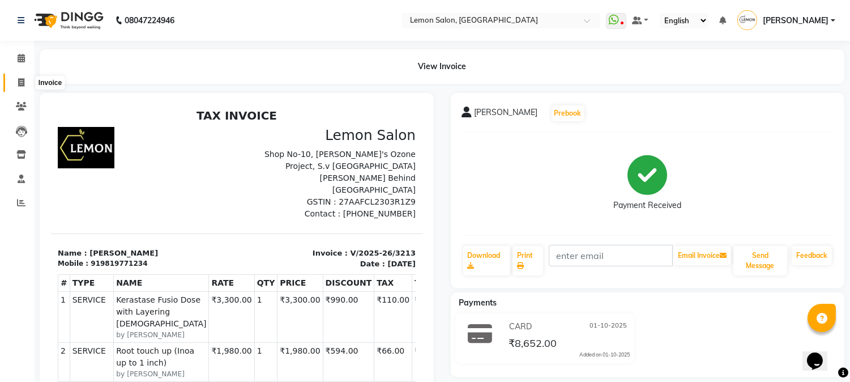
click at [15, 88] on span at bounding box center [21, 82] width 20 height 13
select select "565"
select select "service"
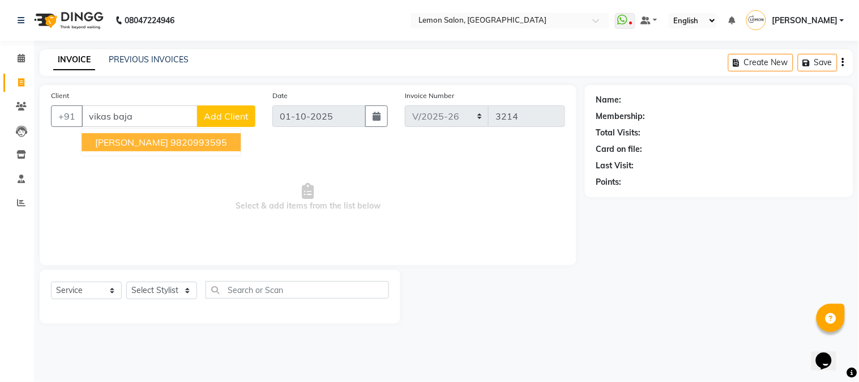
click at [131, 141] on span "VIKAS BAJAJ" at bounding box center [131, 142] width 73 height 11
type input "9820993595"
select select "1: Object"
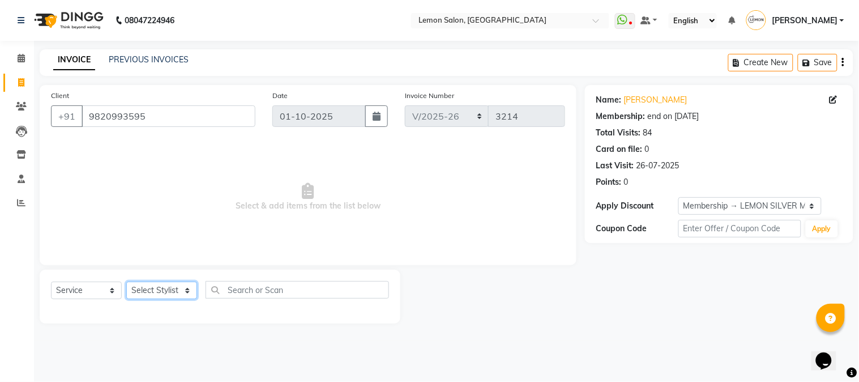
click at [165, 290] on select "Select Stylist Akansha Sadafule Asma Dshpande Datta Kawar DC Furkan Mansoori Ka…" at bounding box center [161, 291] width 71 height 18
select select "7423"
click at [126, 282] on select "Select Stylist Akansha Sadafule Asma Dshpande Datta Kawar DC Furkan Mansoori Ka…" at bounding box center [161, 291] width 71 height 18
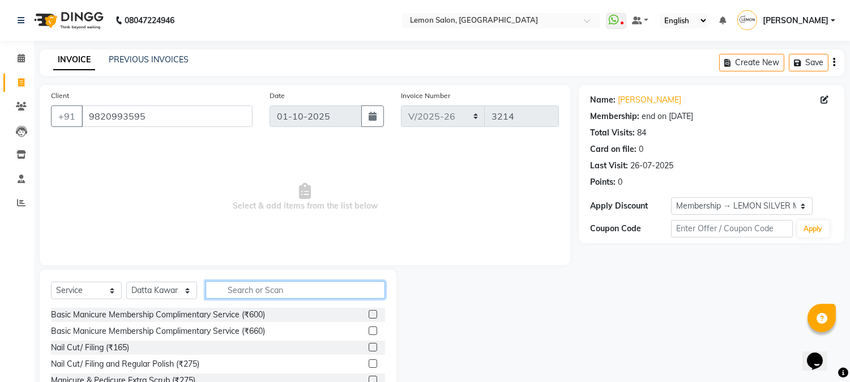
click at [263, 284] on input "text" at bounding box center [296, 290] width 180 height 18
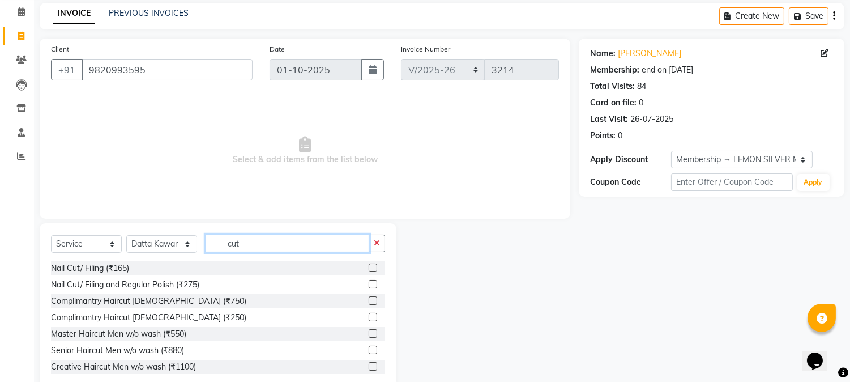
scroll to position [71, 0]
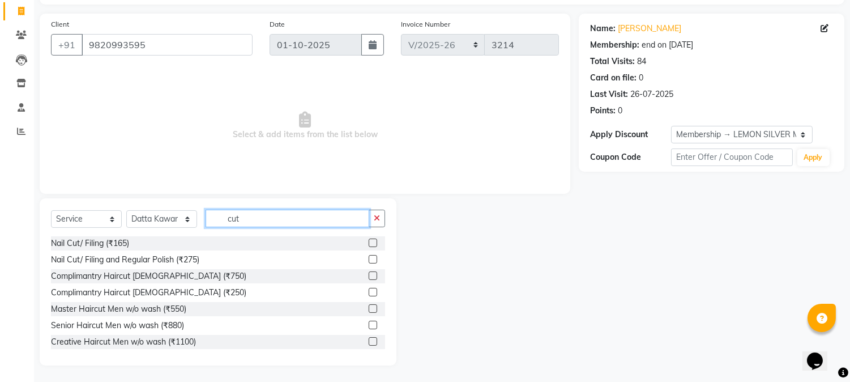
type input "cut"
click at [369, 323] on label at bounding box center [373, 325] width 8 height 8
click at [369, 323] on input "checkbox" at bounding box center [372, 325] width 7 height 7
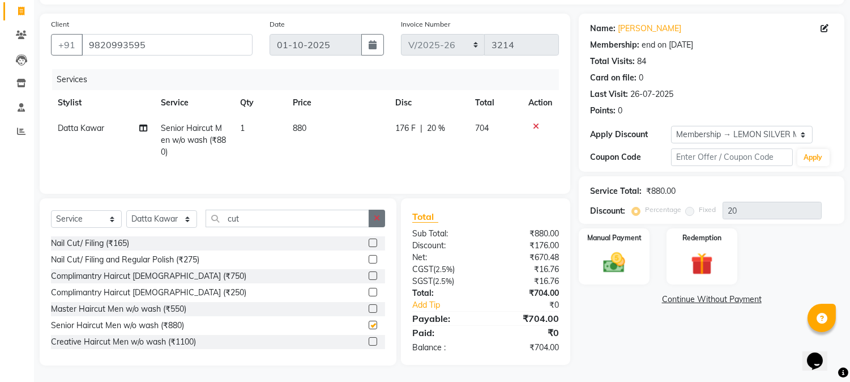
checkbox input "false"
click at [374, 217] on icon "button" at bounding box center [377, 218] width 6 height 8
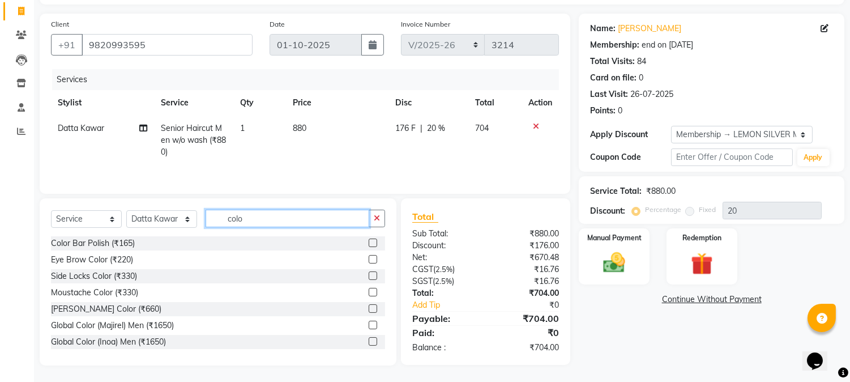
type input "colo"
click at [369, 342] on label at bounding box center [373, 341] width 8 height 8
click at [369, 342] on input "checkbox" at bounding box center [372, 341] width 7 height 7
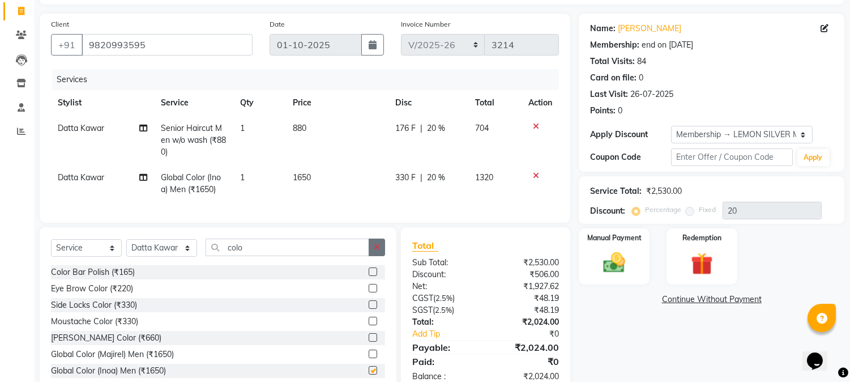
checkbox input "false"
click at [378, 251] on icon "button" at bounding box center [377, 247] width 6 height 8
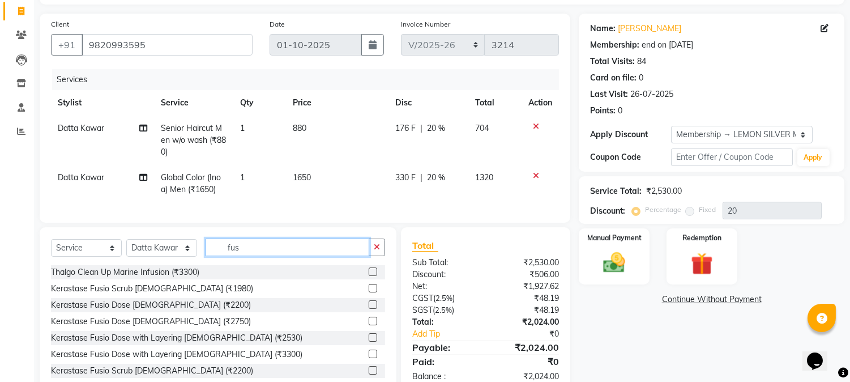
type input "fus"
click at [369, 342] on label at bounding box center [373, 337] width 8 height 8
click at [369, 342] on input "checkbox" at bounding box center [372, 337] width 7 height 7
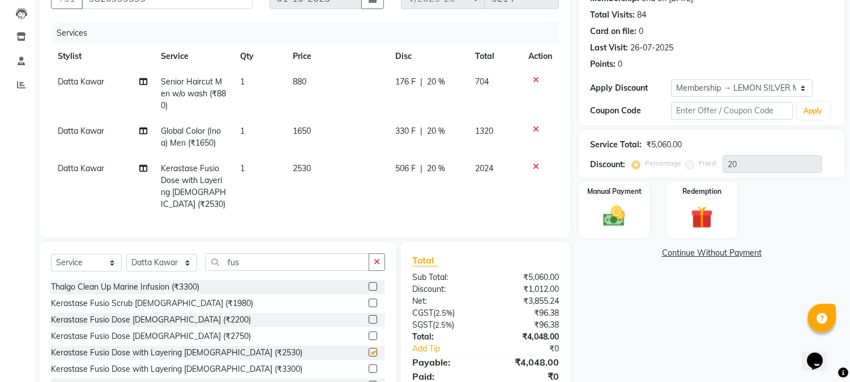
checkbox input "false"
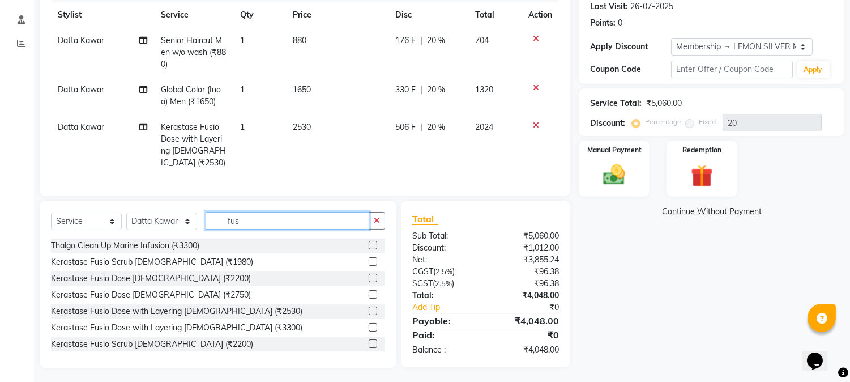
drag, startPoint x: 271, startPoint y: 215, endPoint x: 456, endPoint y: 189, distance: 186.5
click at [99, 214] on div "Select Service Product Membership Package Voucher Prepaid Gift Card Select Styl…" at bounding box center [218, 225] width 334 height 27
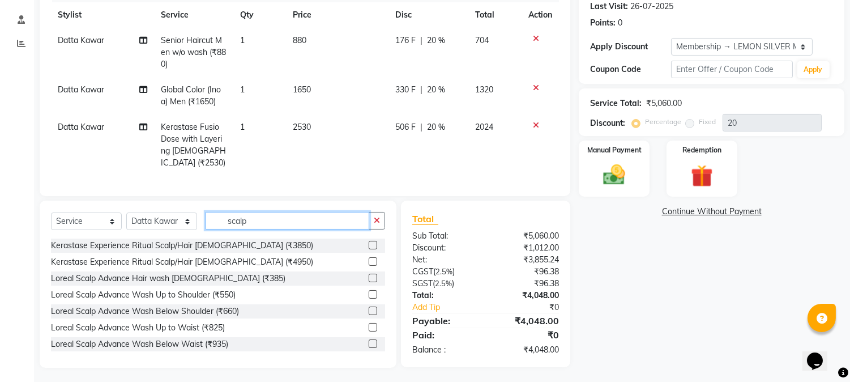
type input "scalp"
click at [369, 241] on label at bounding box center [373, 245] width 8 height 8
click at [369, 242] on input "checkbox" at bounding box center [372, 245] width 7 height 7
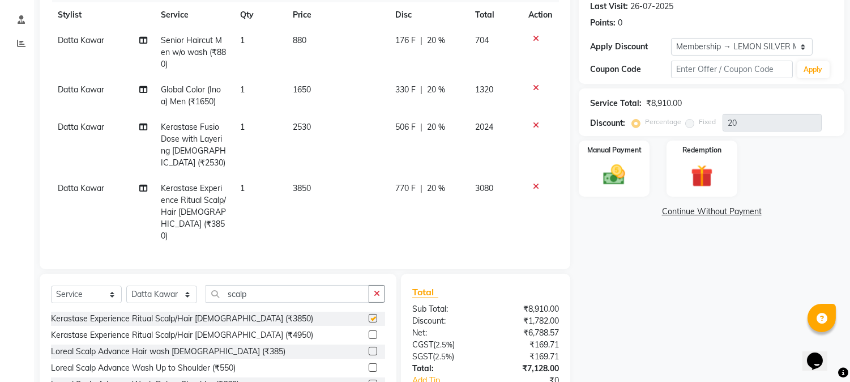
checkbox input "false"
click at [535, 122] on icon at bounding box center [536, 125] width 6 height 8
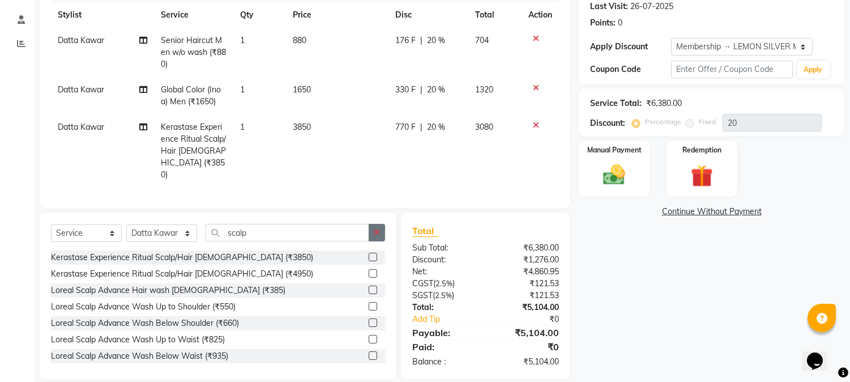
click at [380, 228] on icon "button" at bounding box center [377, 232] width 6 height 8
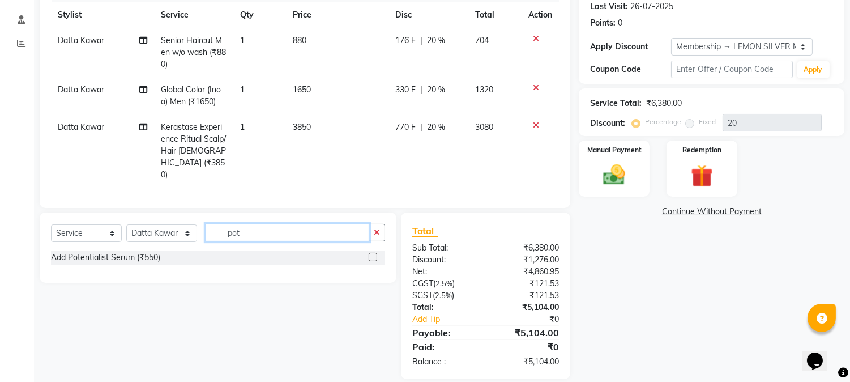
type input "pot"
click at [367, 255] on div "Add Potentialist Serum (₹550)" at bounding box center [218, 257] width 334 height 14
click at [371, 256] on label at bounding box center [373, 257] width 8 height 8
click at [371, 256] on input "checkbox" at bounding box center [372, 257] width 7 height 7
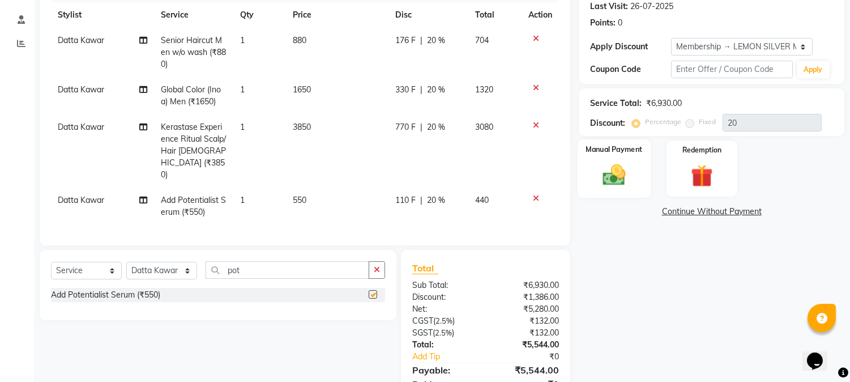
checkbox input "false"
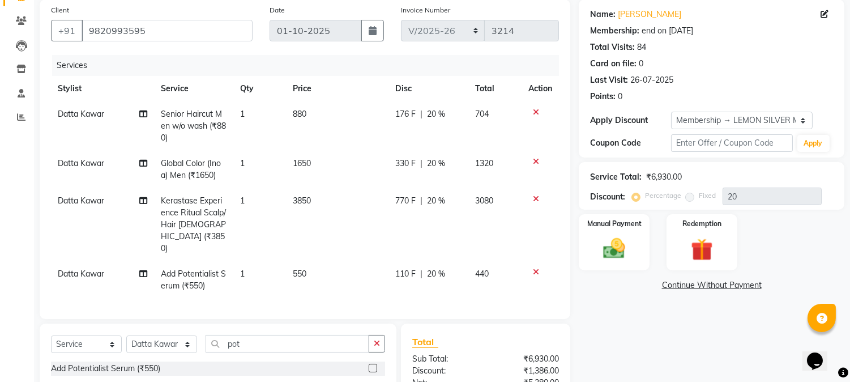
scroll to position [40, 0]
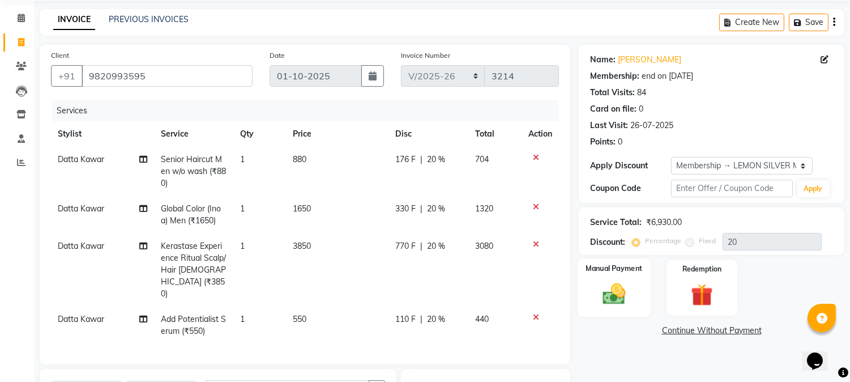
click at [624, 290] on img at bounding box center [614, 294] width 37 height 27
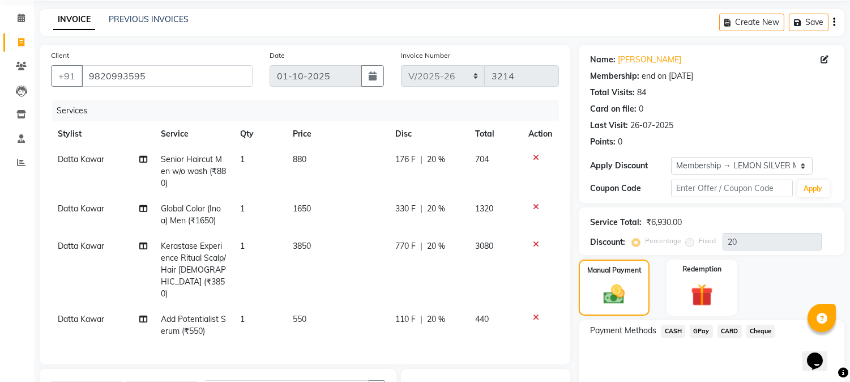
click at [536, 244] on icon at bounding box center [536, 244] width 6 height 8
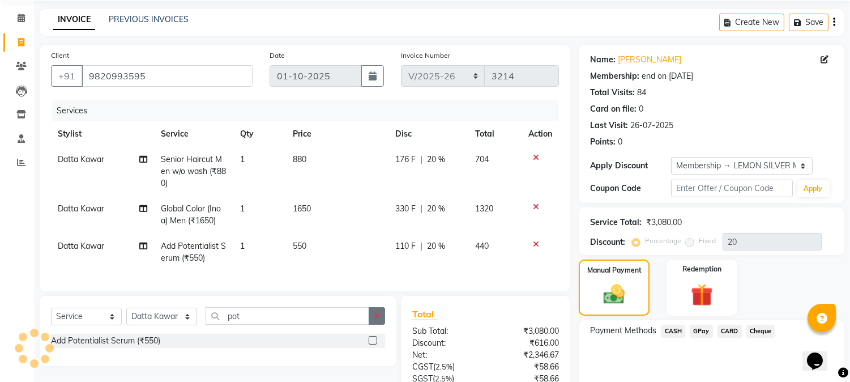
click at [374, 319] on button "button" at bounding box center [377, 316] width 16 height 18
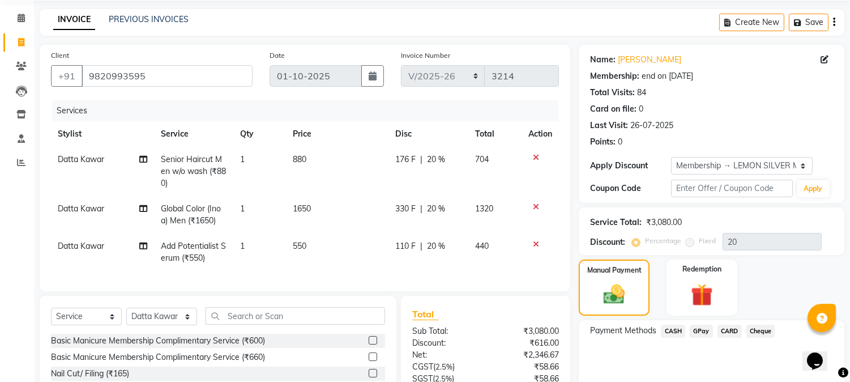
click at [534, 242] on icon at bounding box center [536, 244] width 6 height 8
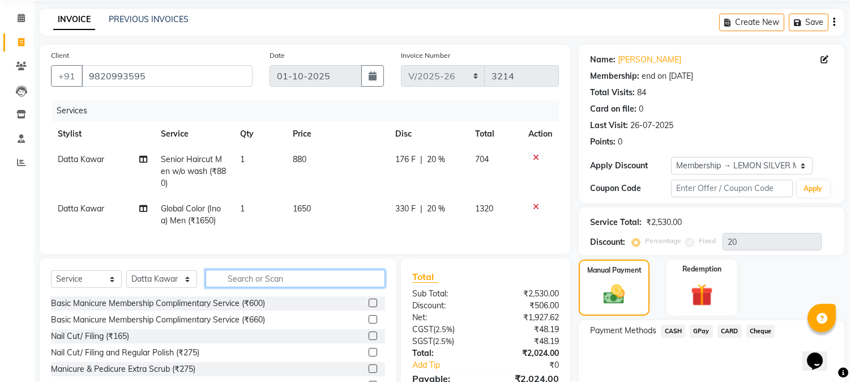
click at [305, 287] on input "text" at bounding box center [296, 279] width 180 height 18
click at [536, 154] on icon at bounding box center [536, 158] width 6 height 8
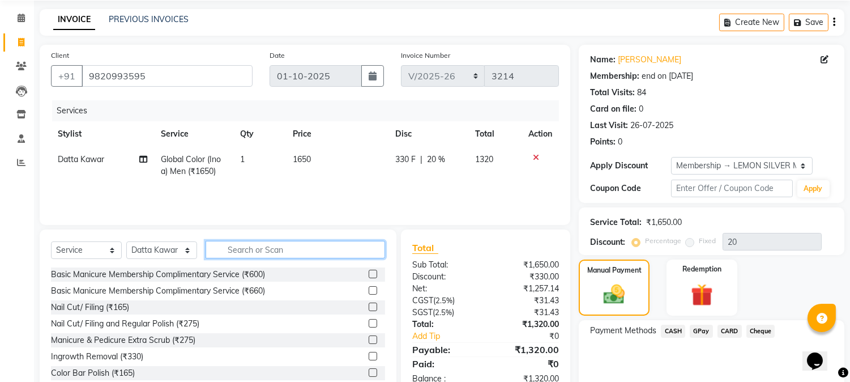
click at [261, 250] on input "text" at bounding box center [296, 250] width 180 height 18
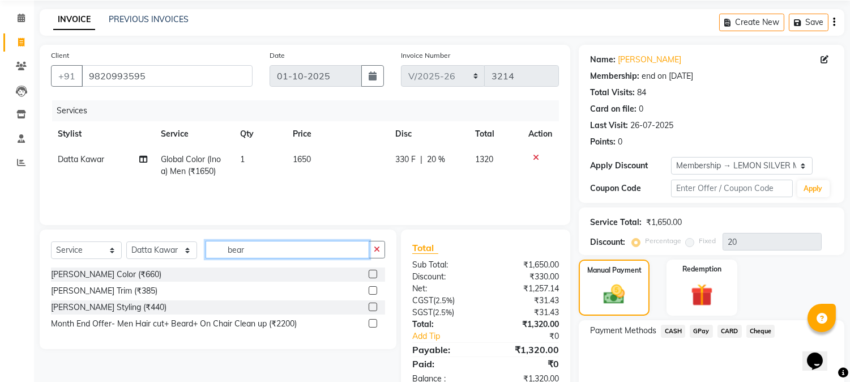
type input "bear"
click at [372, 275] on label at bounding box center [373, 274] width 8 height 8
click at [372, 275] on input "checkbox" at bounding box center [372, 274] width 7 height 7
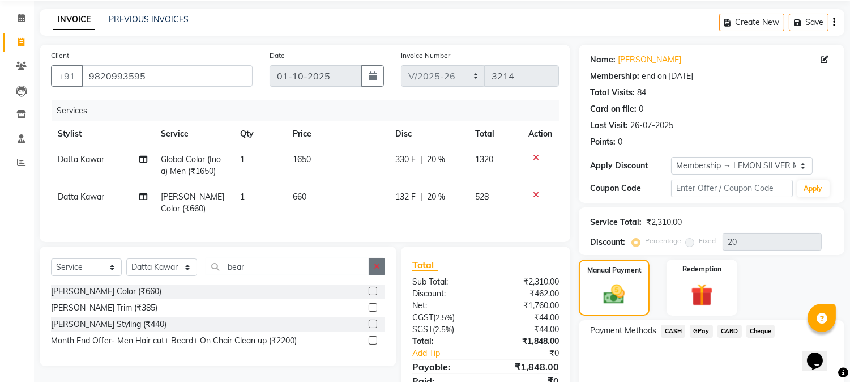
checkbox input "false"
click at [376, 270] on icon "button" at bounding box center [377, 266] width 6 height 8
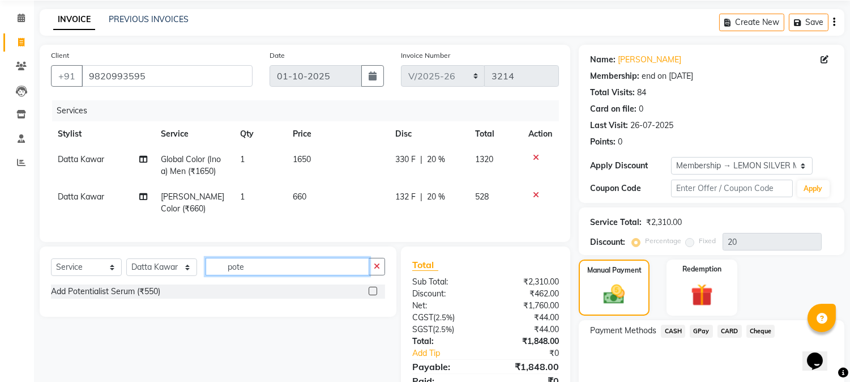
type input "pote"
click at [374, 295] on label at bounding box center [373, 291] width 8 height 8
click at [374, 295] on input "checkbox" at bounding box center [372, 291] width 7 height 7
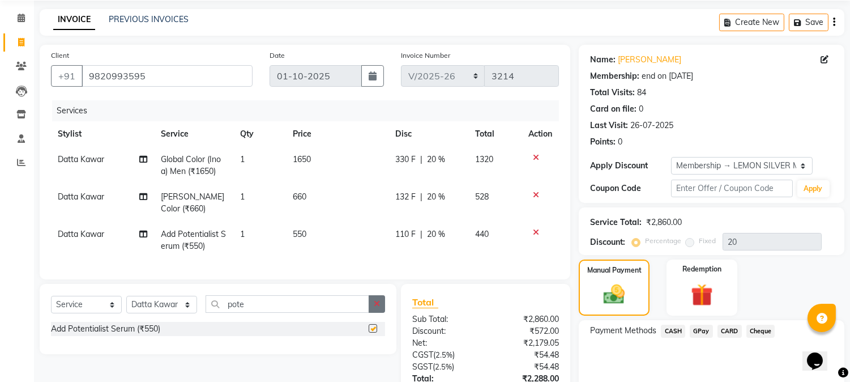
checkbox input "false"
click at [377, 308] on button "button" at bounding box center [377, 304] width 16 height 18
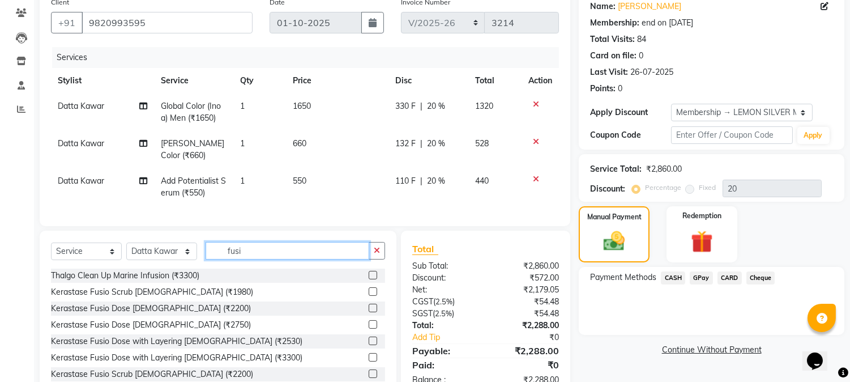
scroll to position [136, 0]
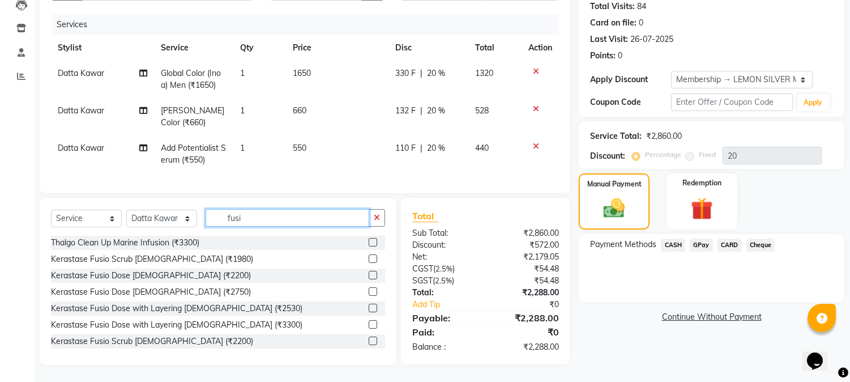
type input "fusi"
click at [369, 307] on label at bounding box center [373, 308] width 8 height 8
click at [369, 307] on input "checkbox" at bounding box center [372, 308] width 7 height 7
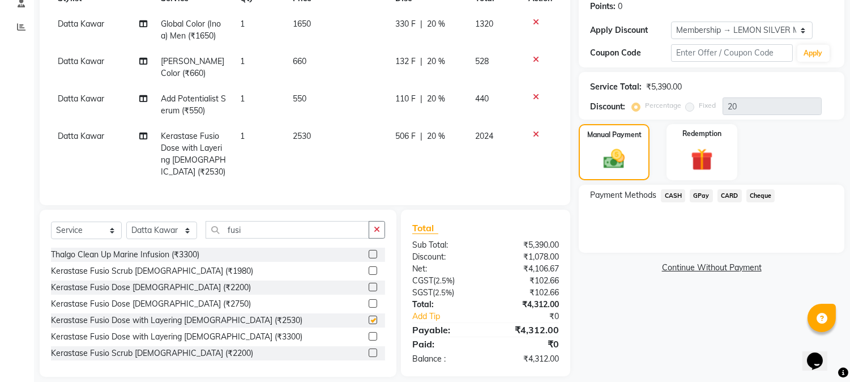
checkbox input "false"
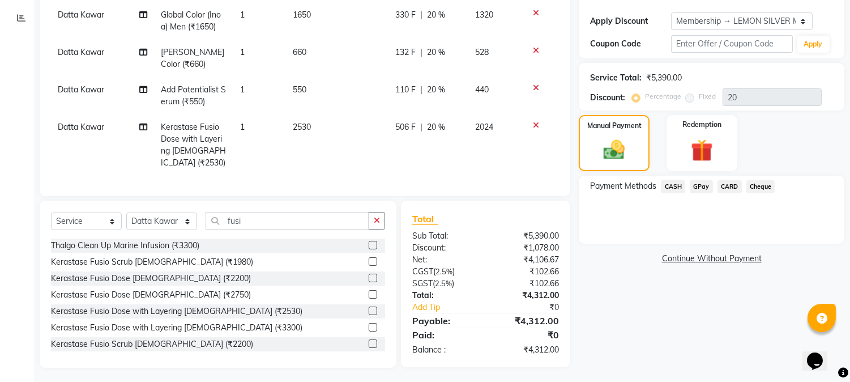
click at [718, 182] on span "CARD" at bounding box center [730, 186] width 24 height 13
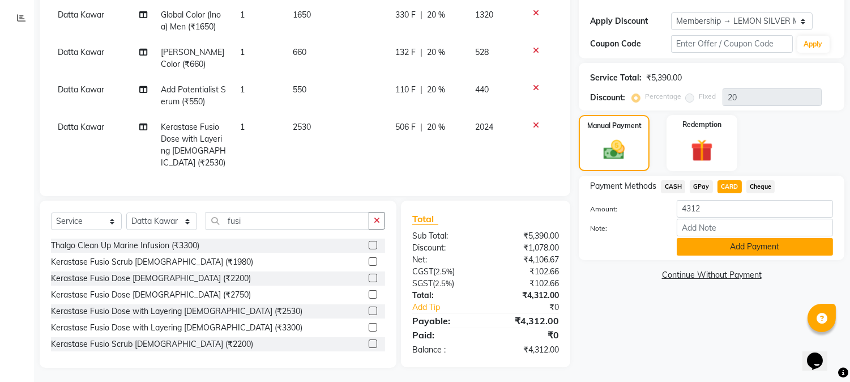
click at [710, 247] on button "Add Payment" at bounding box center [755, 247] width 156 height 18
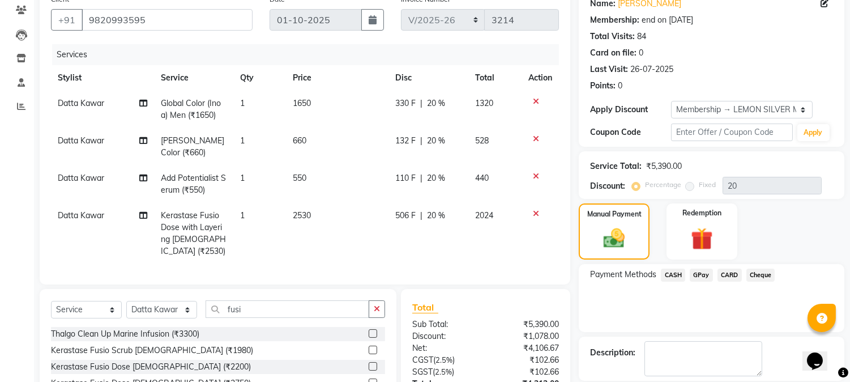
scroll to position [264, 0]
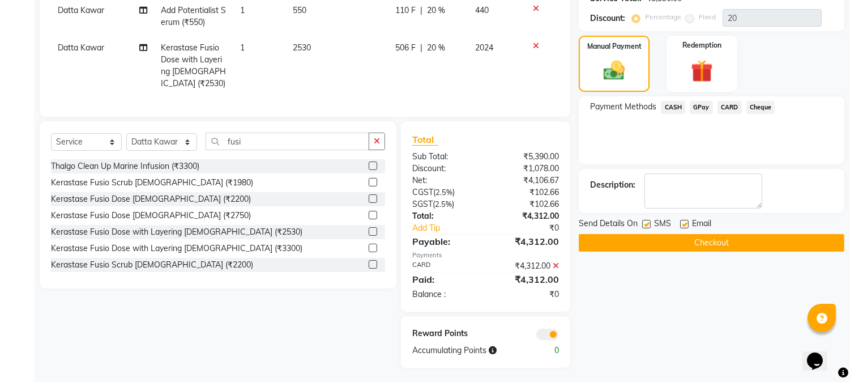
click at [647, 218] on div "SMS" at bounding box center [661, 225] width 38 height 14
click at [649, 225] on label at bounding box center [646, 224] width 8 height 8
click at [649, 225] on input "checkbox" at bounding box center [645, 224] width 7 height 7
checkbox input "false"
click at [687, 223] on label at bounding box center [684, 224] width 8 height 8
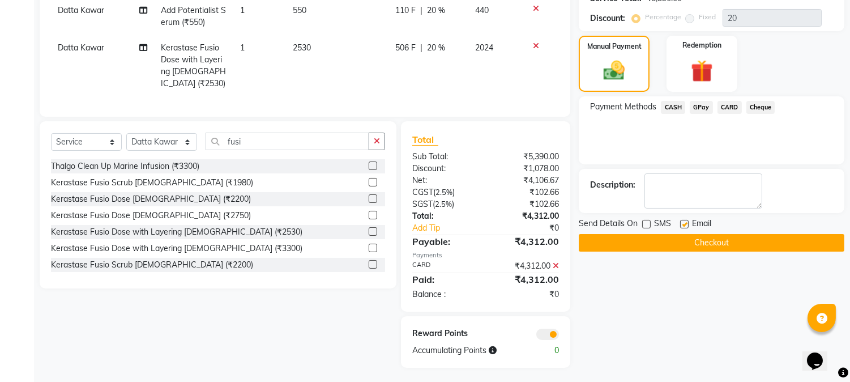
click at [687, 223] on input "checkbox" at bounding box center [683, 224] width 7 height 7
checkbox input "false"
click at [670, 240] on button "Checkout" at bounding box center [712, 243] width 266 height 18
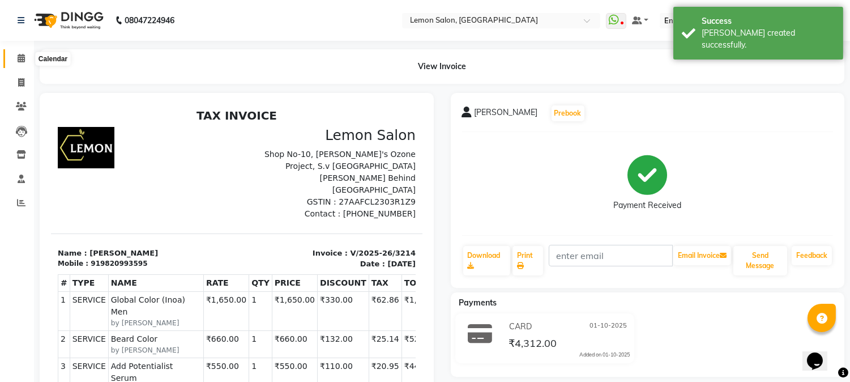
click at [13, 59] on span at bounding box center [21, 58] width 20 height 13
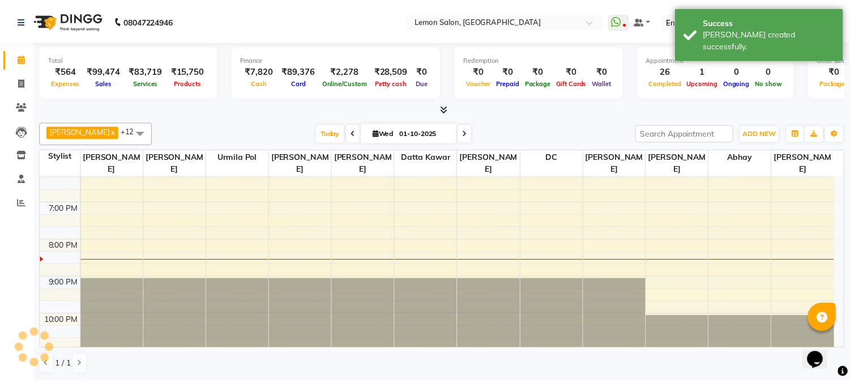
scroll to position [352, 0]
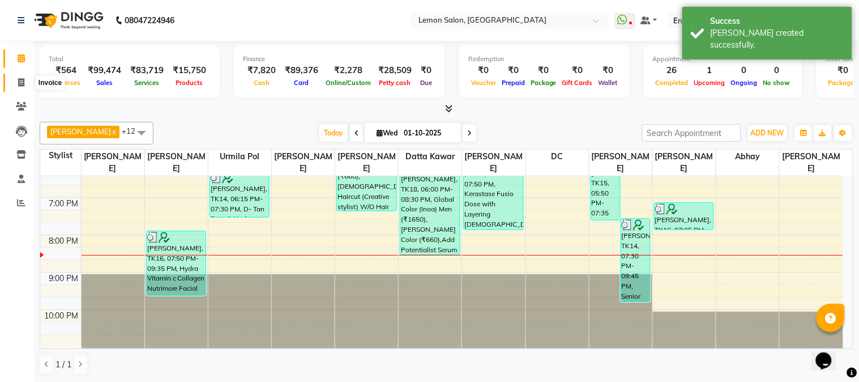
click at [27, 80] on span at bounding box center [21, 82] width 20 height 13
select select "565"
select select "service"
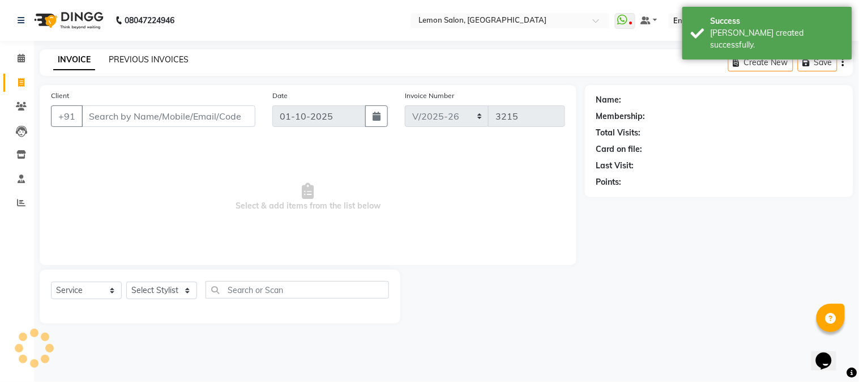
click at [144, 64] on link "PREVIOUS INVOICES" at bounding box center [149, 59] width 80 height 10
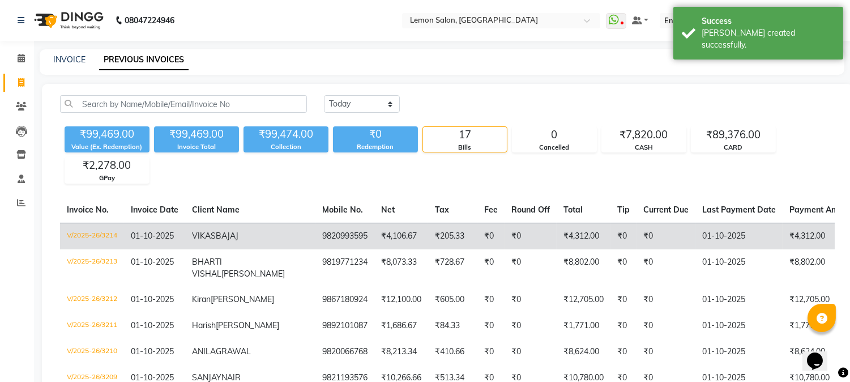
scroll to position [168, 0]
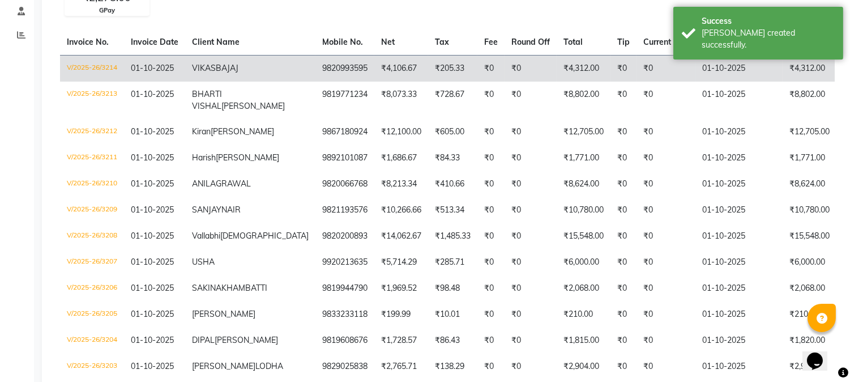
click at [783, 82] on td "₹4,312.00" at bounding box center [826, 68] width 87 height 27
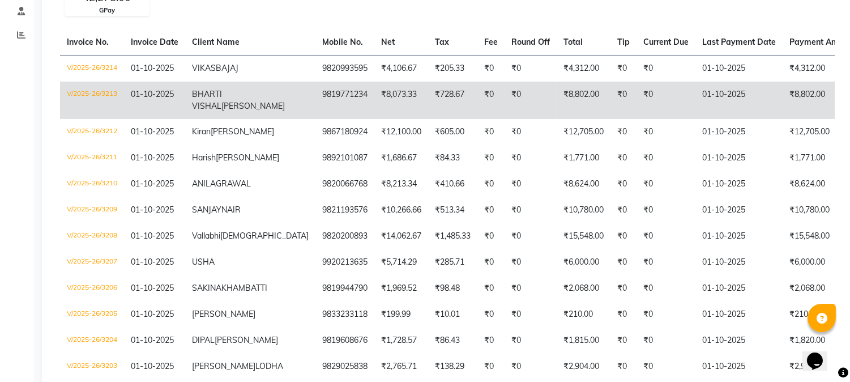
click at [637, 101] on td "₹0" at bounding box center [666, 100] width 59 height 37
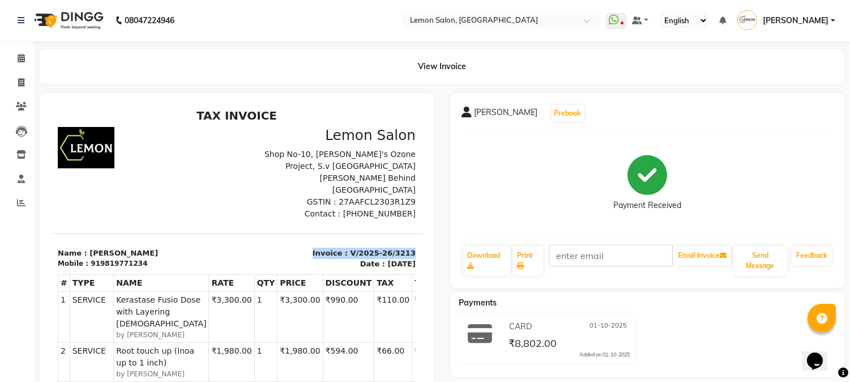
drag, startPoint x: 302, startPoint y: 239, endPoint x: 445, endPoint y: 237, distance: 143.3
click at [423, 237] on html "TAX INVOICE Lemon Salon Shop No-10, [PERSON_NAME]'s Ozone Project, S.v [GEOGRAP…" at bounding box center [237, 383] width 372 height 559
copy p "Invoice : V/2025-26/3213"
click at [20, 59] on icon at bounding box center [21, 58] width 7 height 8
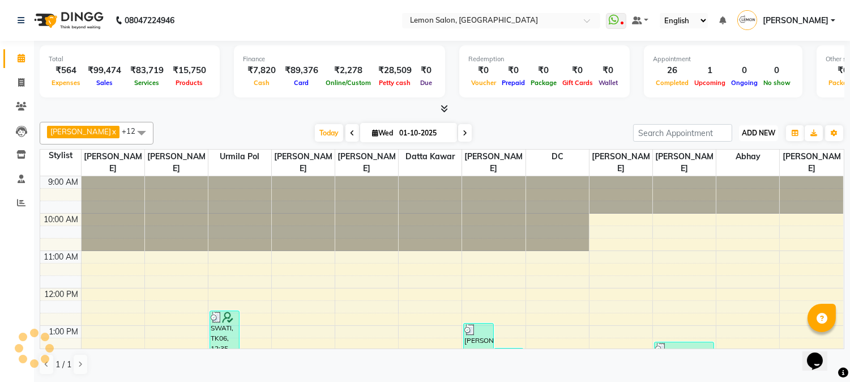
click at [776, 134] on span "ADD NEW" at bounding box center [758, 133] width 33 height 8
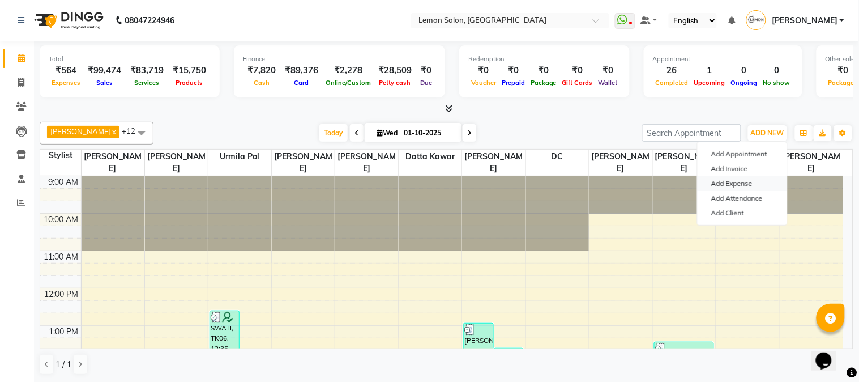
click at [729, 180] on link "Add Expense" at bounding box center [743, 183] width 90 height 15
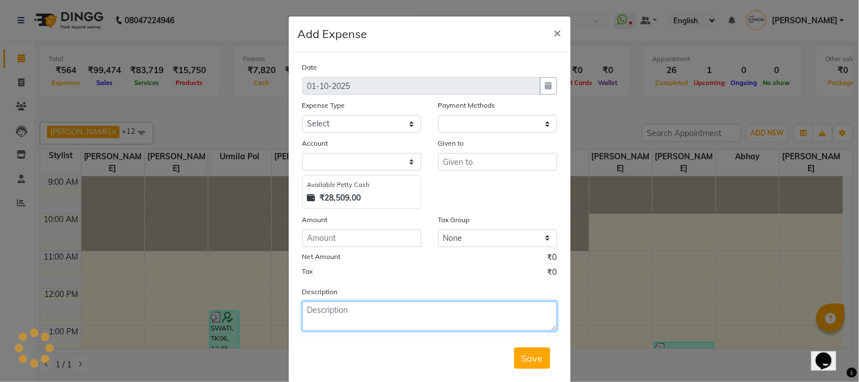
select select "1"
select select "2524"
paste textarea "Invoice : V/2025-26/3213"
type textarea "Invoice : V/2025-26/3213"
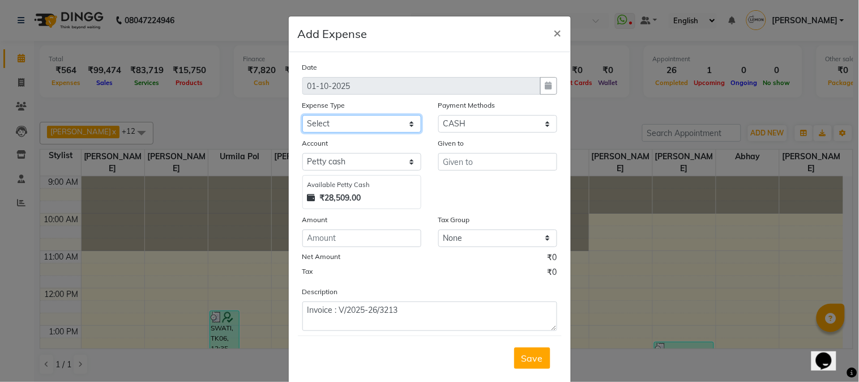
click at [340, 128] on select "Select Advance Cash transfer to hub Laundry Loan Membership Milk Miscellaneous …" at bounding box center [362, 124] width 119 height 18
select select "2685"
click at [303, 115] on select "Select Advance Cash transfer to hub Laundry Loan Membership Milk Miscellaneous …" at bounding box center [362, 124] width 119 height 18
click at [330, 228] on div "Amount" at bounding box center [362, 222] width 119 height 16
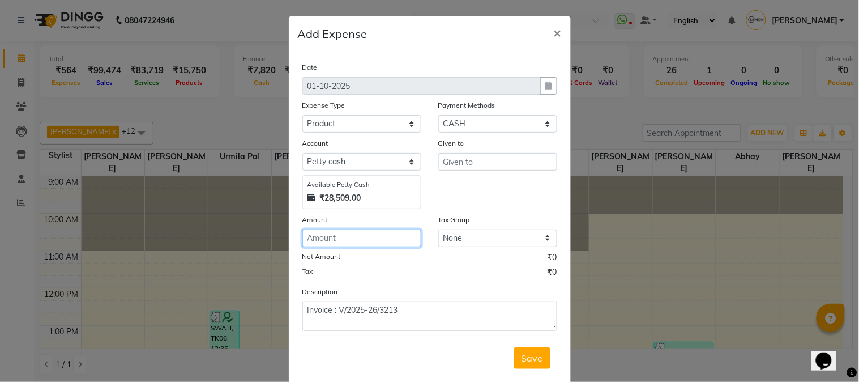
click at [327, 236] on input "number" at bounding box center [362, 238] width 119 height 18
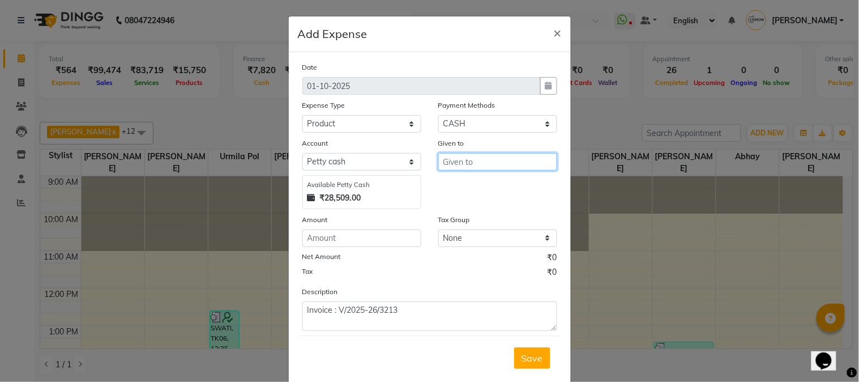
click at [476, 167] on input "text" at bounding box center [498, 162] width 119 height 18
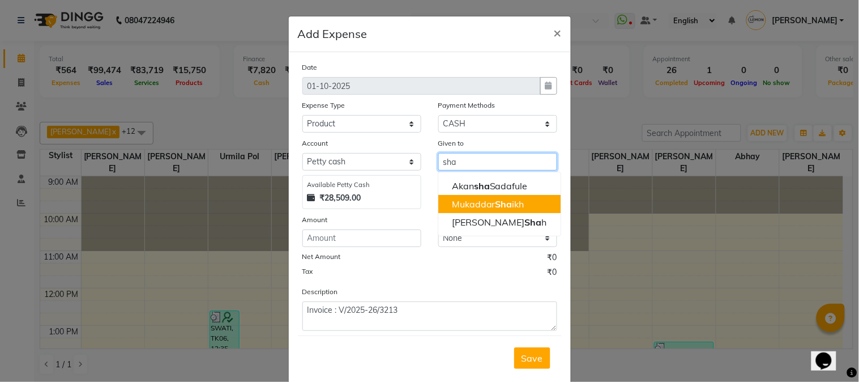
click at [501, 201] on span "Sha" at bounding box center [504, 203] width 17 height 11
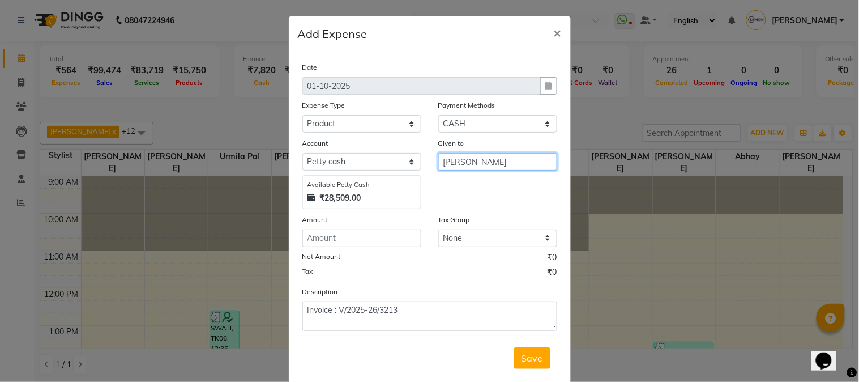
type input "[PERSON_NAME]"
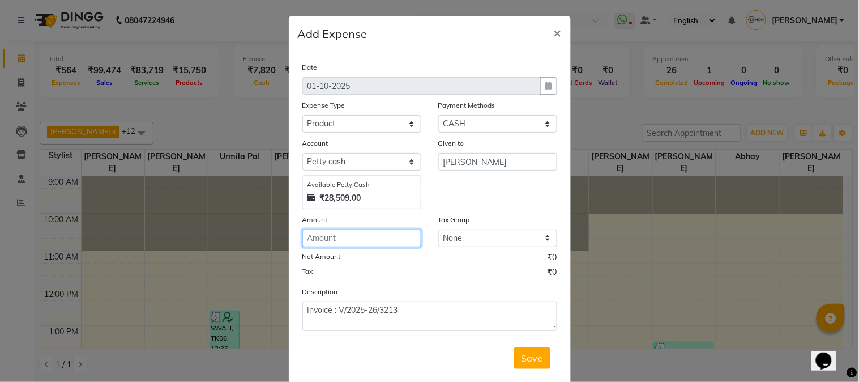
click at [326, 240] on input "number" at bounding box center [362, 238] width 119 height 18
type input "125"
click at [527, 352] on span "Save" at bounding box center [533, 357] width 22 height 11
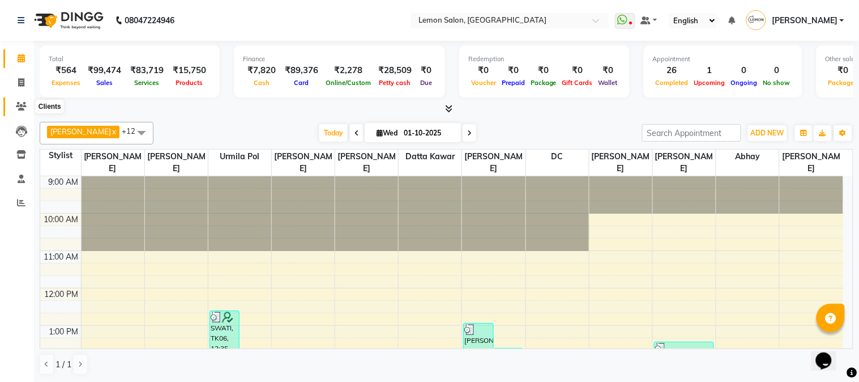
click at [23, 110] on icon at bounding box center [21, 106] width 11 height 8
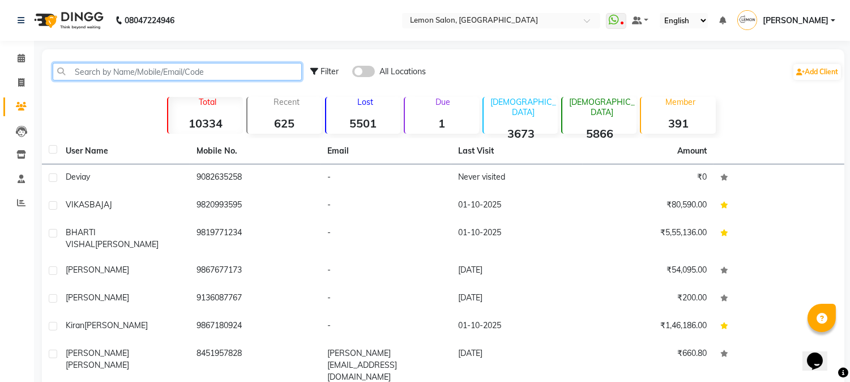
click at [108, 69] on input "text" at bounding box center [177, 72] width 249 height 18
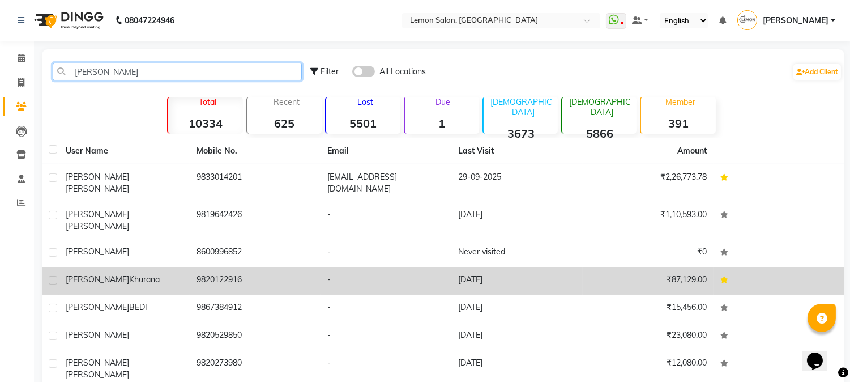
type input "[PERSON_NAME]"
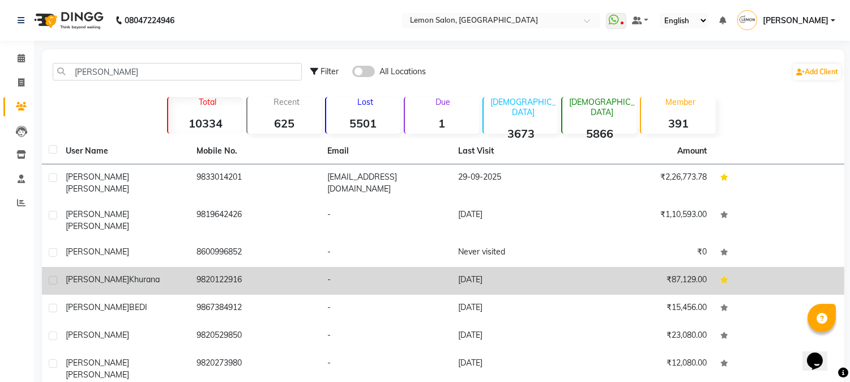
click at [258, 267] on td "9820122916" at bounding box center [255, 281] width 131 height 28
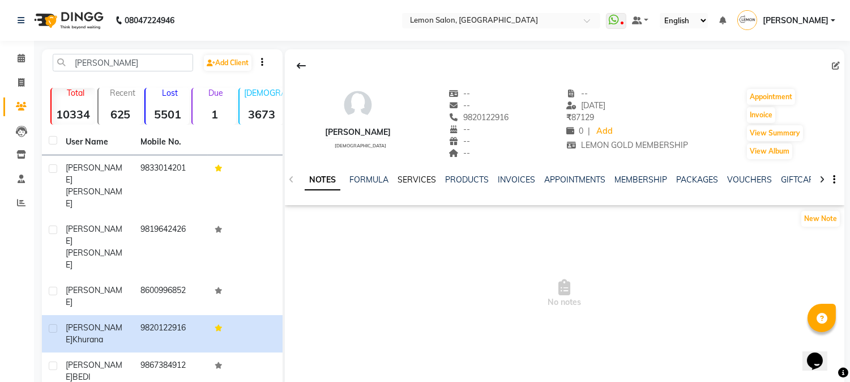
click at [420, 178] on link "SERVICES" at bounding box center [417, 179] width 39 height 10
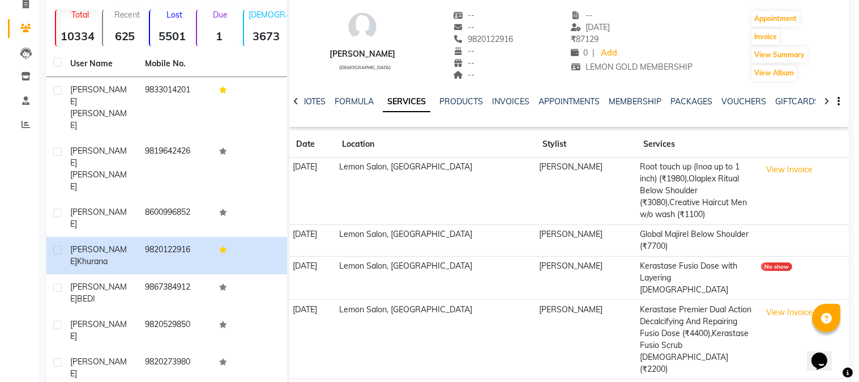
scroll to position [109, 0]
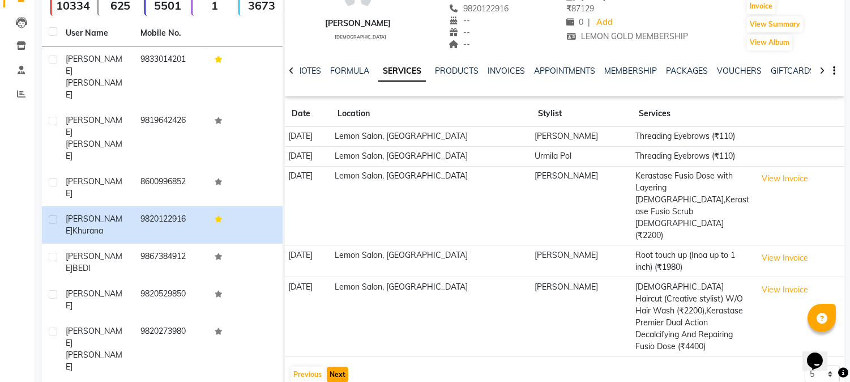
click at [342, 367] on button "Next" at bounding box center [338, 375] width 22 height 16
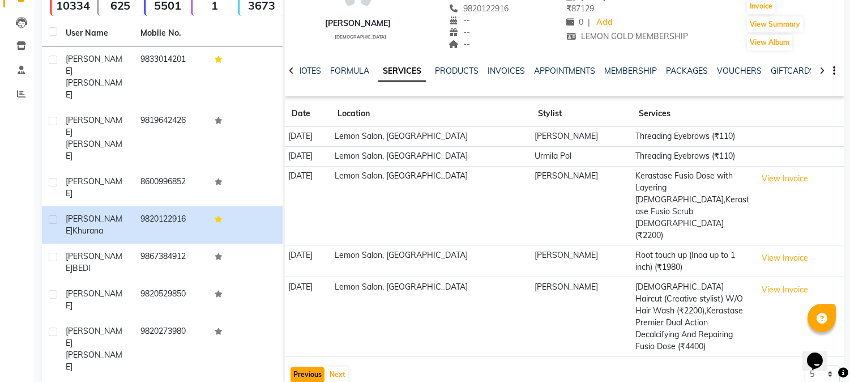
click at [310, 367] on button "Previous" at bounding box center [308, 375] width 34 height 16
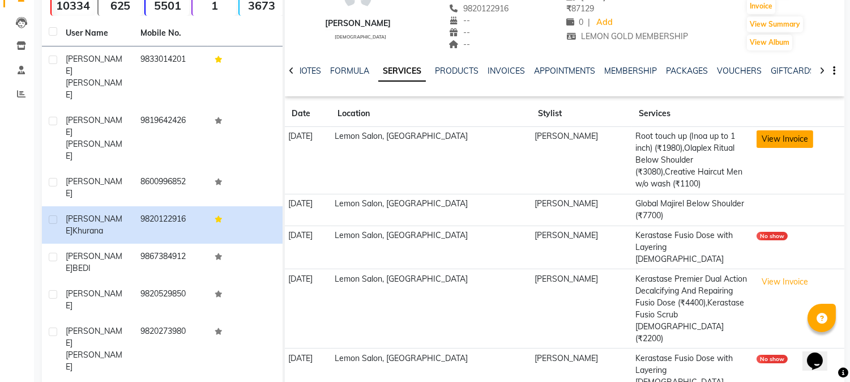
click at [789, 140] on button "View Invoice" at bounding box center [785, 139] width 57 height 18
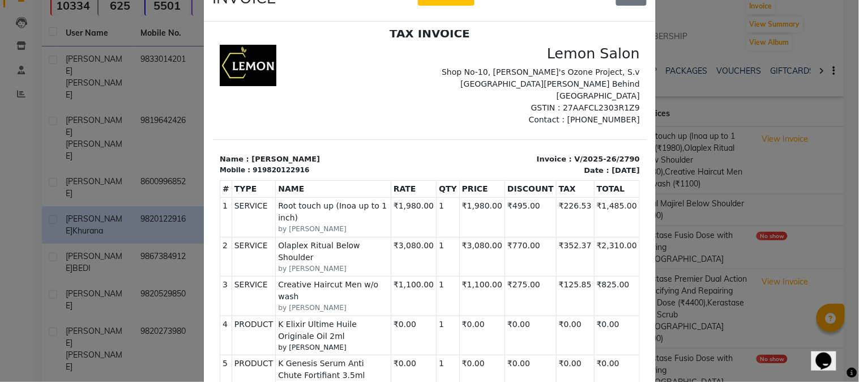
scroll to position [0, 0]
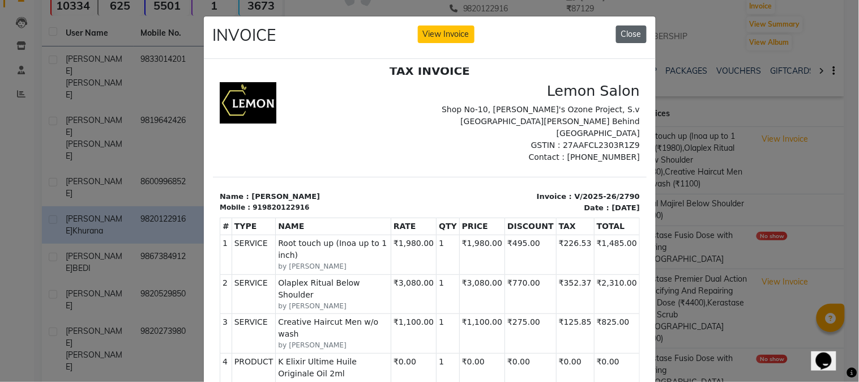
click at [635, 36] on button "Close" at bounding box center [631, 34] width 31 height 18
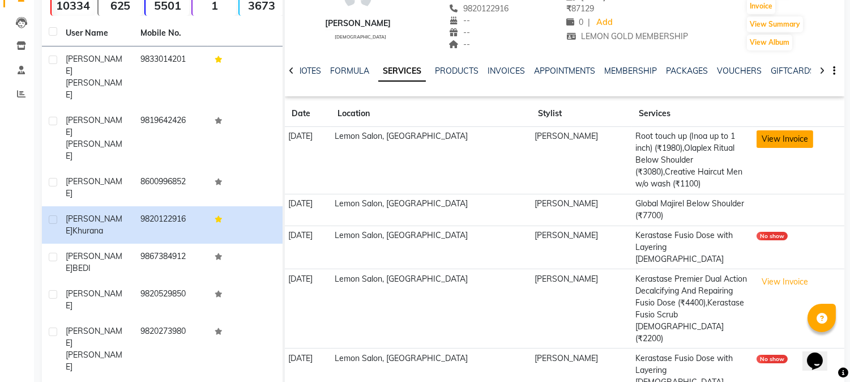
click at [794, 146] on button "View Invoice" at bounding box center [785, 139] width 57 height 18
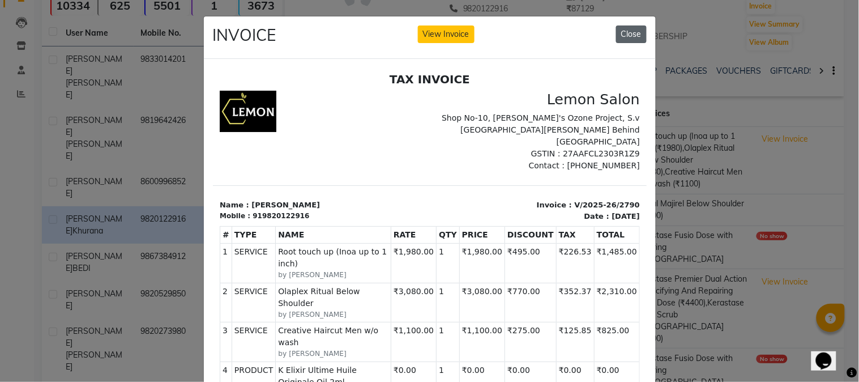
click at [629, 32] on button "Close" at bounding box center [631, 34] width 31 height 18
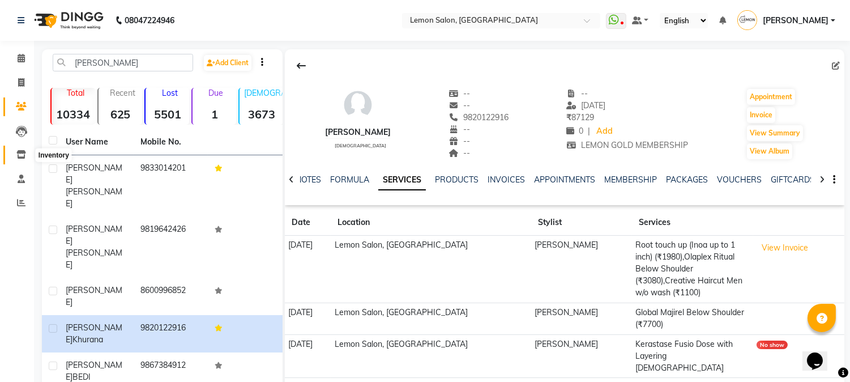
click at [26, 151] on span at bounding box center [21, 154] width 20 height 13
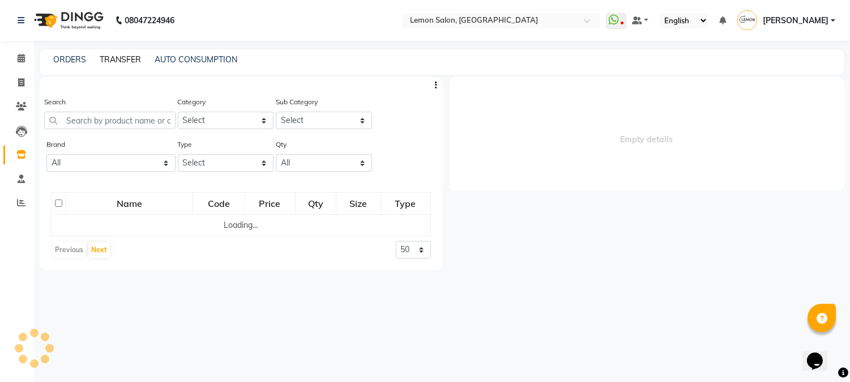
select select
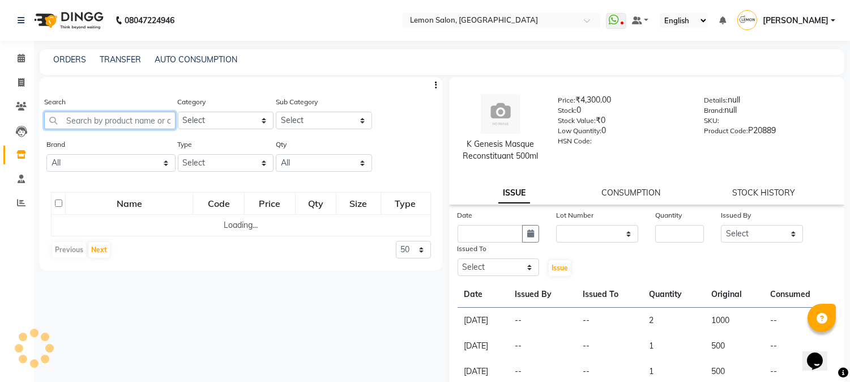
drag, startPoint x: 125, startPoint y: 118, endPoint x: 146, endPoint y: 130, distance: 23.9
click at [125, 118] on input "text" at bounding box center [109, 121] width 131 height 18
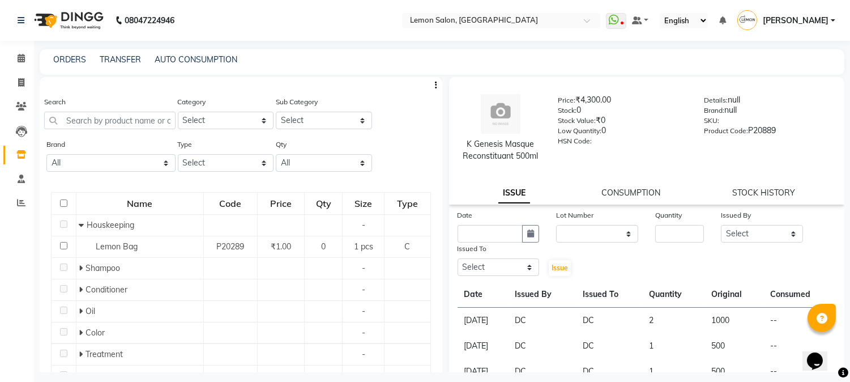
click at [63, 54] on div "ORDERS" at bounding box center [69, 60] width 33 height 12
click at [63, 59] on link "ORDERS" at bounding box center [69, 59] width 33 height 10
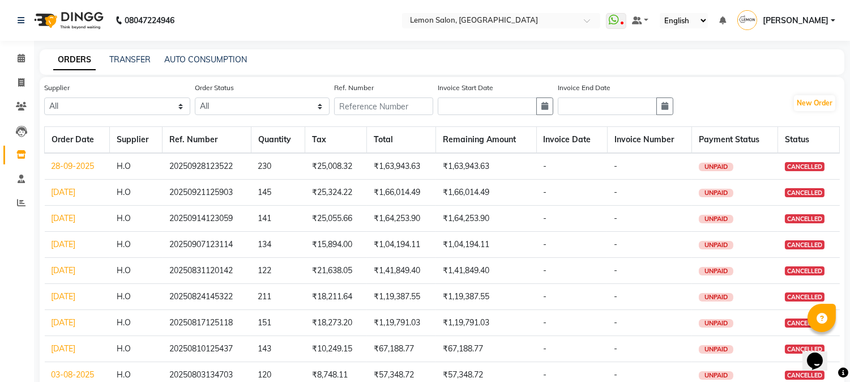
click at [63, 161] on link "28-09-2025" at bounding box center [73, 166] width 43 height 10
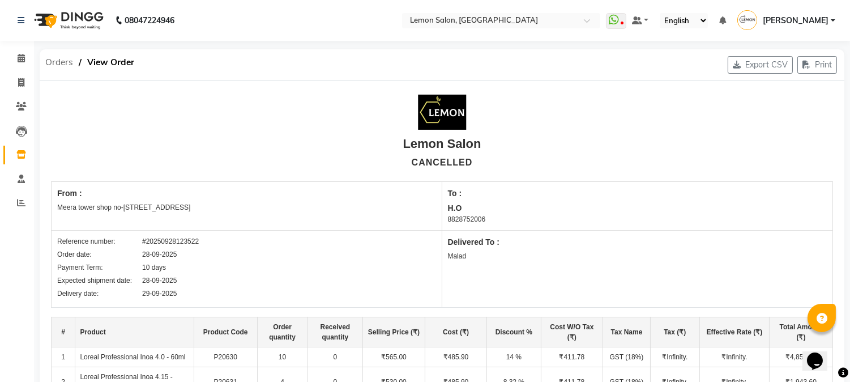
click at [54, 64] on span "Orders" at bounding box center [59, 62] width 39 height 20
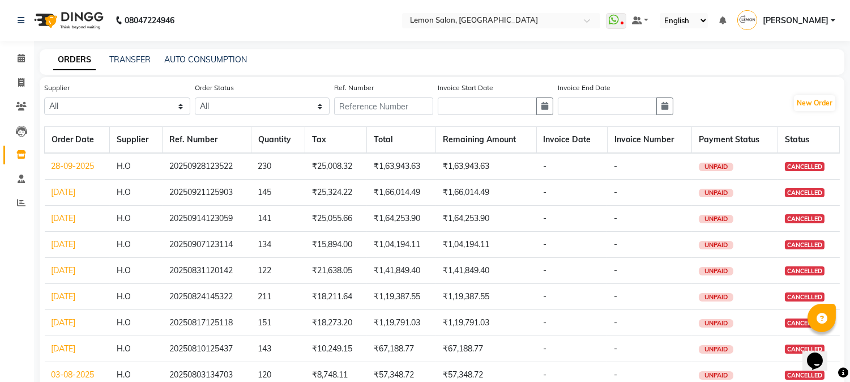
click at [67, 164] on link "28-09-2025" at bounding box center [73, 166] width 43 height 10
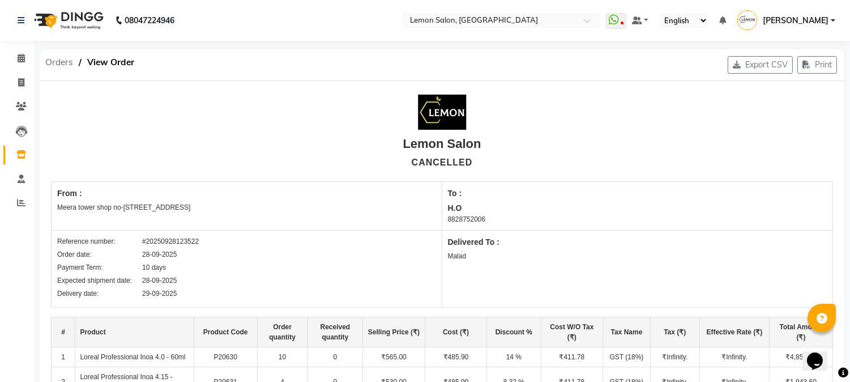
click at [54, 66] on span "Orders" at bounding box center [59, 62] width 39 height 20
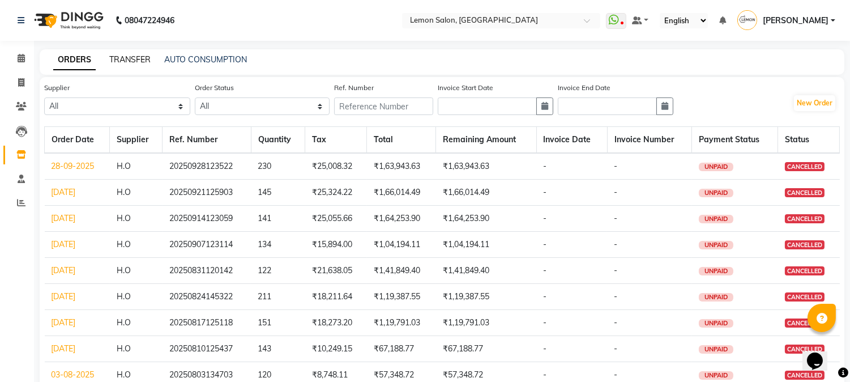
click at [120, 57] on link "TRANSFER" at bounding box center [129, 59] width 41 height 10
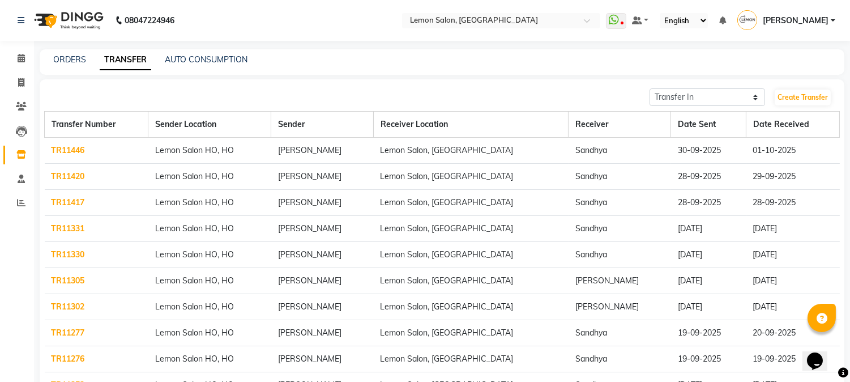
click at [63, 180] on link "TR11420" at bounding box center [68, 176] width 33 height 10
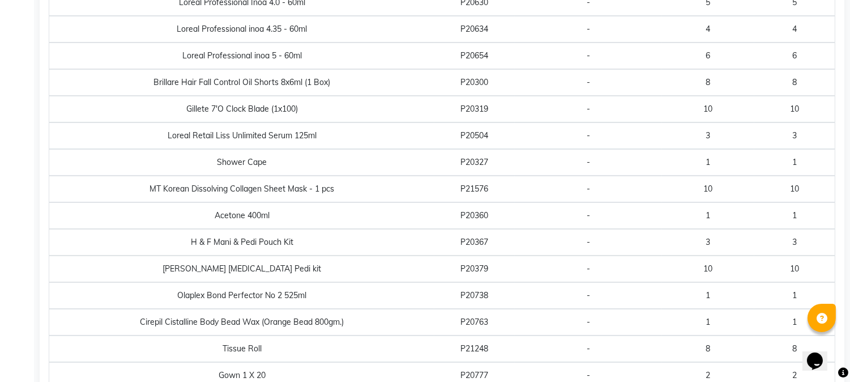
scroll to position [503, 0]
